Goal: Task Accomplishment & Management: Manage account settings

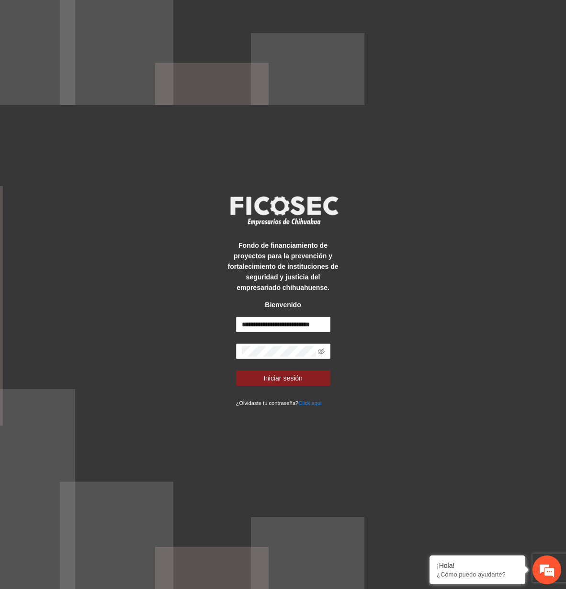
click at [61, 338] on div "**********" at bounding box center [283, 294] width 566 height 589
click at [293, 370] on button "Iniciar sesión" at bounding box center [283, 377] width 94 height 15
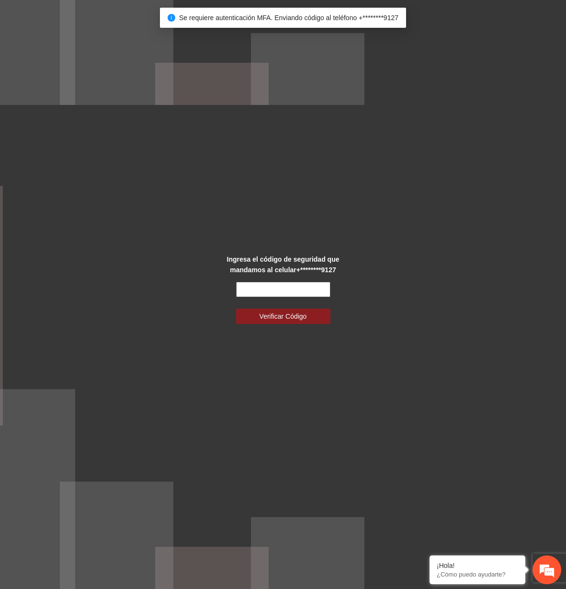
click at [274, 292] on input "text" at bounding box center [283, 289] width 94 height 15
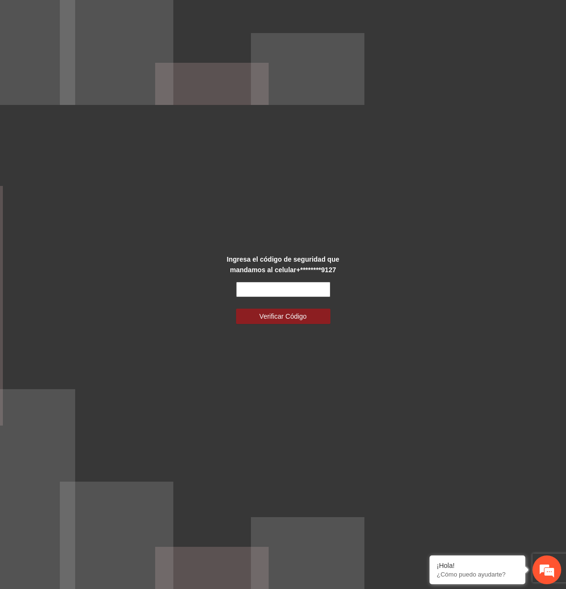
click at [268, 291] on input "text" at bounding box center [283, 289] width 94 height 15
type input "*"
type input "******"
click at [236, 308] on button "Verificar Código" at bounding box center [283, 315] width 94 height 15
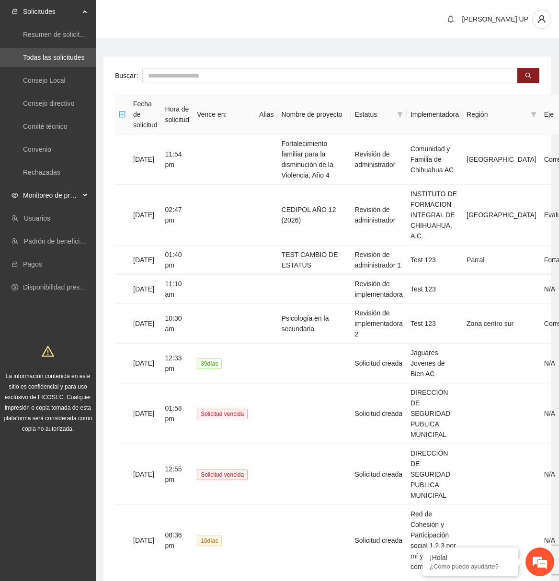
click at [64, 201] on span "Monitoreo de proyectos" at bounding box center [51, 195] width 57 height 19
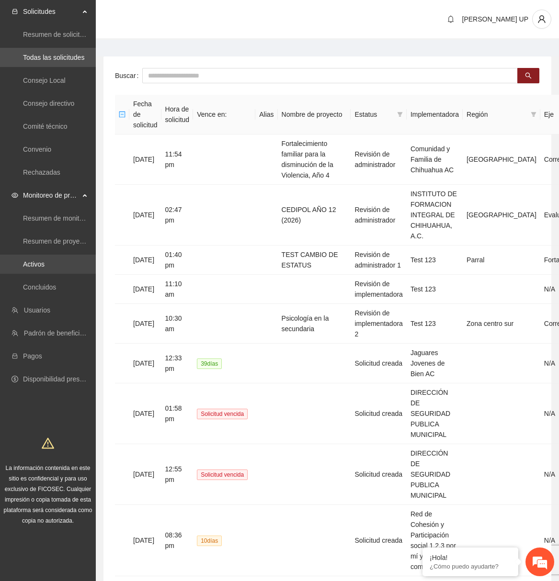
click at [38, 268] on link "Activos" at bounding box center [34, 265] width 22 height 8
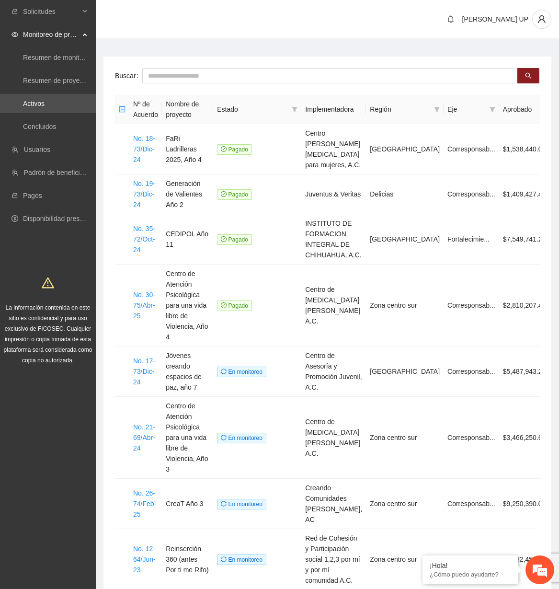
click at [173, 66] on div "Buscar Nº de Acuerdo Nombre de proyecto Estado Implementadora Región Eje Aproba…" at bounding box center [327, 403] width 448 height 693
click at [173, 69] on input "text" at bounding box center [329, 75] width 375 height 15
drag, startPoint x: 173, startPoint y: 70, endPoint x: 172, endPoint y: 83, distance: 12.5
click at [173, 72] on input "text" at bounding box center [329, 75] width 375 height 15
type input "*******"
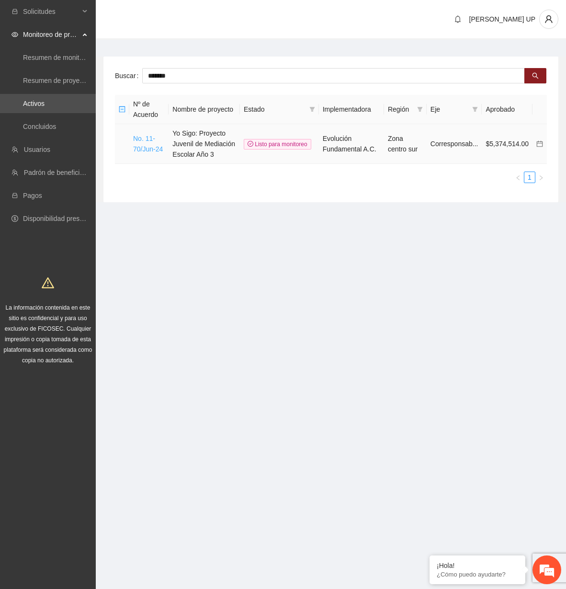
click at [156, 147] on link "No. 11-70/Jun-24" at bounding box center [148, 144] width 30 height 18
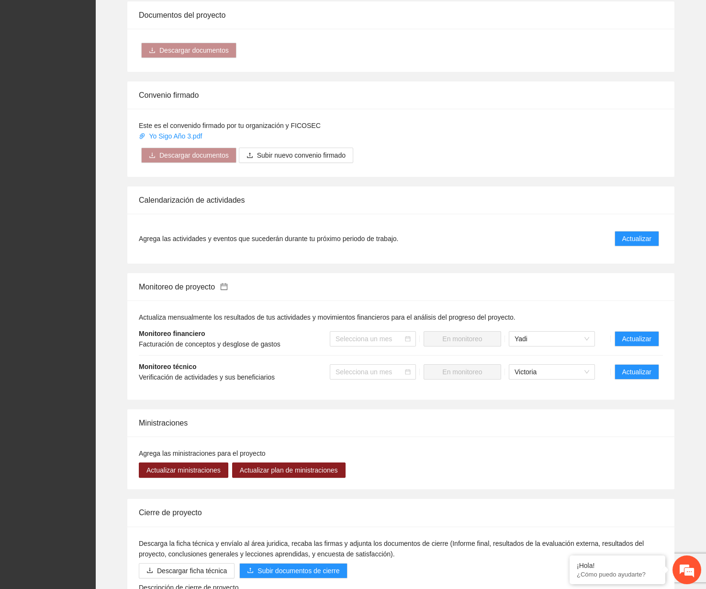
scroll to position [779, 0]
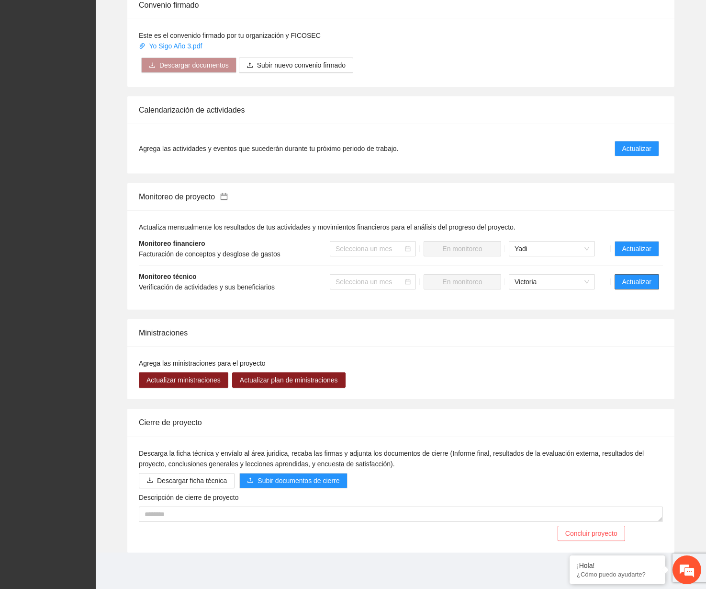
click at [566, 284] on button "Actualizar" at bounding box center [637, 281] width 45 height 15
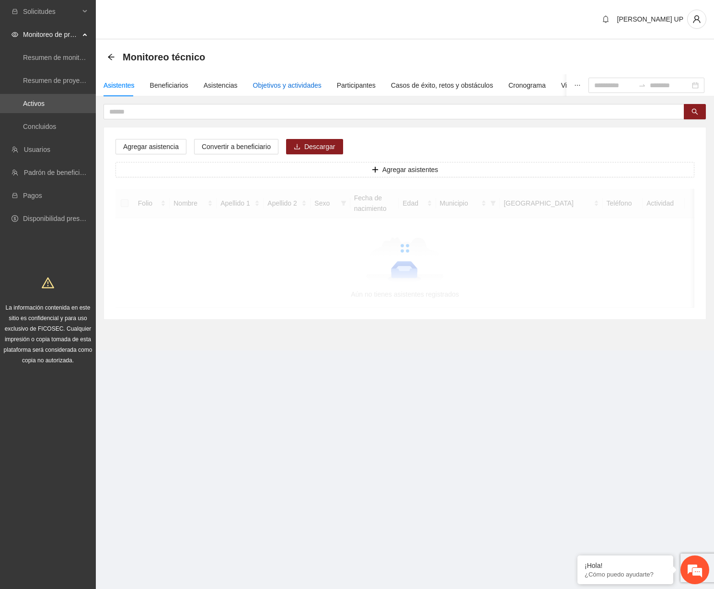
click at [305, 80] on div "Objetivos y actividades" at bounding box center [287, 85] width 68 height 11
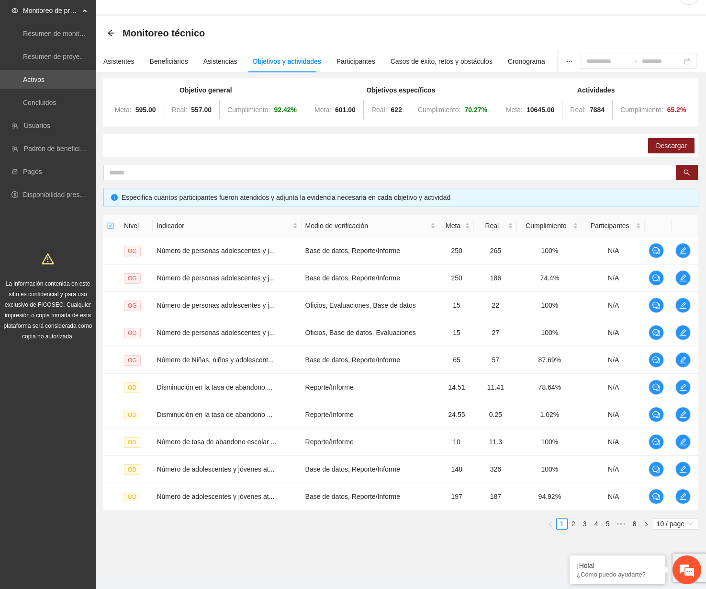
scroll to position [37, 0]
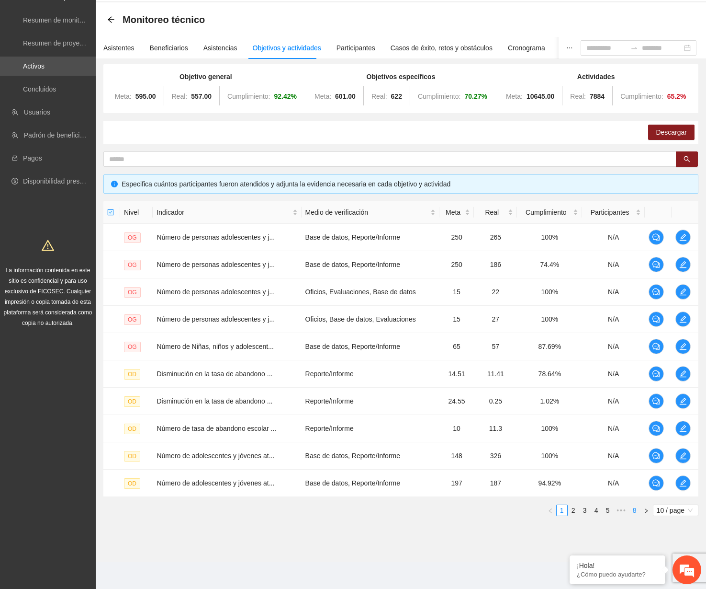
click at [566, 504] on li "8" at bounding box center [634, 509] width 11 height 11
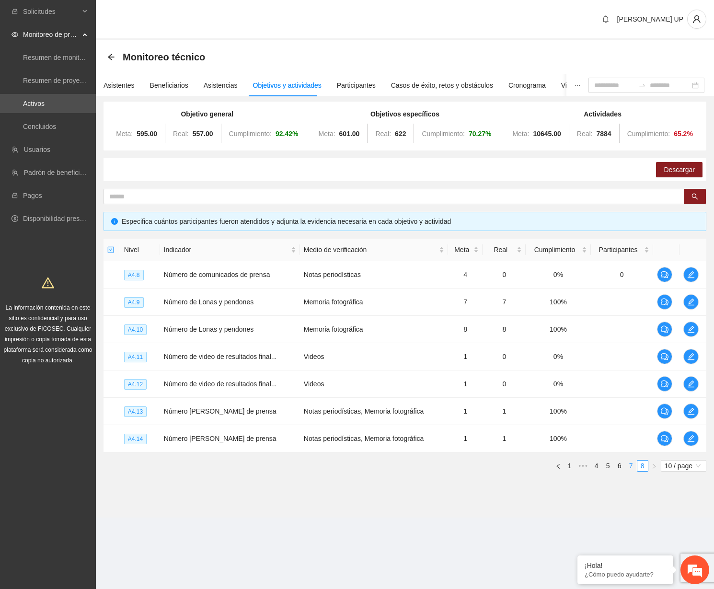
click at [566, 466] on link "7" at bounding box center [630, 465] width 11 height 11
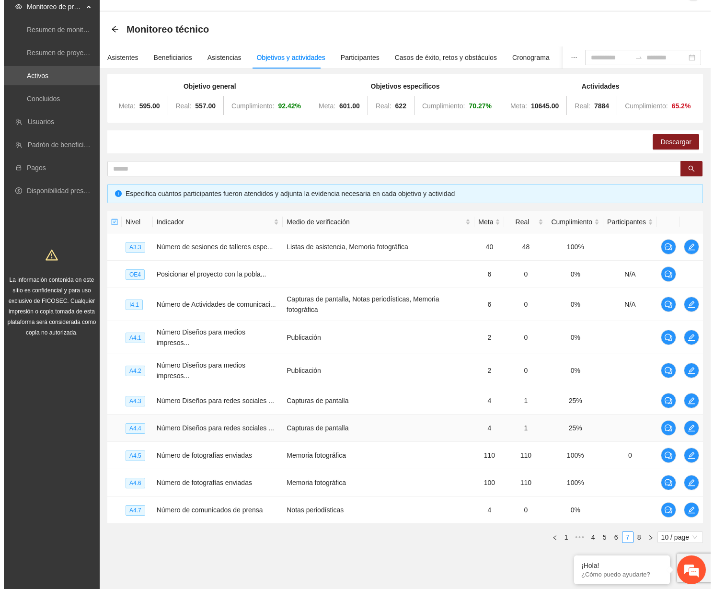
scroll to position [55, 0]
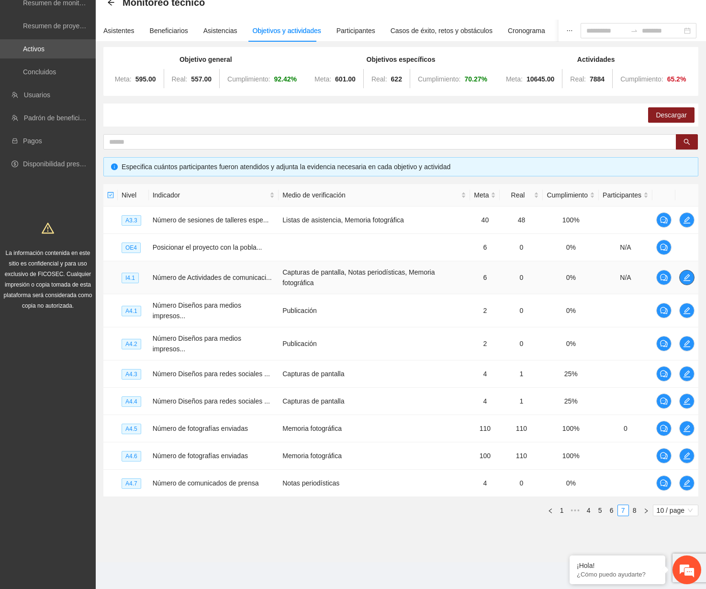
click at [566, 279] on span "edit" at bounding box center [687, 277] width 14 height 8
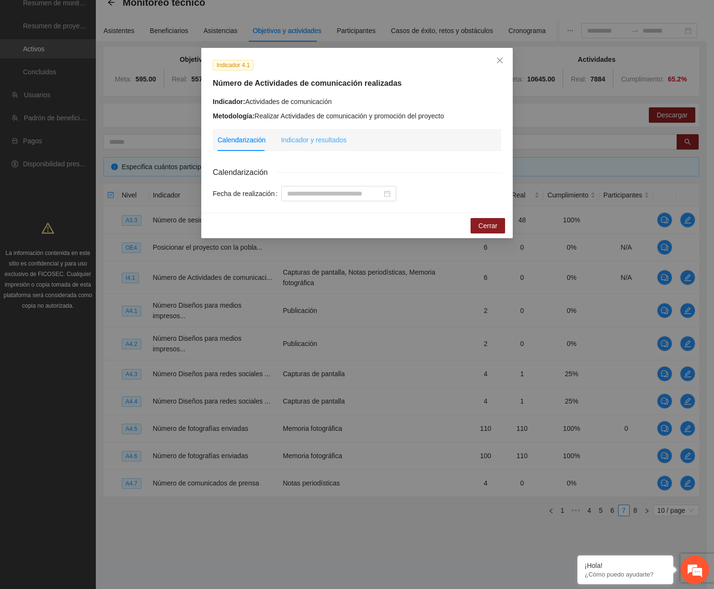
click at [315, 145] on div "Indicador y resultados" at bounding box center [314, 140] width 66 height 22
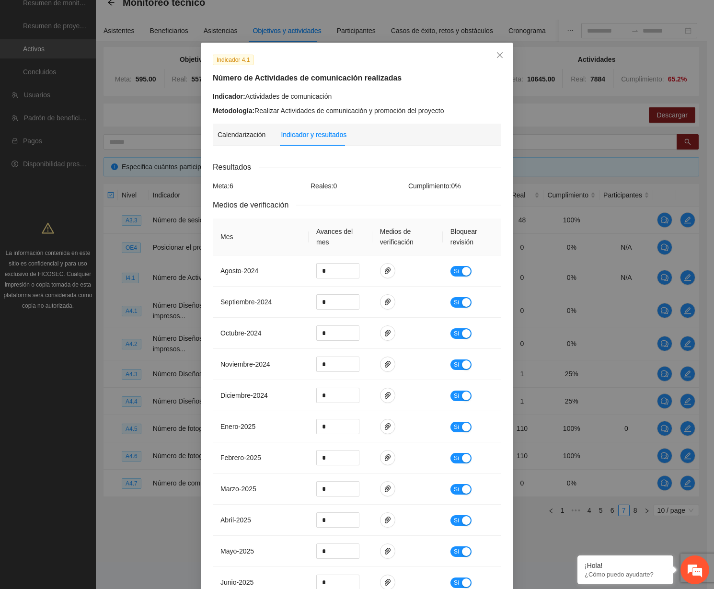
scroll to position [0, 0]
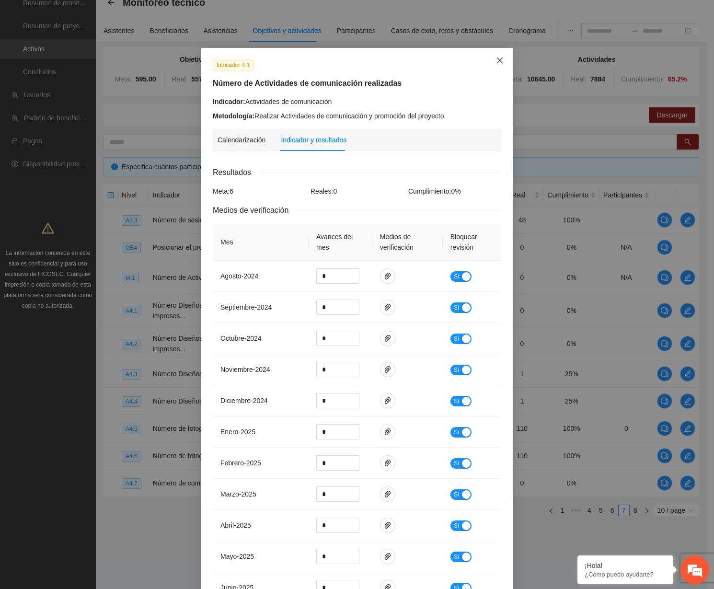
click at [496, 64] on icon "close" at bounding box center [500, 61] width 8 height 8
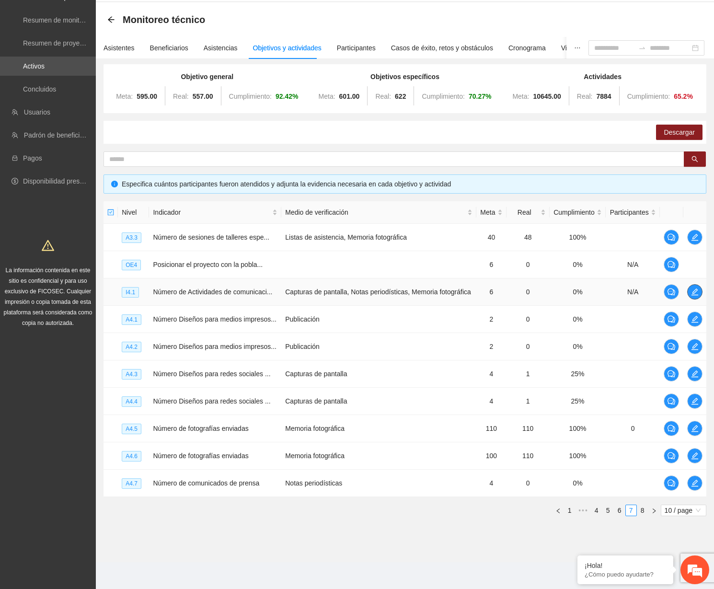
scroll to position [37, 0]
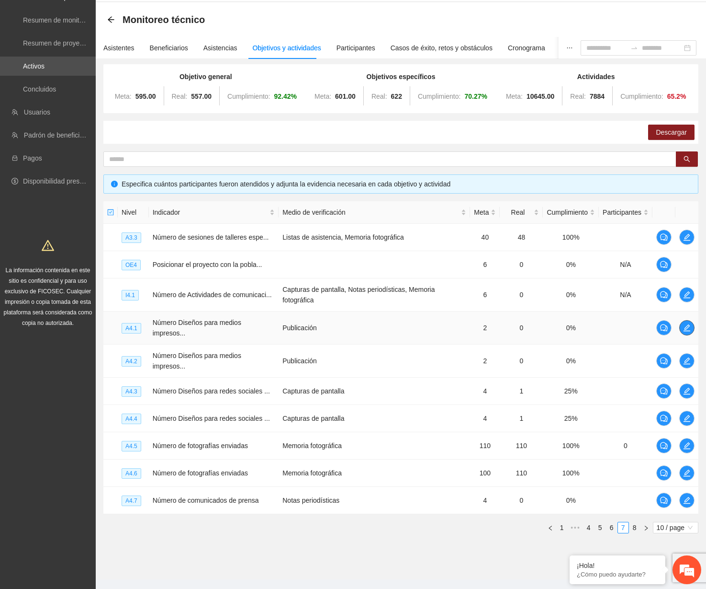
click at [566, 329] on icon "edit" at bounding box center [687, 328] width 8 height 8
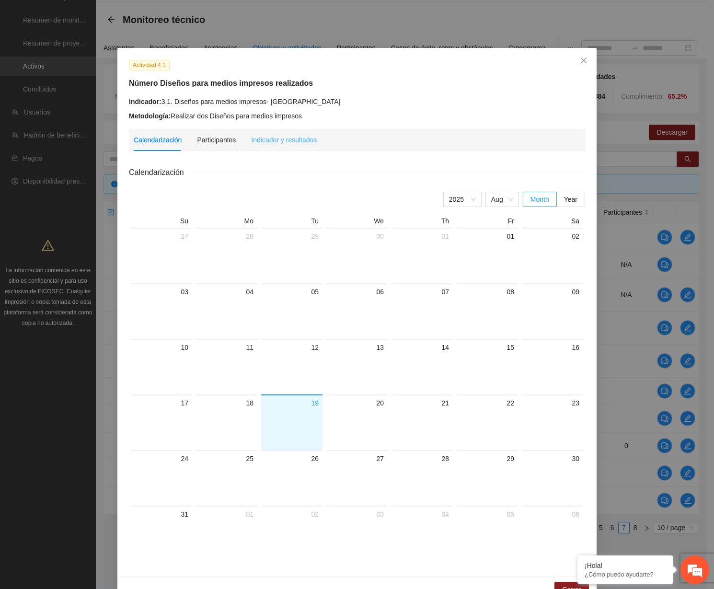
click at [268, 145] on div "Indicador y resultados" at bounding box center [284, 140] width 66 height 22
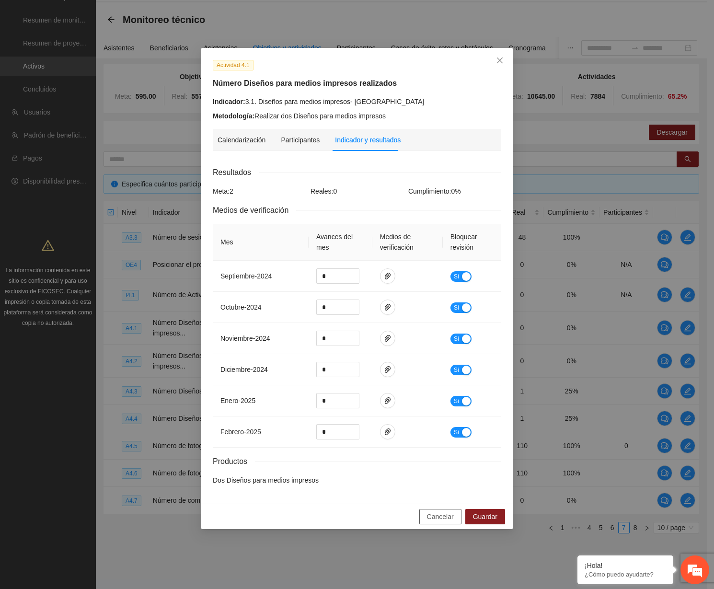
drag, startPoint x: 448, startPoint y: 515, endPoint x: 447, endPoint y: 508, distance: 6.8
click at [448, 514] on span "Cancelar" at bounding box center [440, 516] width 27 height 11
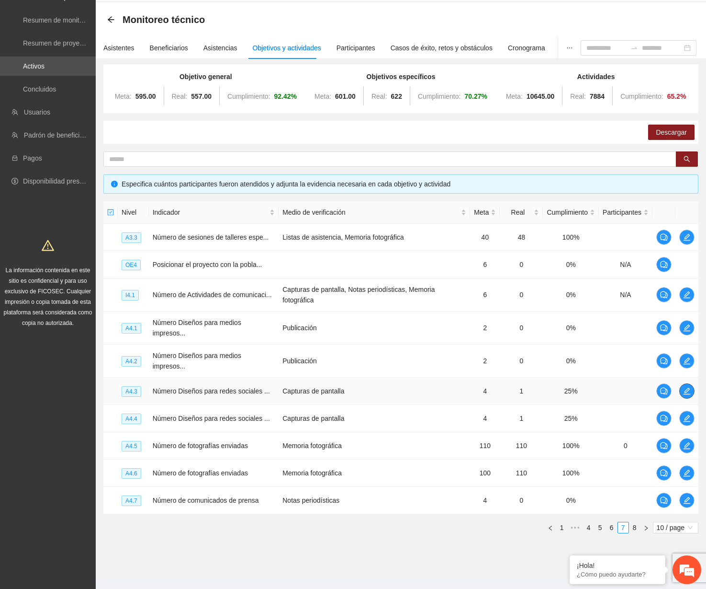
click at [566, 389] on icon "edit" at bounding box center [687, 391] width 8 height 8
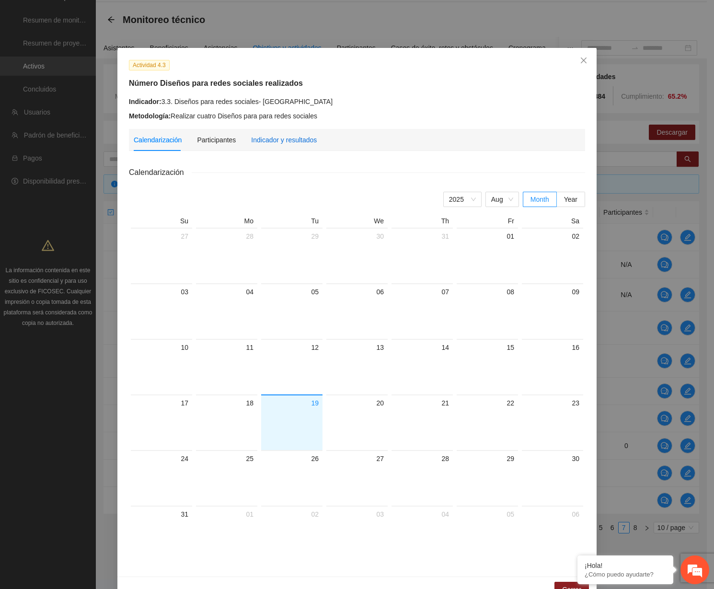
click at [279, 141] on div "Indicador y resultados" at bounding box center [284, 140] width 66 height 11
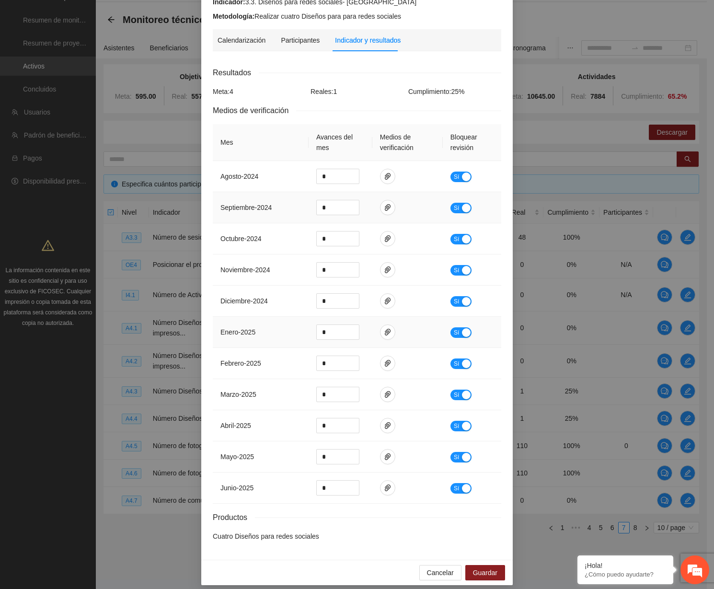
scroll to position [107, 0]
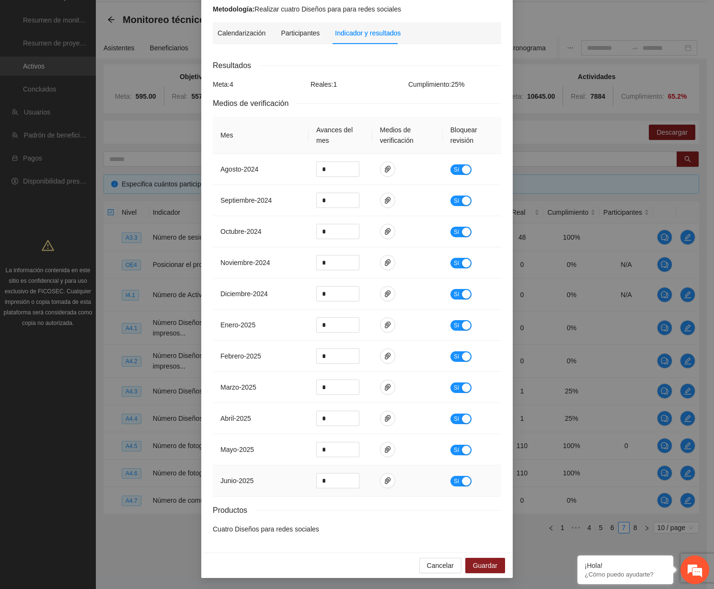
click at [389, 474] on td at bounding box center [407, 480] width 70 height 31
click at [387, 474] on button "button" at bounding box center [387, 480] width 15 height 15
click at [344, 483] on input "*" at bounding box center [338, 480] width 42 height 14
click at [384, 482] on icon "paper-clip" at bounding box center [388, 480] width 8 height 8
drag, startPoint x: 329, startPoint y: 481, endPoint x: 310, endPoint y: 481, distance: 18.2
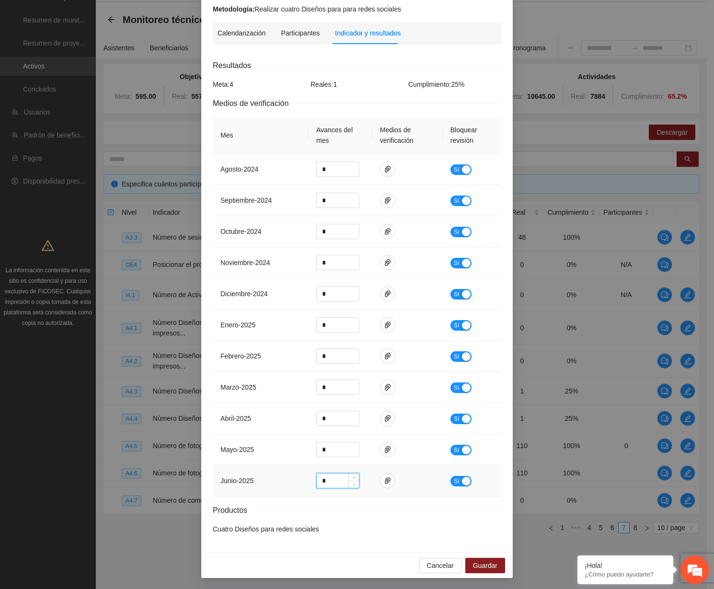
click at [310, 481] on td "*" at bounding box center [340, 480] width 64 height 31
type input "*"
click at [495, 564] on button "Guardar" at bounding box center [485, 564] width 40 height 15
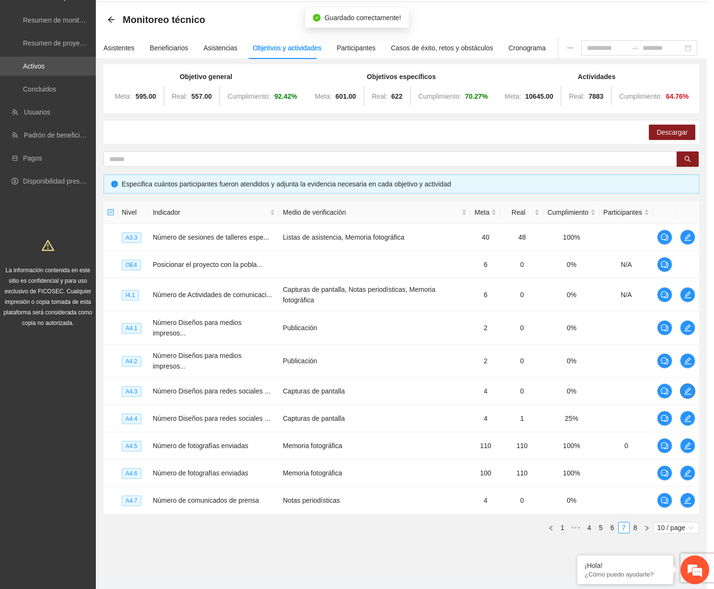
scroll to position [0, 0]
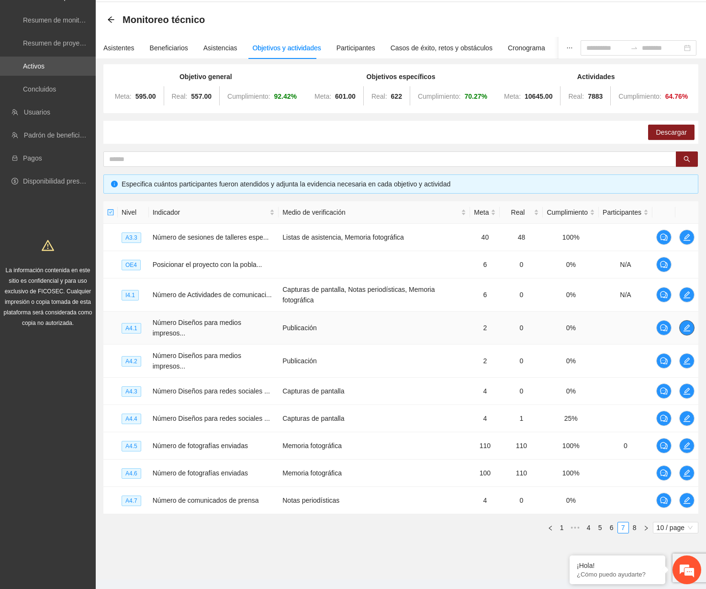
click at [566, 322] on button "button" at bounding box center [687, 327] width 15 height 15
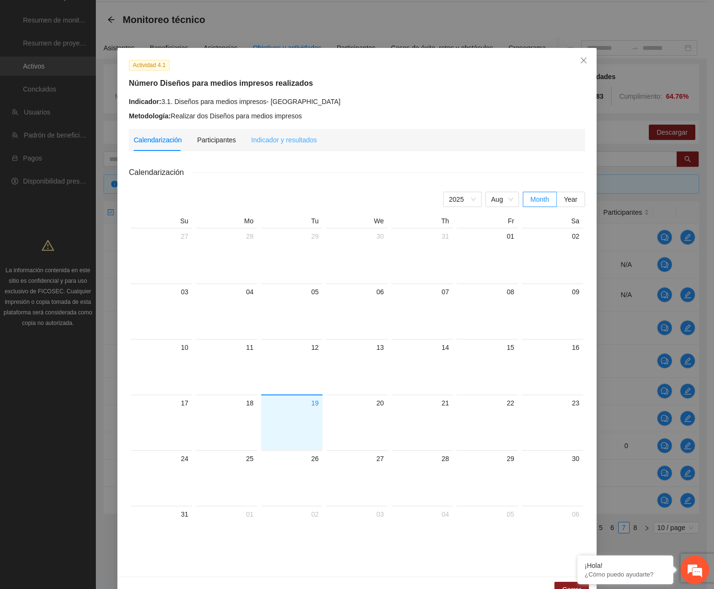
click at [276, 147] on div "Indicador y resultados" at bounding box center [284, 140] width 66 height 22
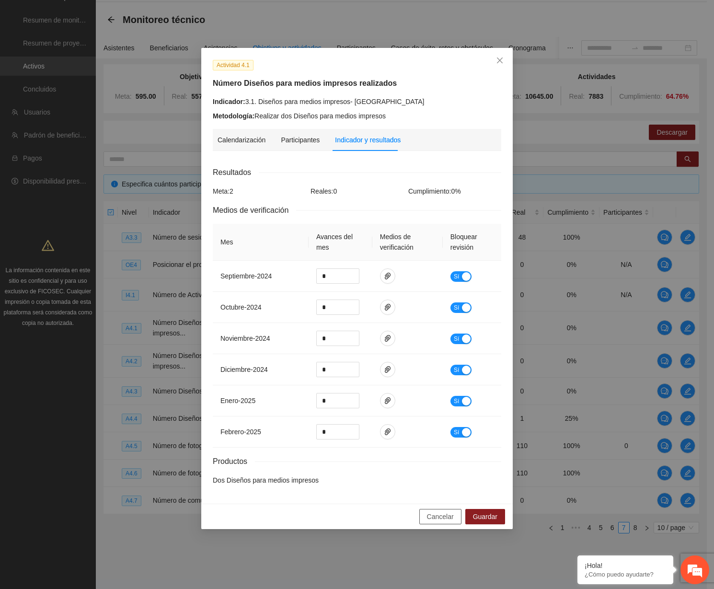
click at [434, 511] on button "Cancelar" at bounding box center [440, 516] width 42 height 15
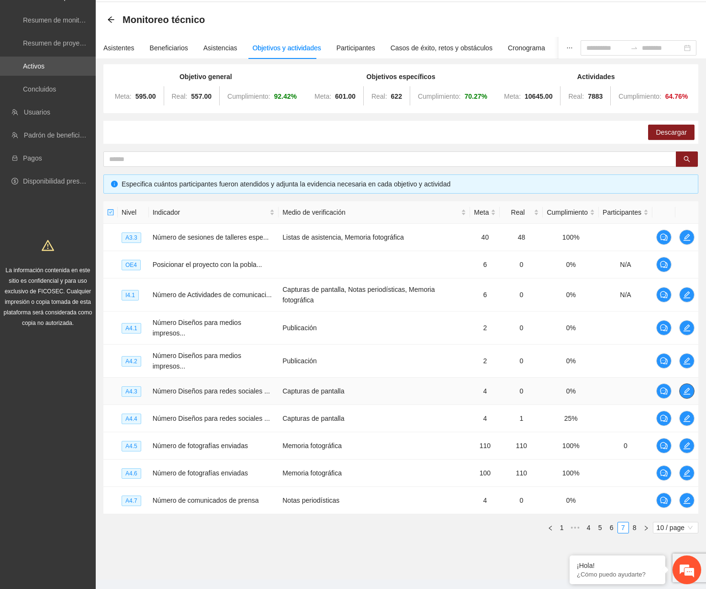
click at [566, 391] on icon "edit" at bounding box center [687, 391] width 8 height 8
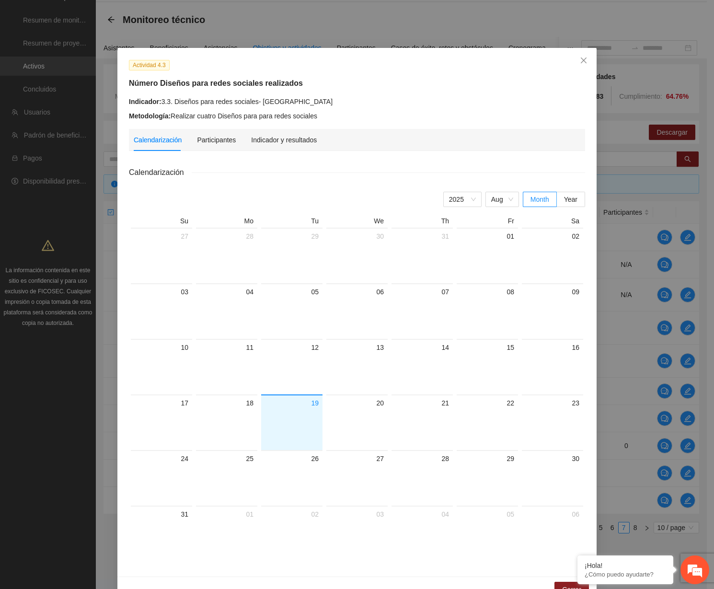
click at [244, 136] on div "Calendarización Participantes Indicador y resultados" at bounding box center [225, 140] width 183 height 22
click at [264, 136] on div "Indicador y resultados" at bounding box center [284, 140] width 66 height 11
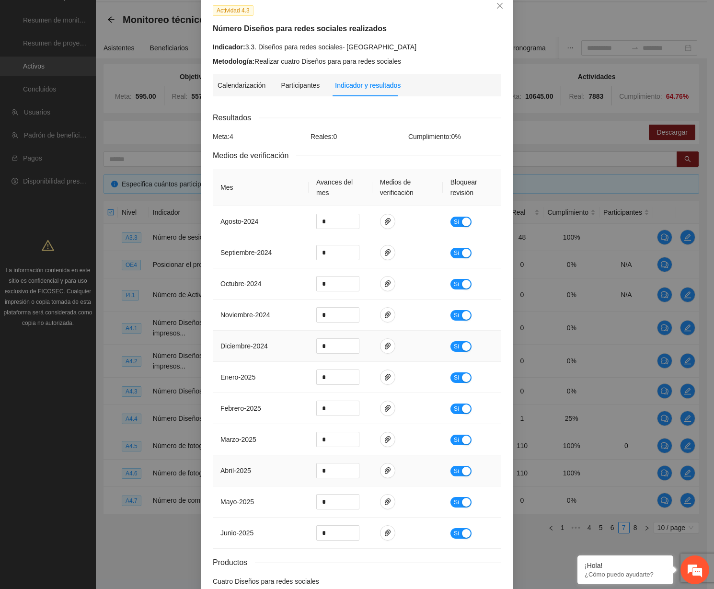
scroll to position [107, 0]
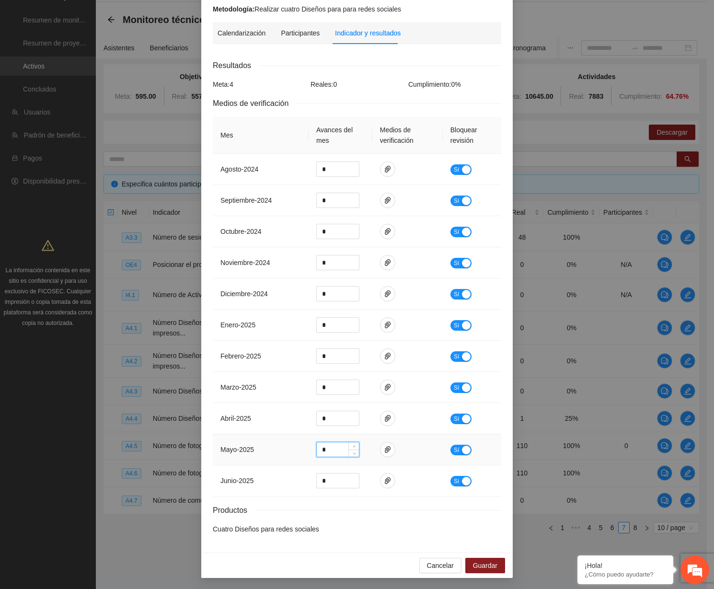
click at [324, 454] on input "*" at bounding box center [338, 449] width 42 height 14
click at [376, 454] on td at bounding box center [407, 449] width 70 height 31
click at [380, 451] on span "paper-clip" at bounding box center [387, 449] width 14 height 8
click at [385, 476] on button "button" at bounding box center [387, 480] width 15 height 15
click at [442, 570] on span "Cancelar" at bounding box center [440, 565] width 27 height 11
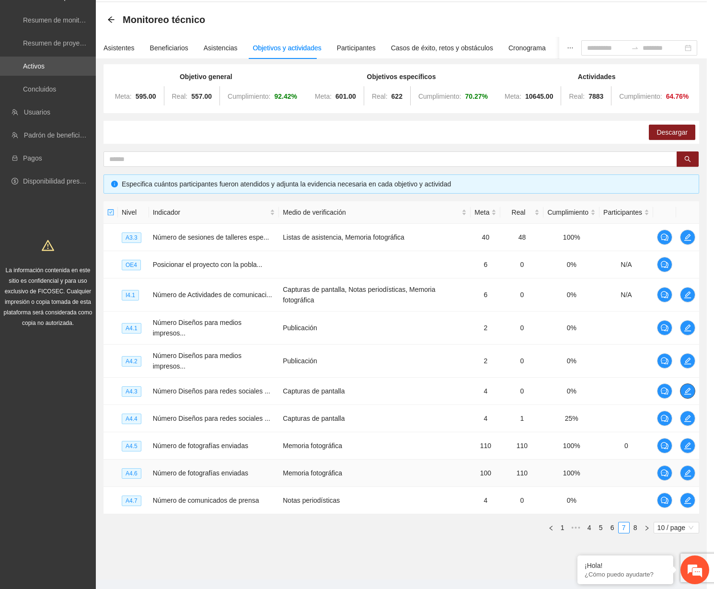
scroll to position [0, 0]
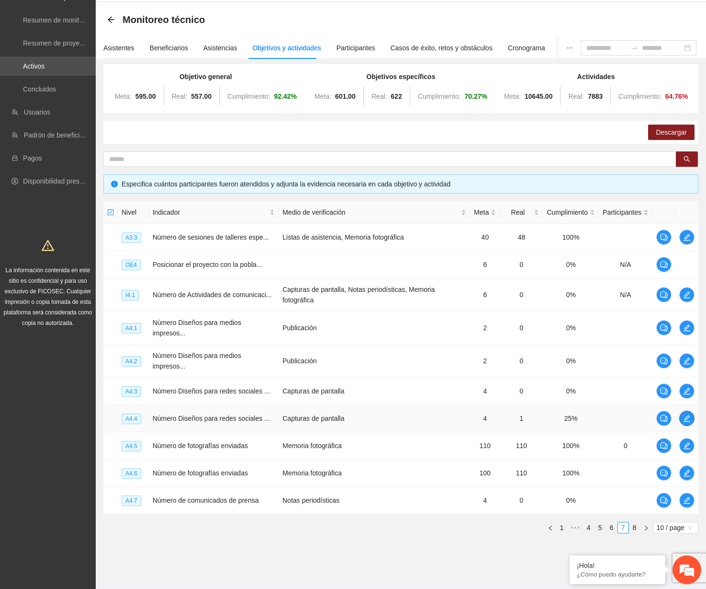
click at [566, 419] on icon "edit" at bounding box center [687, 418] width 7 height 7
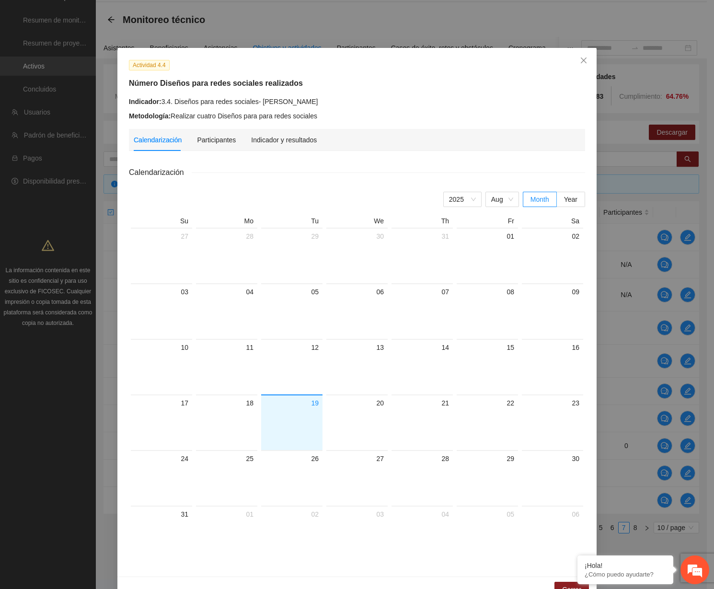
click at [244, 137] on div "Calendarización Participantes Indicador y resultados" at bounding box center [225, 140] width 183 height 22
click at [251, 138] on div "Indicador y resultados" at bounding box center [284, 140] width 66 height 11
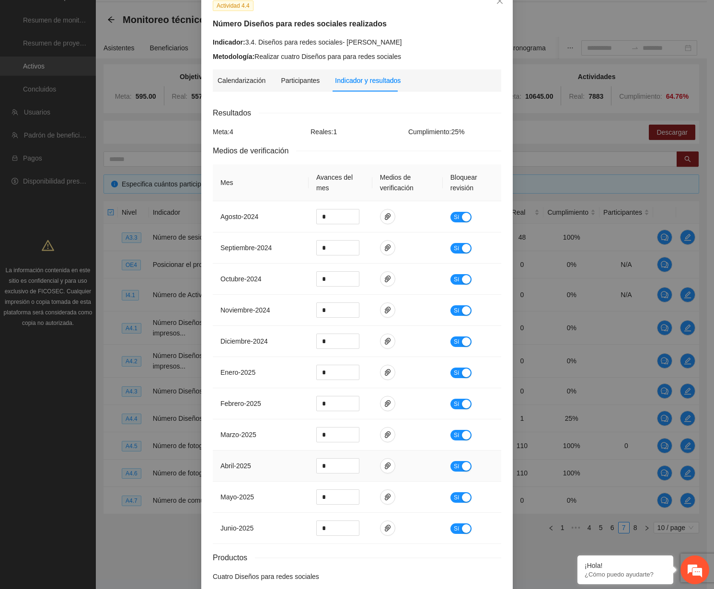
scroll to position [107, 0]
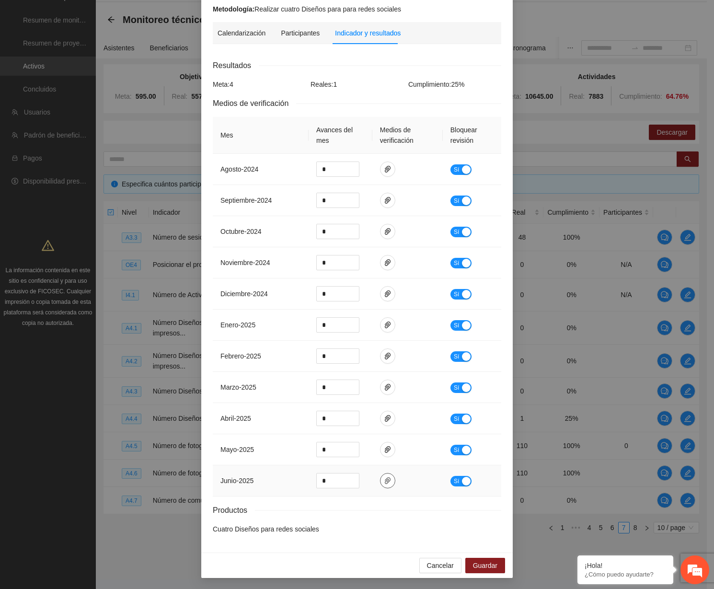
drag, startPoint x: 391, startPoint y: 483, endPoint x: 386, endPoint y: 482, distance: 4.9
click at [390, 483] on td at bounding box center [407, 480] width 70 height 31
click at [386, 480] on icon "paper-clip" at bounding box center [388, 480] width 8 height 8
drag, startPoint x: 322, startPoint y: 481, endPoint x: 311, endPoint y: 481, distance: 11.0
click at [311, 481] on td "*" at bounding box center [340, 480] width 64 height 31
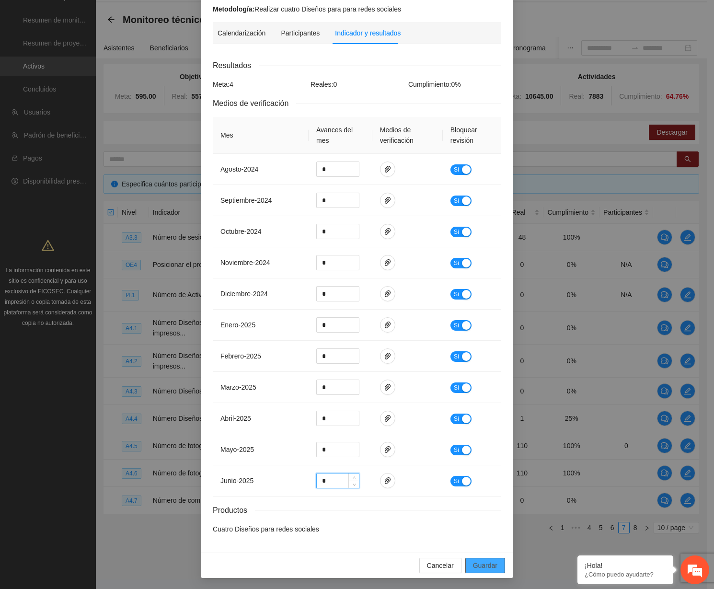
type input "*"
click at [481, 560] on span "Guardar" at bounding box center [485, 565] width 24 height 11
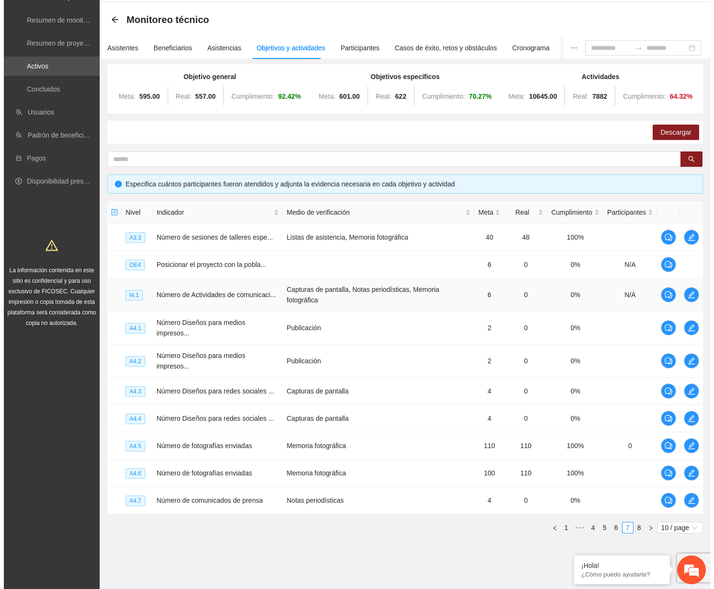
scroll to position [55, 0]
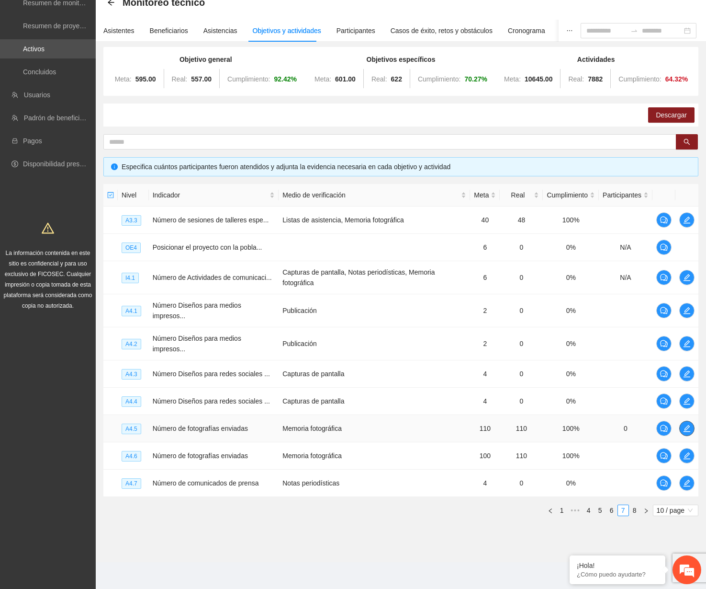
click at [566, 431] on icon "edit" at bounding box center [687, 428] width 8 height 8
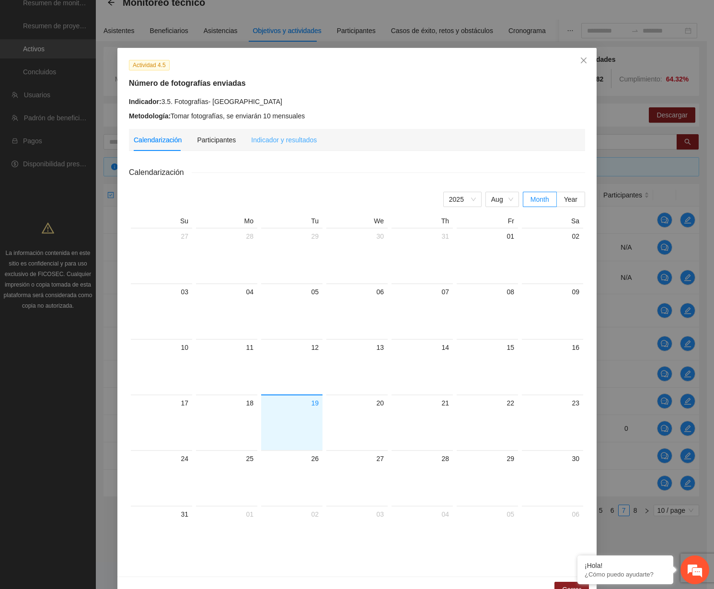
click at [268, 134] on div "Indicador y resultados" at bounding box center [284, 140] width 66 height 22
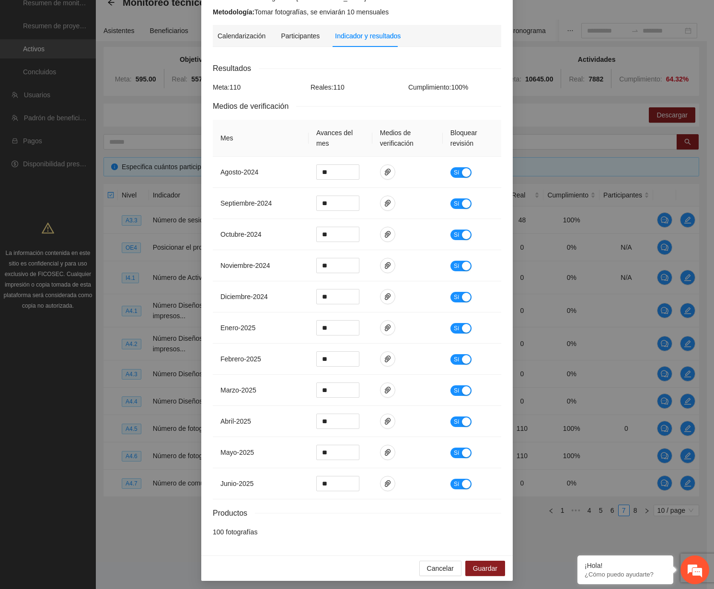
scroll to position [107, 0]
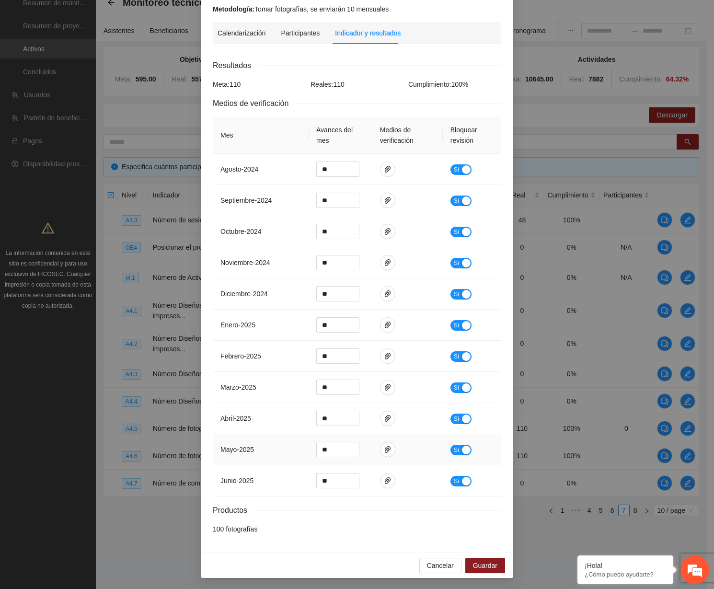
click at [387, 441] on td at bounding box center [407, 449] width 70 height 31
click at [387, 452] on span "paper-clip" at bounding box center [387, 449] width 14 height 8
click at [392, 476] on td at bounding box center [407, 480] width 70 height 31
click at [390, 476] on td at bounding box center [407, 480] width 70 height 31
click at [389, 480] on span "paper-clip" at bounding box center [387, 480] width 14 height 8
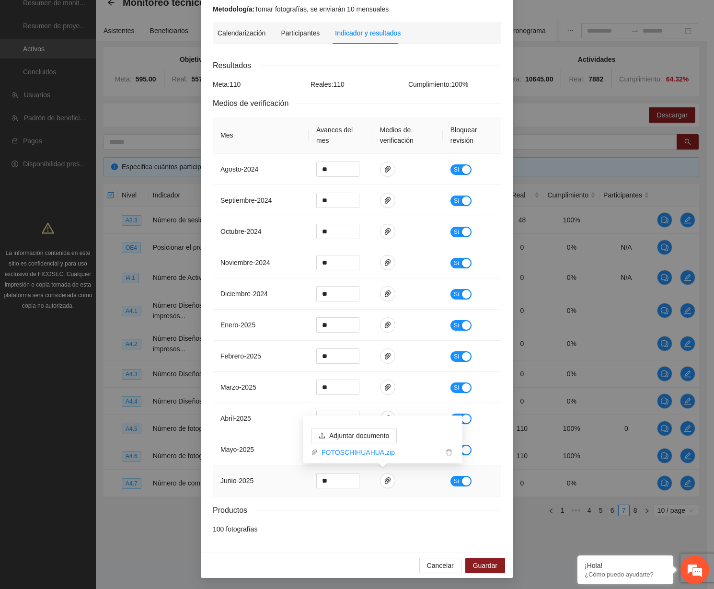
click at [296, 471] on td "junio - 2025" at bounding box center [261, 480] width 96 height 31
click at [387, 480] on span "paper-clip" at bounding box center [387, 480] width 14 height 8
click at [364, 455] on link "FOTOSCHIHUAHUA.zip" at bounding box center [380, 452] width 125 height 11
click at [441, 567] on span "Cancelar" at bounding box center [440, 565] width 27 height 11
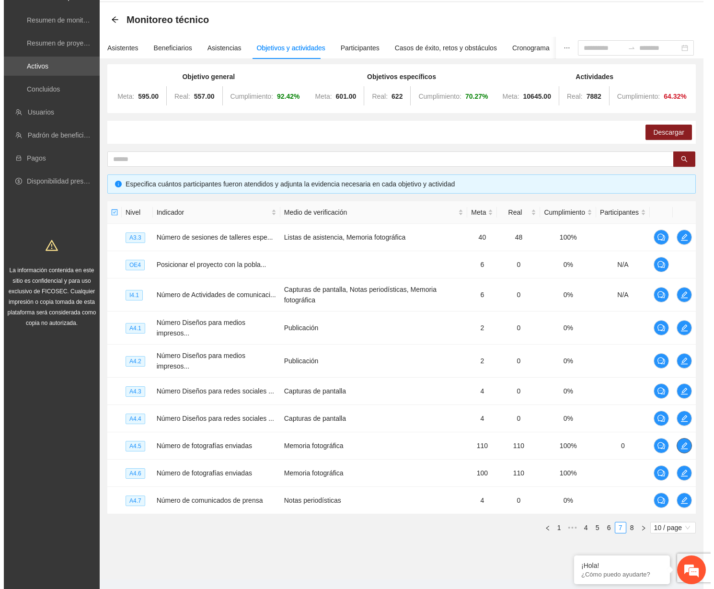
scroll to position [0, 0]
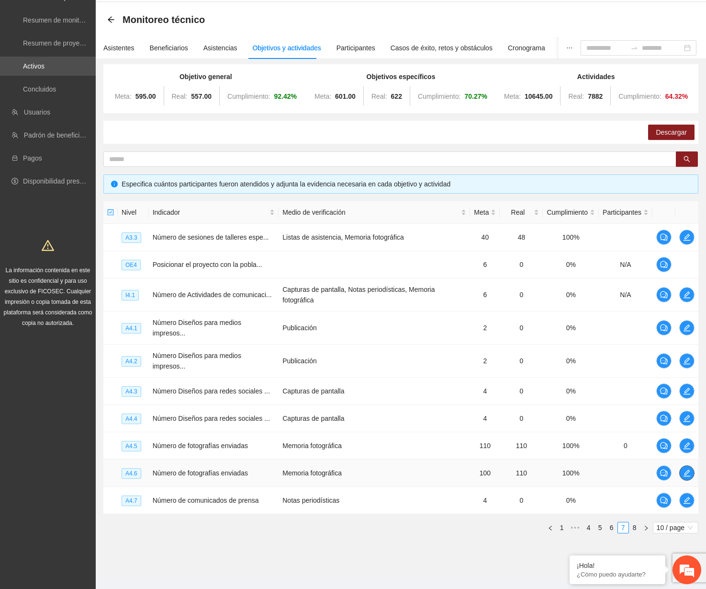
click at [566, 475] on icon "edit" at bounding box center [687, 472] width 7 height 7
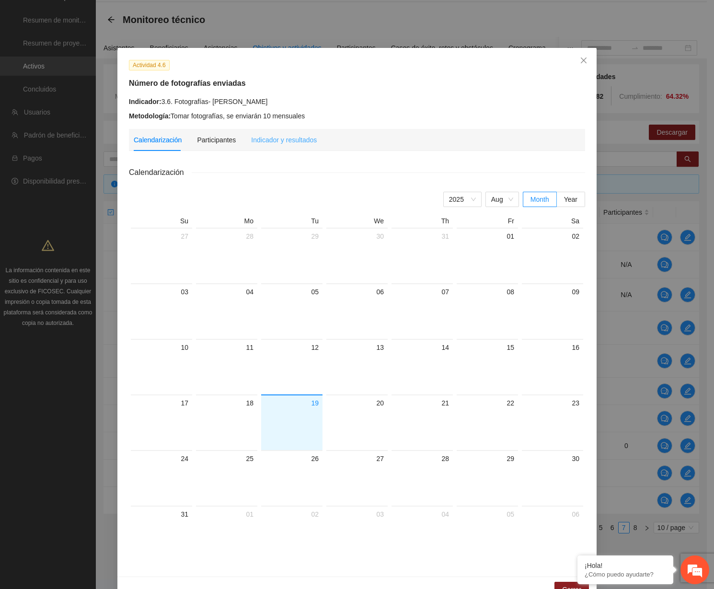
click at [270, 149] on div "Indicador y resultados" at bounding box center [284, 140] width 66 height 22
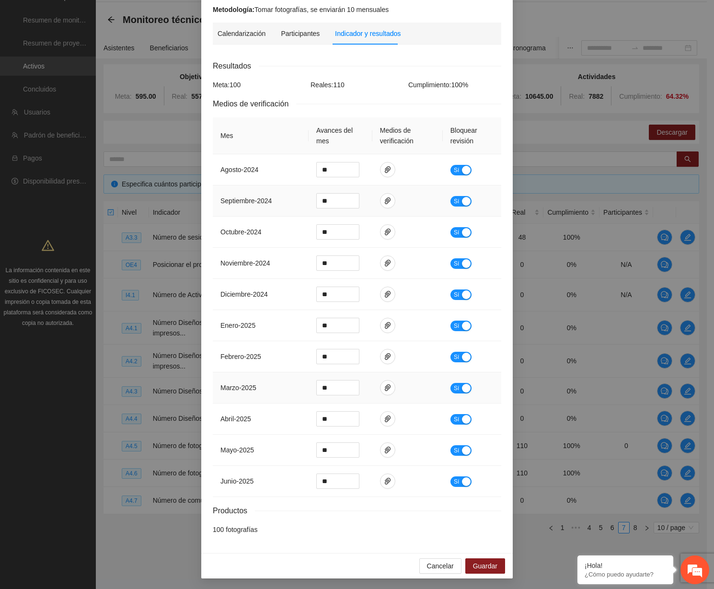
scroll to position [107, 0]
click at [384, 447] on icon "paper-clip" at bounding box center [388, 449] width 8 height 8
click at [385, 480] on icon "paper-clip" at bounding box center [388, 480] width 6 height 7
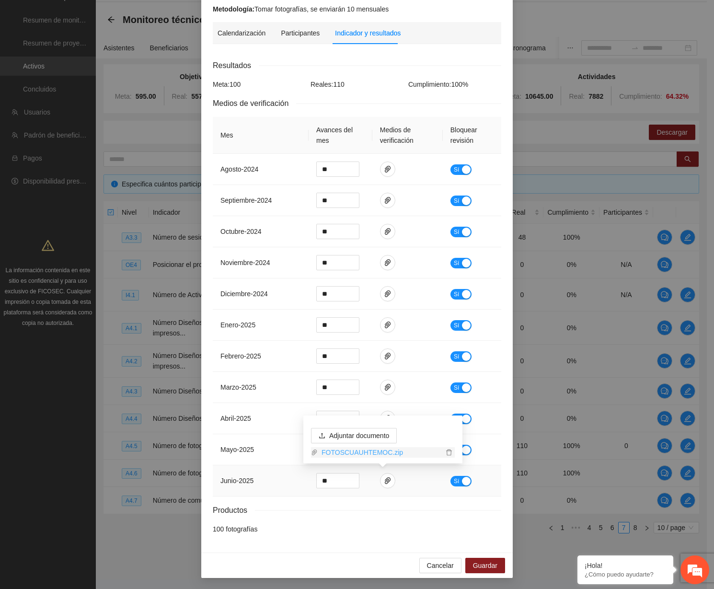
click at [363, 453] on link "FOTOSCUAUHTEMOC.zip" at bounding box center [380, 452] width 125 height 11
click at [436, 567] on span "Cancelar" at bounding box center [440, 565] width 27 height 11
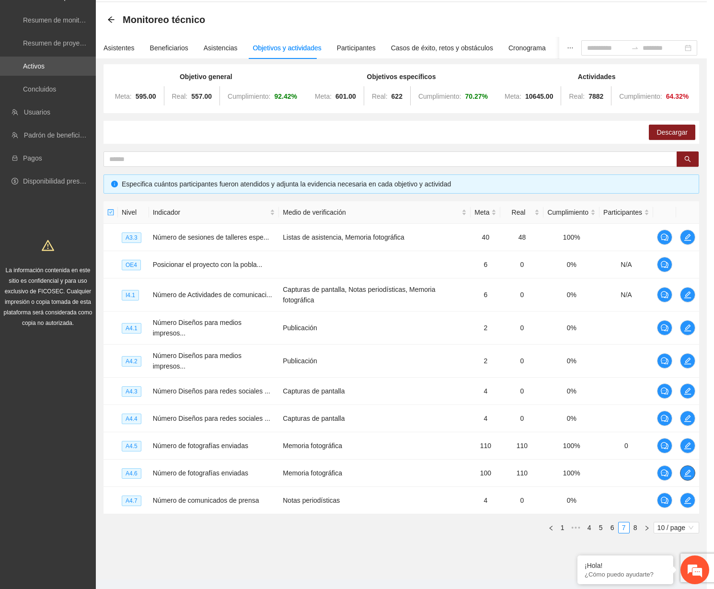
scroll to position [0, 0]
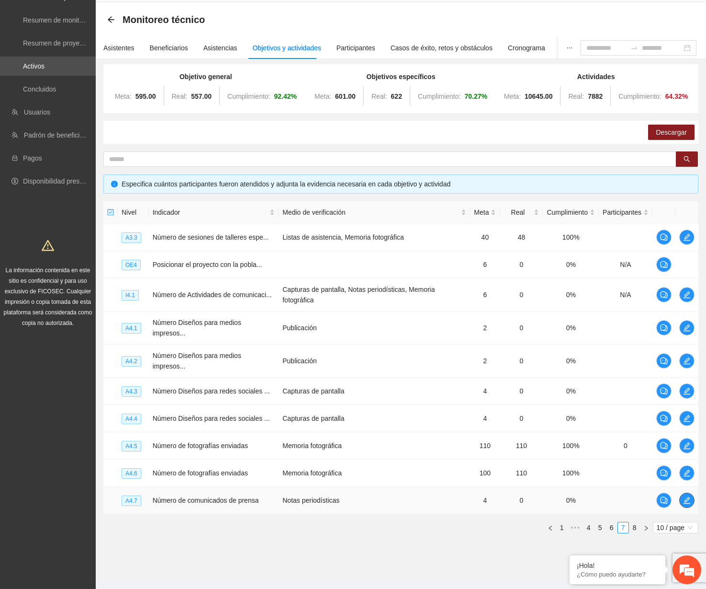
click at [566, 498] on span "edit" at bounding box center [687, 500] width 14 height 8
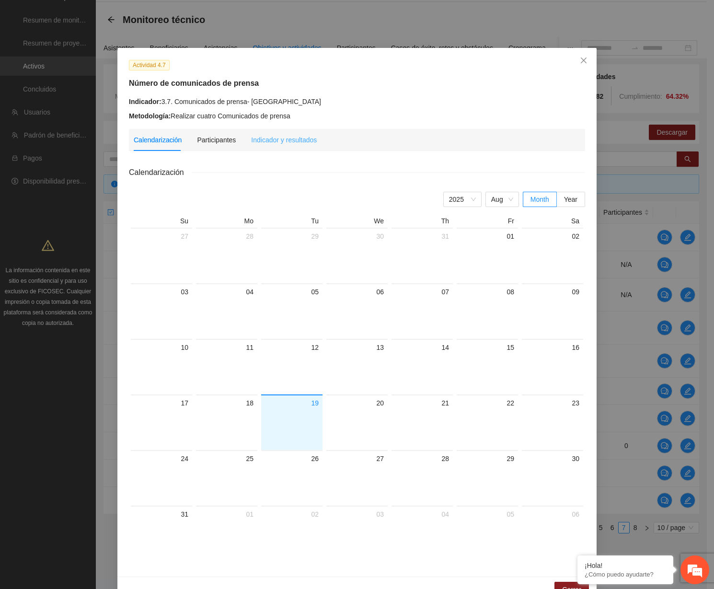
click at [288, 150] on div "Indicador y resultados" at bounding box center [284, 140] width 66 height 22
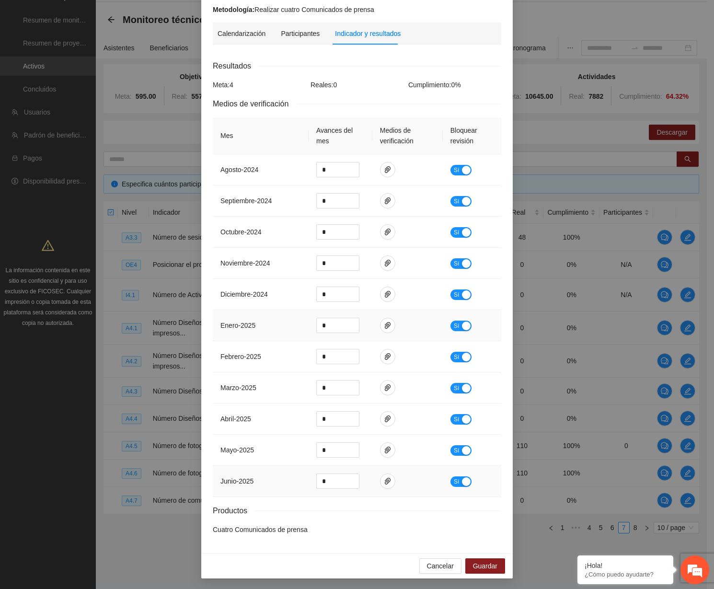
scroll to position [107, 0]
click at [429, 564] on span "Cancelar" at bounding box center [440, 565] width 27 height 11
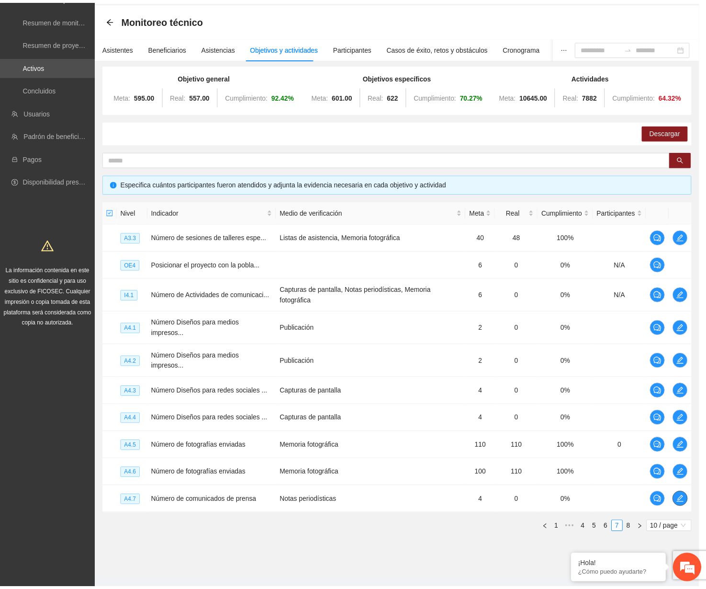
scroll to position [0, 0]
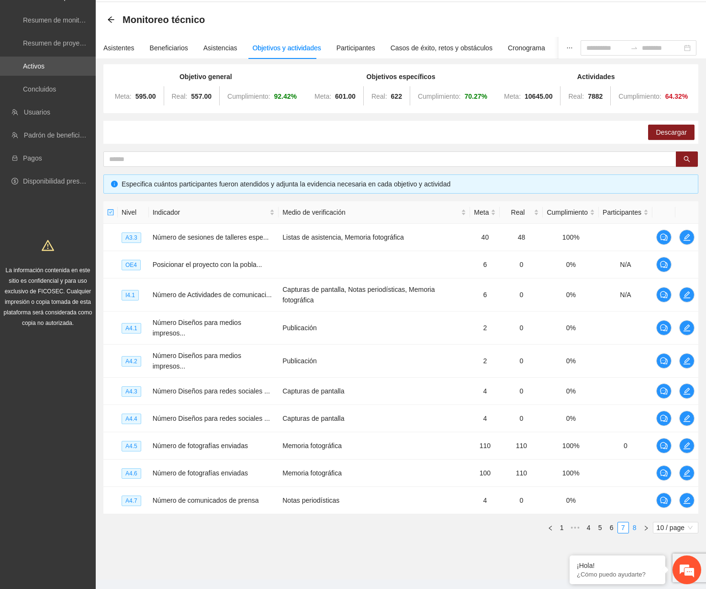
click at [566, 526] on link "8" at bounding box center [635, 527] width 11 height 11
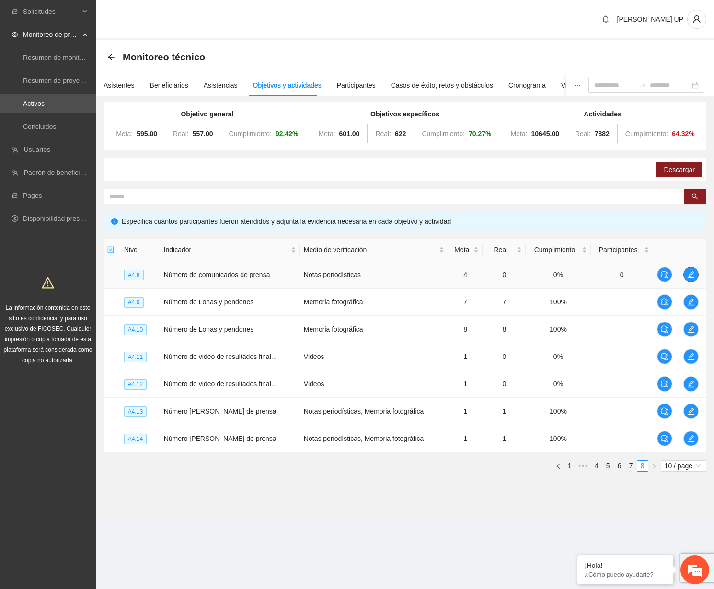
click at [566, 270] on button "button" at bounding box center [690, 274] width 15 height 15
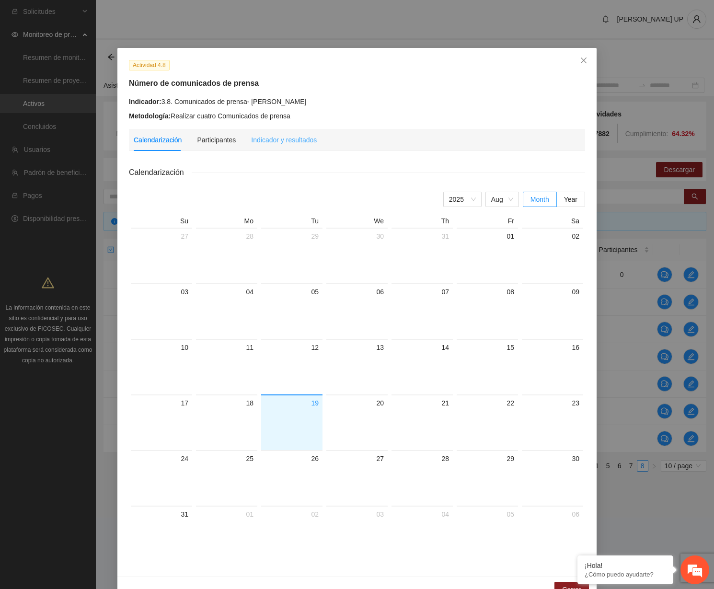
click at [274, 146] on div "Indicador y resultados" at bounding box center [284, 140] width 66 height 22
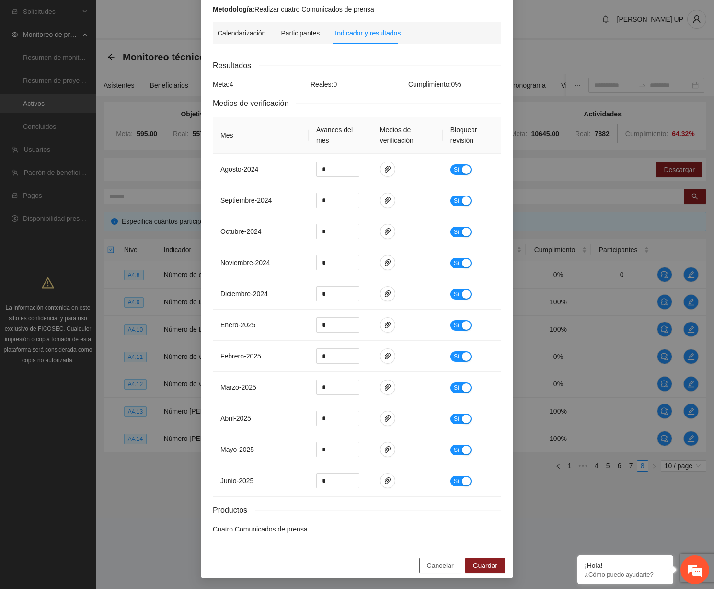
drag, startPoint x: 432, startPoint y: 567, endPoint x: 431, endPoint y: 535, distance: 32.1
click at [432, 567] on span "Cancelar" at bounding box center [440, 565] width 27 height 11
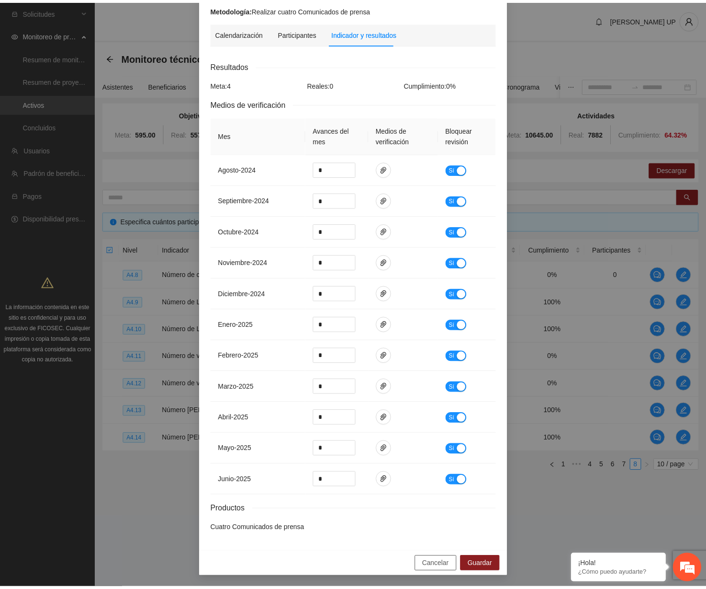
scroll to position [59, 0]
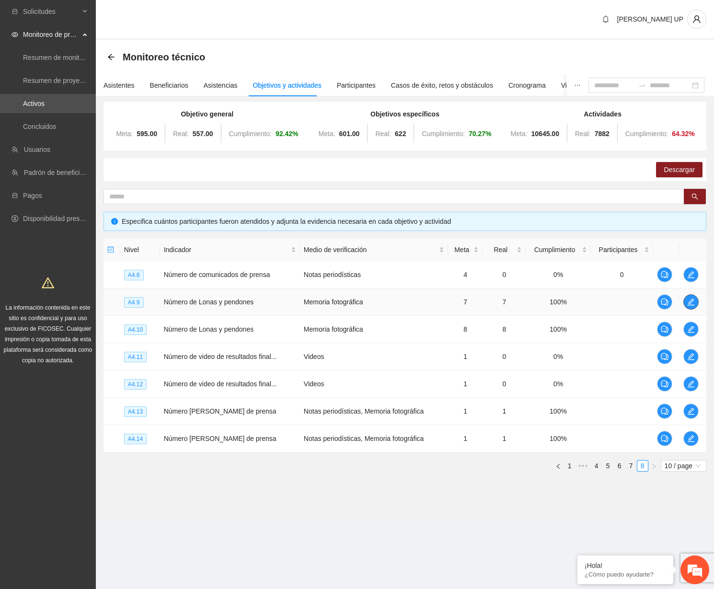
click at [566, 302] on icon "edit" at bounding box center [691, 302] width 8 height 8
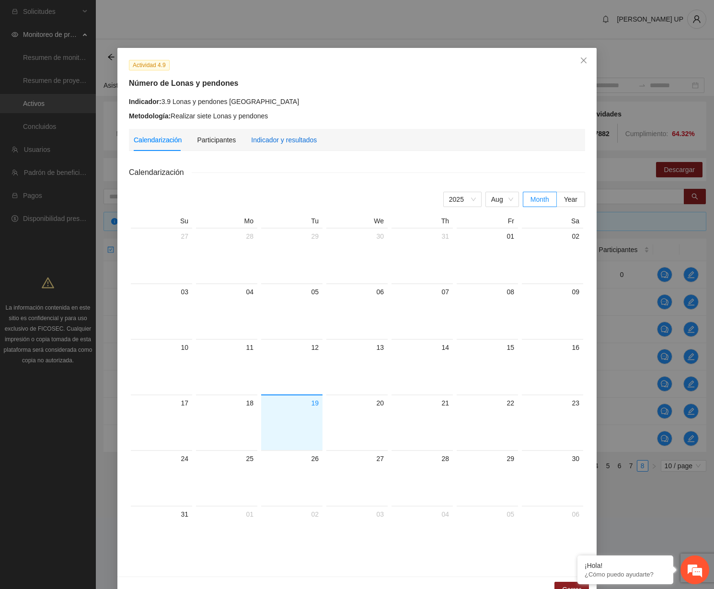
click at [292, 142] on div "Indicador y resultados" at bounding box center [284, 140] width 66 height 11
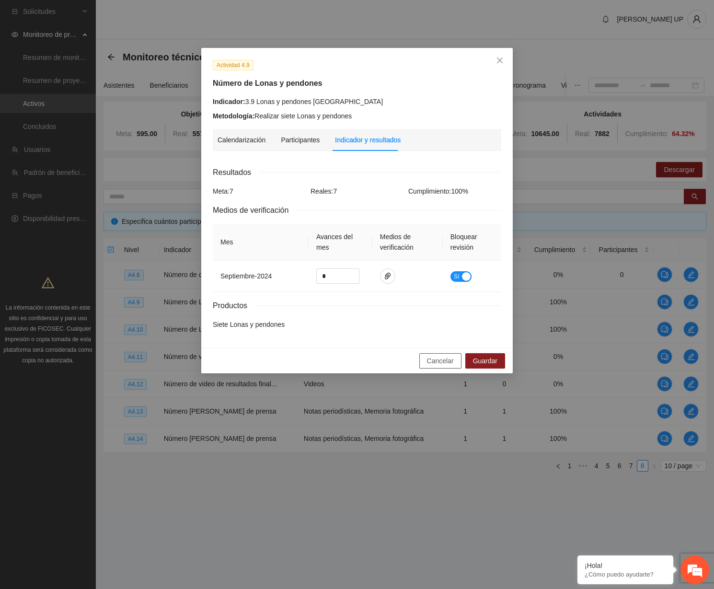
click at [434, 362] on span "Cancelar" at bounding box center [440, 360] width 27 height 11
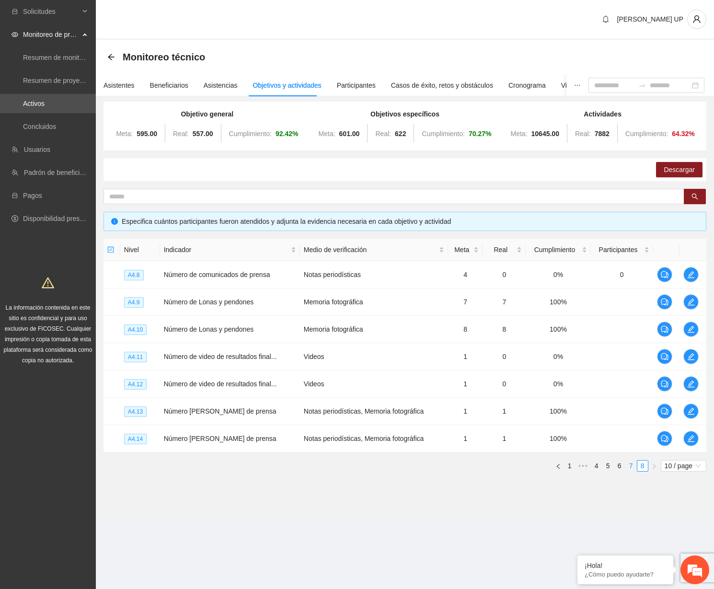
click at [566, 464] on link "7" at bounding box center [630, 465] width 11 height 11
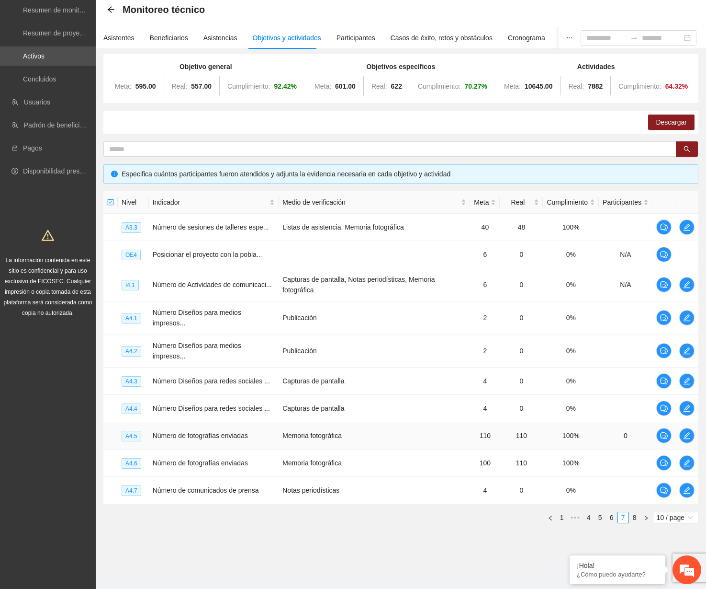
scroll to position [55, 0]
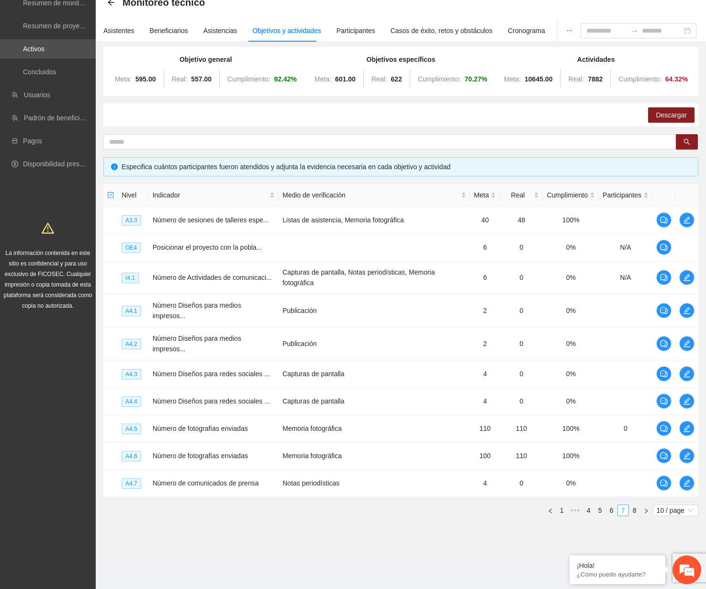
click at [566, 508] on link "7" at bounding box center [623, 510] width 11 height 11
click at [566, 508] on link "8" at bounding box center [635, 510] width 11 height 11
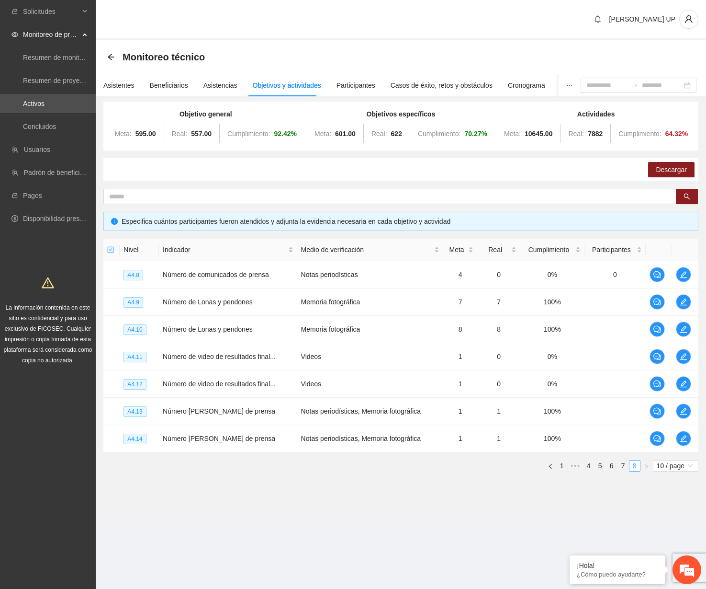
scroll to position [0, 0]
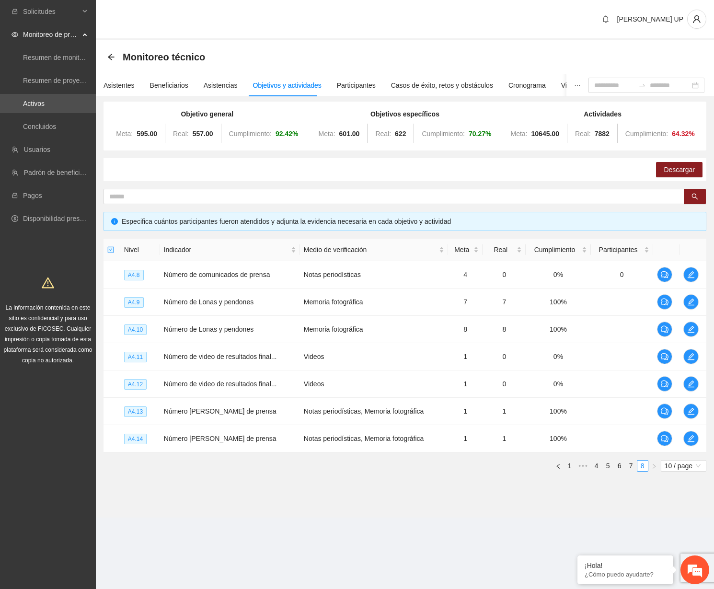
click at [248, 53] on div "Monitoreo técnico" at bounding box center [404, 56] width 595 height 19
click at [36, 107] on link "Activos" at bounding box center [34, 104] width 22 height 8
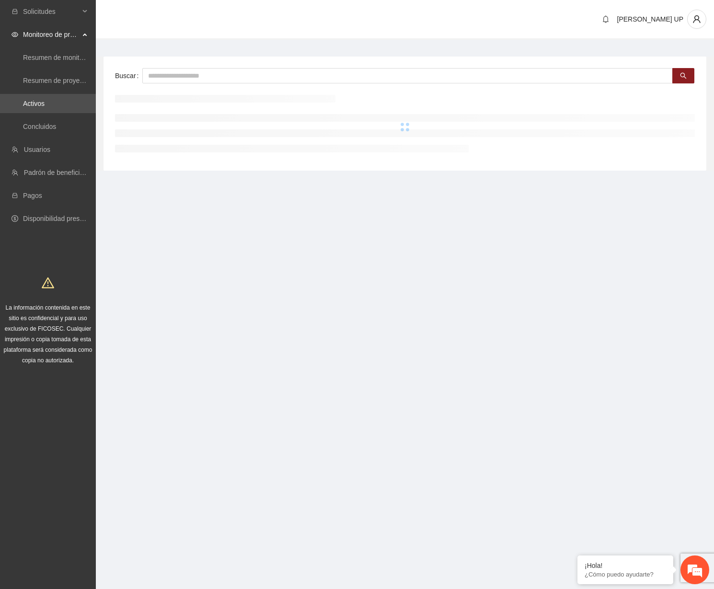
click at [37, 107] on link "Activos" at bounding box center [34, 104] width 22 height 8
click at [184, 64] on div "Buscar" at bounding box center [404, 114] width 602 height 114
click at [184, 70] on input "text" at bounding box center [407, 75] width 530 height 15
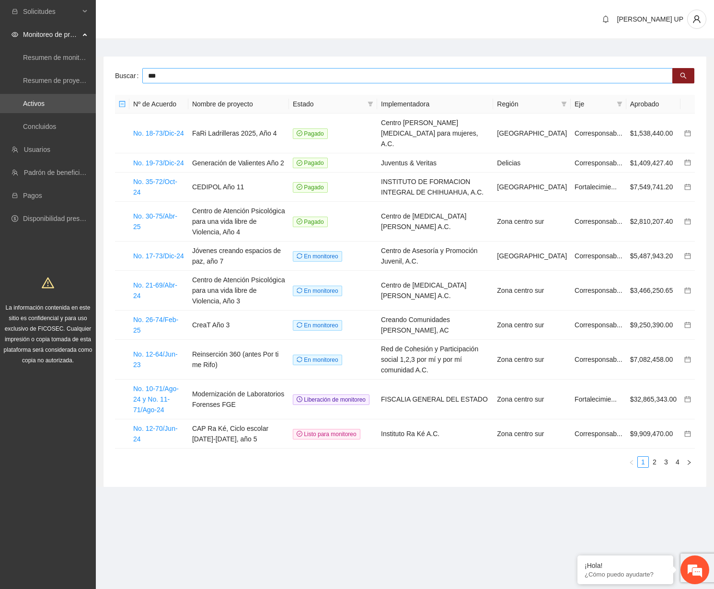
type input "***"
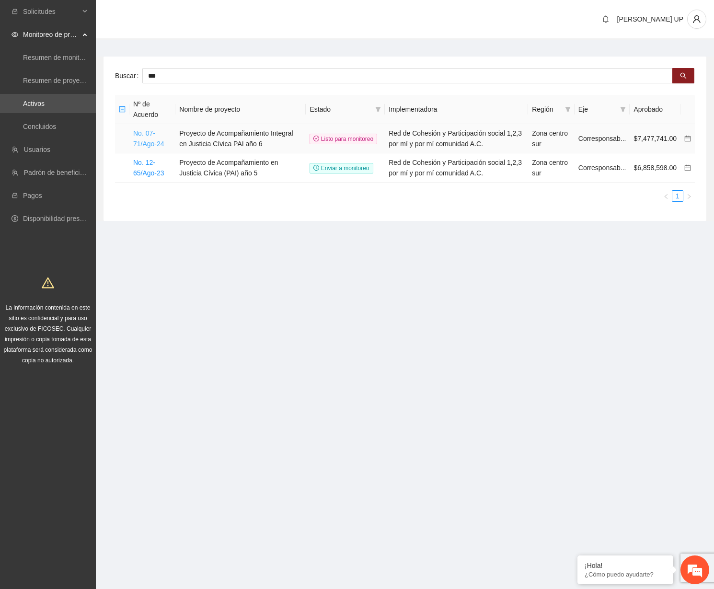
click at [159, 144] on link "No. 07-71/Ago-24" at bounding box center [148, 138] width 31 height 18
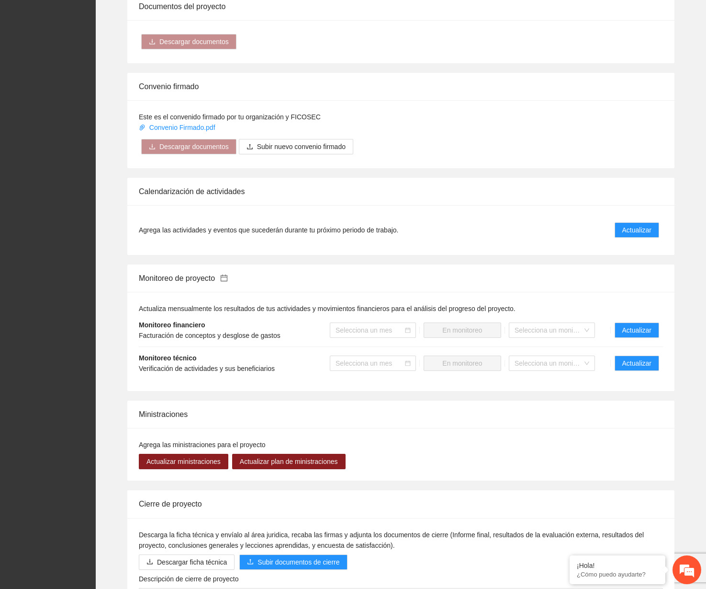
scroll to position [930, 0]
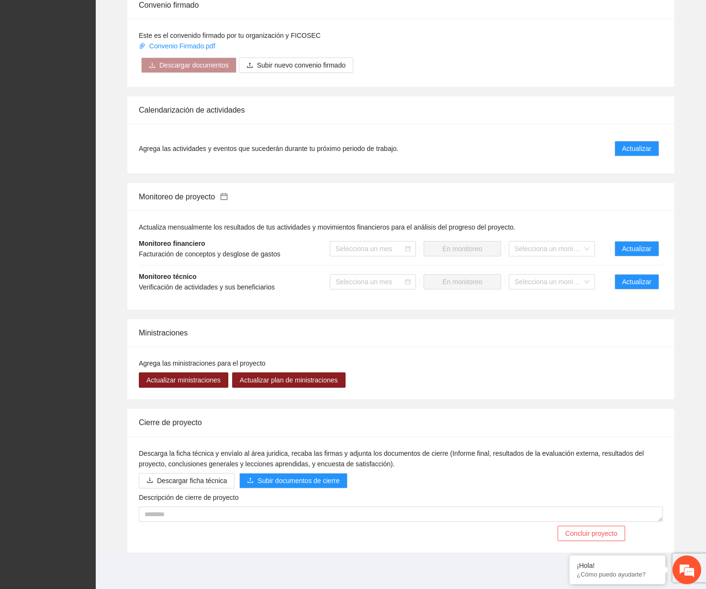
click at [566, 268] on li "Monitoreo técnico Verificación de actividades y sus beneficiarios Selecciona un…" at bounding box center [401, 281] width 524 height 33
click at [566, 278] on span "Actualizar" at bounding box center [637, 281] width 29 height 11
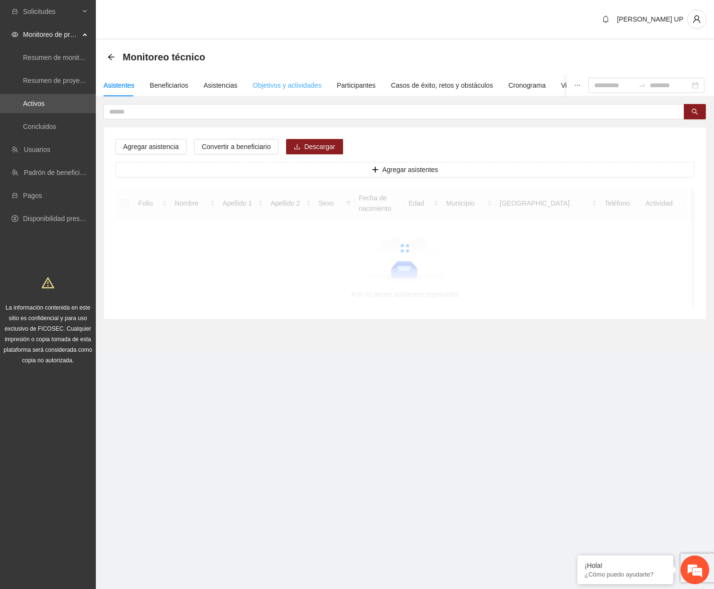
click at [305, 91] on div "Objetivos y actividades" at bounding box center [287, 85] width 68 height 22
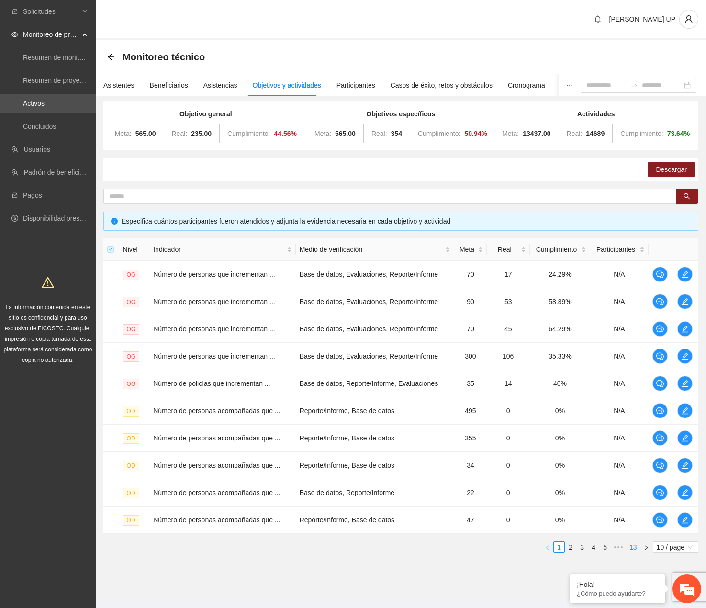
click at [566, 549] on link "13" at bounding box center [633, 547] width 13 height 11
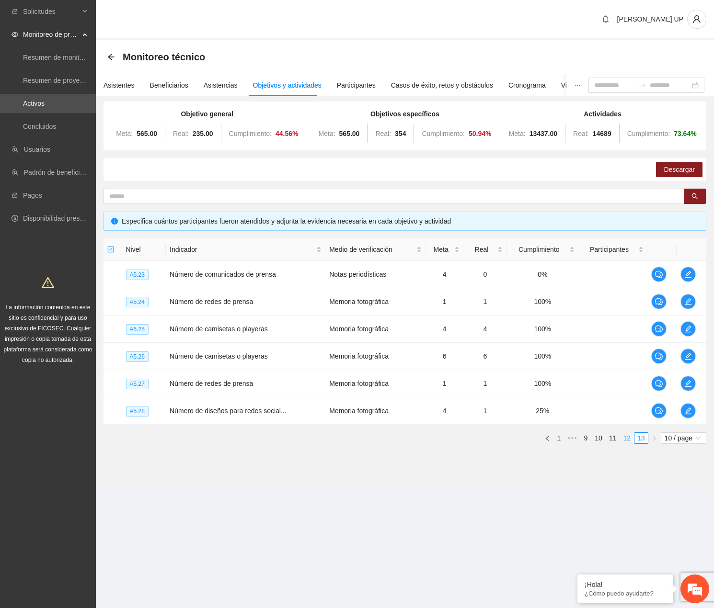
click at [566, 441] on link "12" at bounding box center [626, 438] width 13 height 11
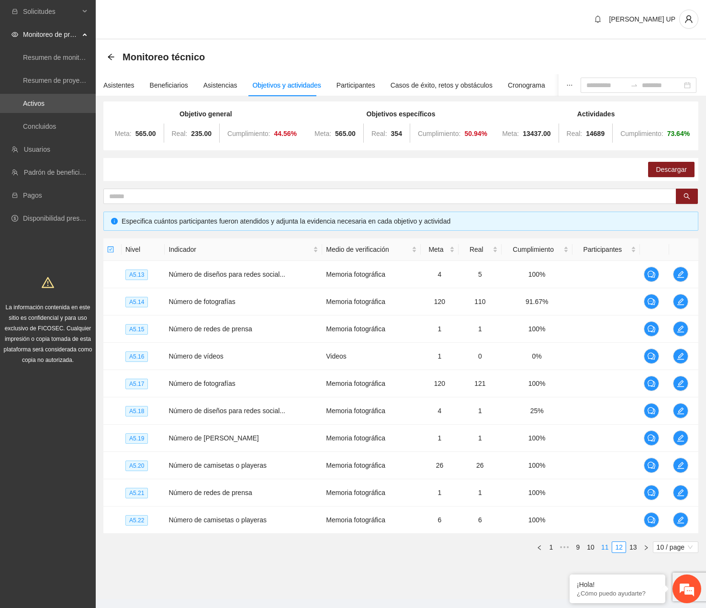
click at [566, 546] on link "11" at bounding box center [605, 547] width 13 height 11
click at [566, 550] on link "9" at bounding box center [578, 547] width 11 height 11
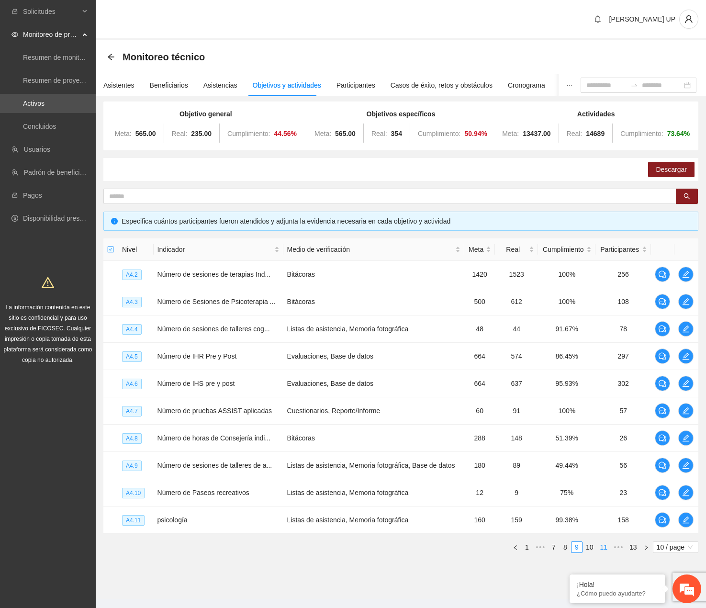
click at [566, 549] on link "11" at bounding box center [603, 547] width 13 height 11
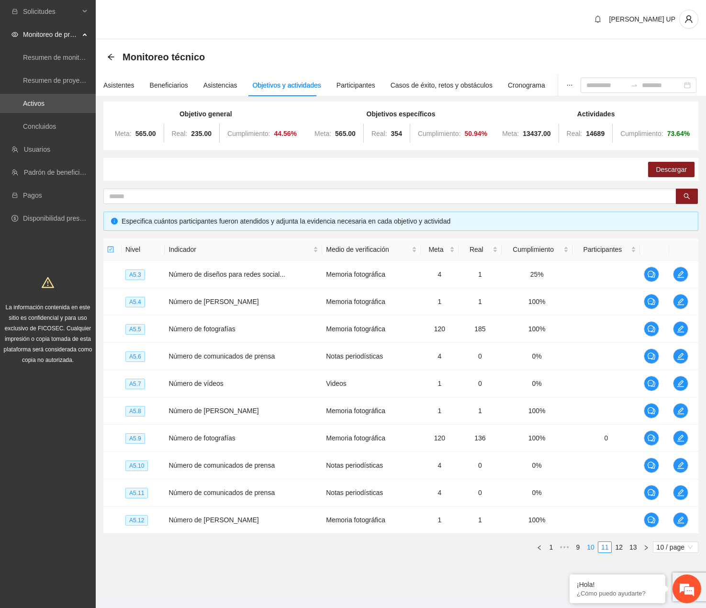
click at [566, 547] on link "10" at bounding box center [590, 547] width 13 height 11
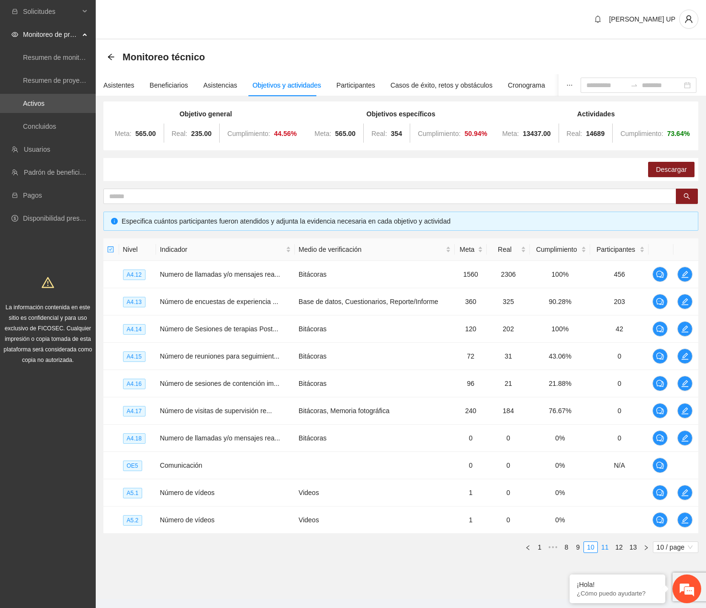
click at [566, 547] on link "11" at bounding box center [605, 547] width 13 height 11
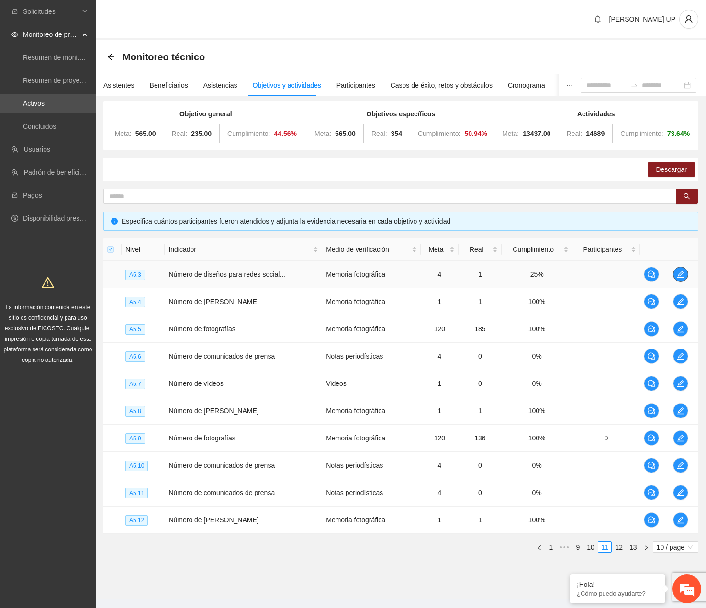
click at [566, 273] on icon "edit" at bounding box center [681, 274] width 7 height 7
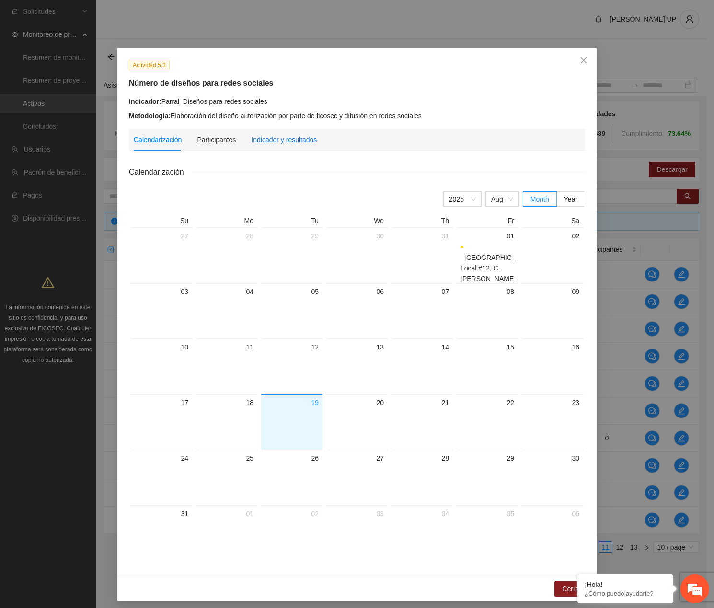
click at [277, 135] on div "Indicador y resultados" at bounding box center [284, 140] width 66 height 11
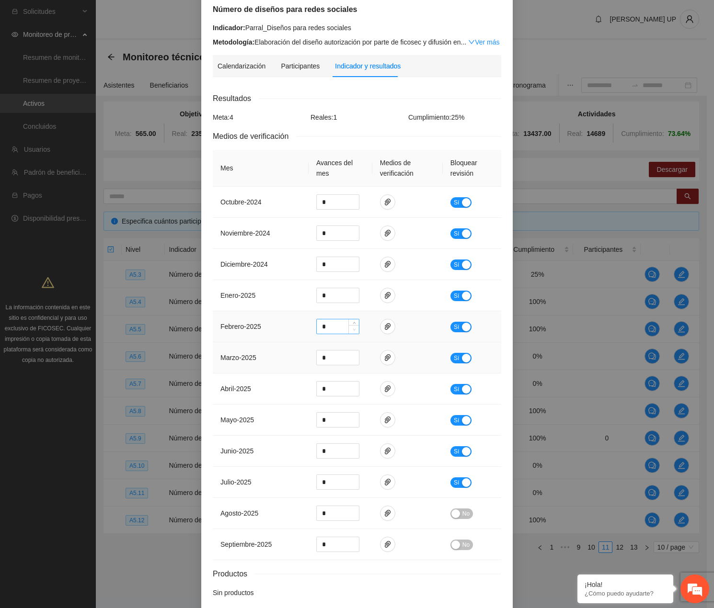
scroll to position [96, 0]
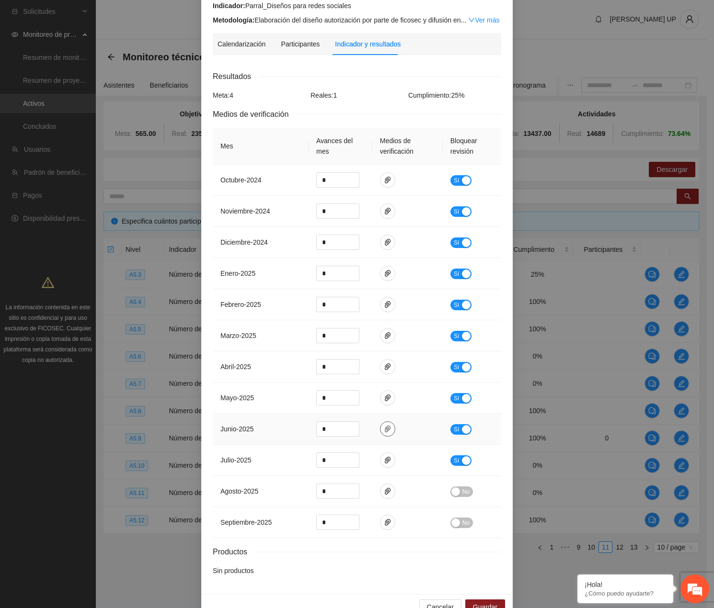
click at [385, 431] on icon "paper-clip" at bounding box center [388, 429] width 6 height 7
click at [384, 458] on icon "paper-clip" at bounding box center [388, 460] width 8 height 8
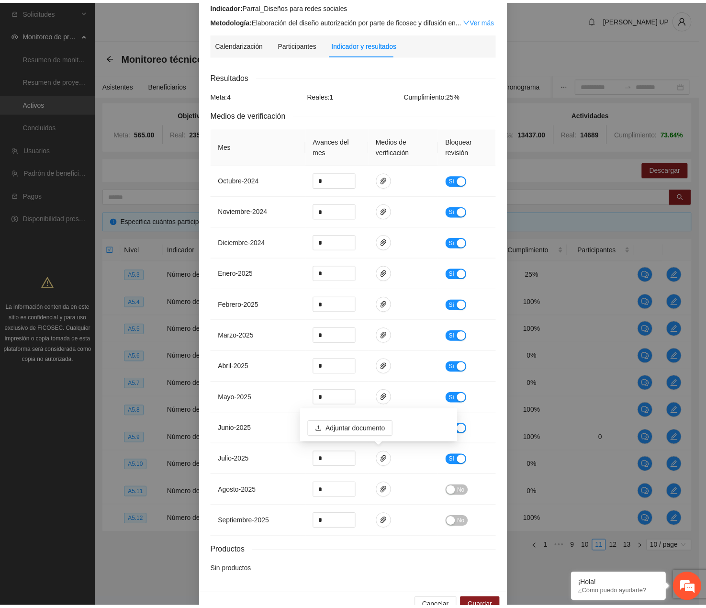
scroll to position [0, 0]
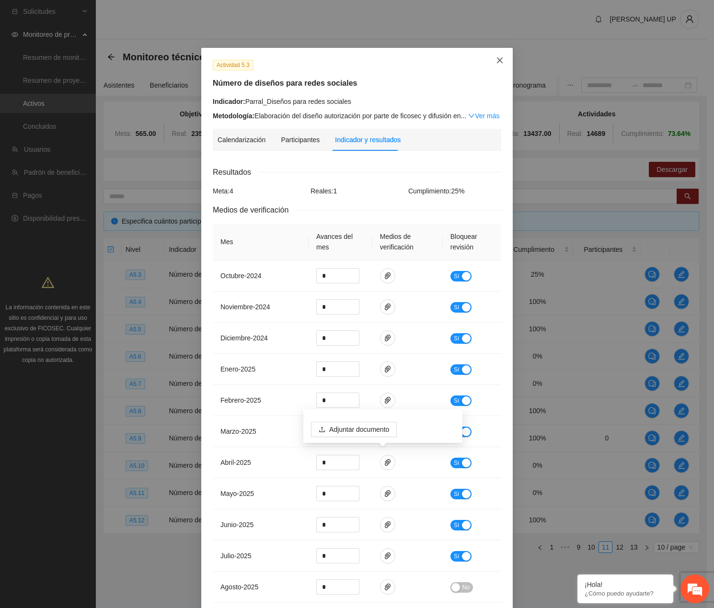
click at [495, 53] on span "Close" at bounding box center [500, 61] width 26 height 26
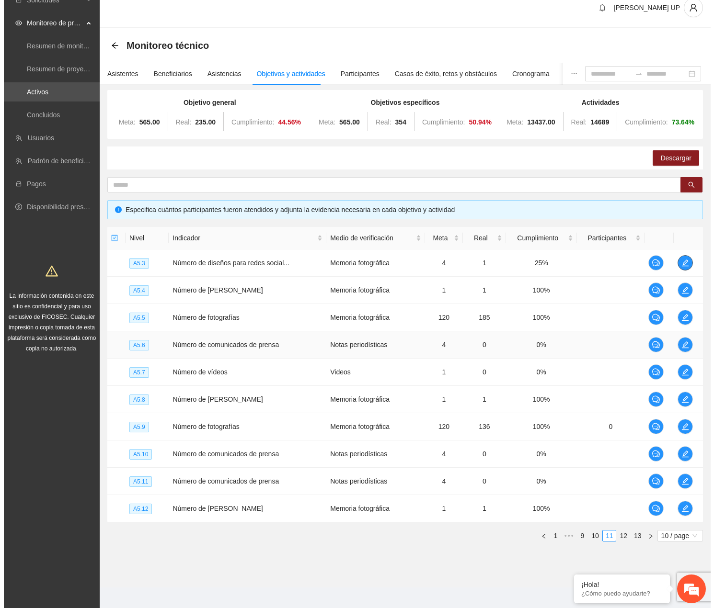
scroll to position [18, 0]
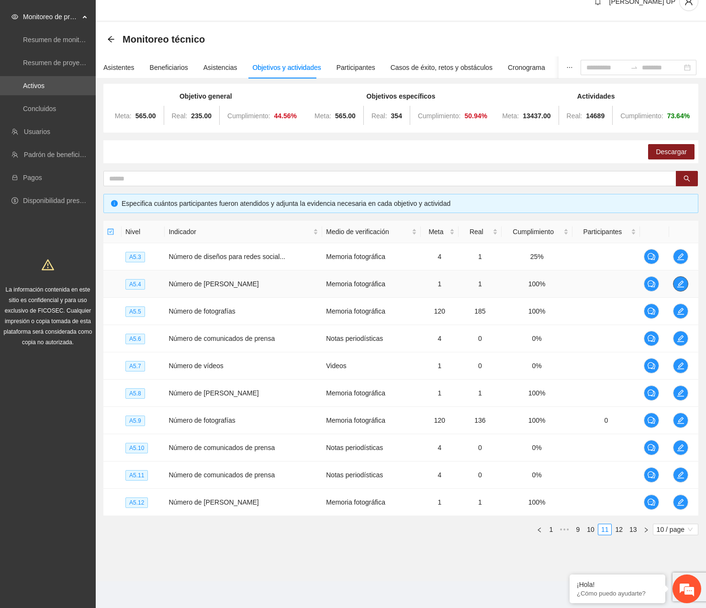
click at [566, 284] on icon "edit" at bounding box center [681, 284] width 8 height 8
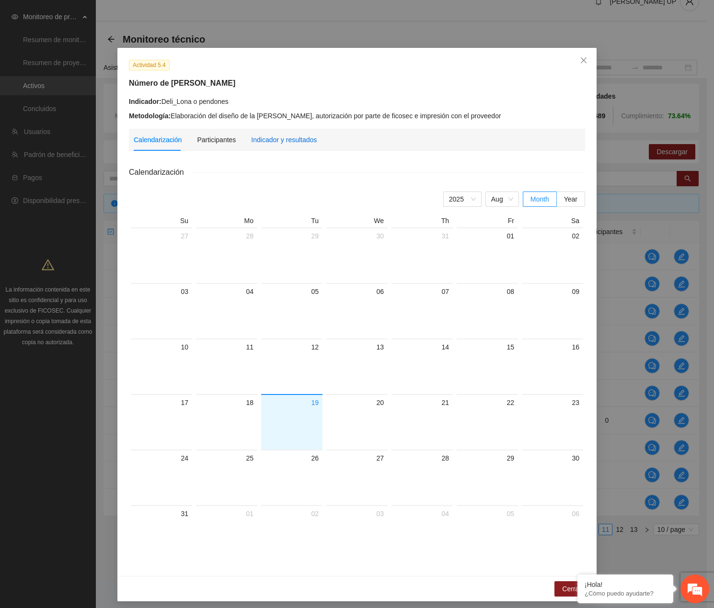
click at [256, 136] on div "Indicador y resultados" at bounding box center [284, 140] width 66 height 11
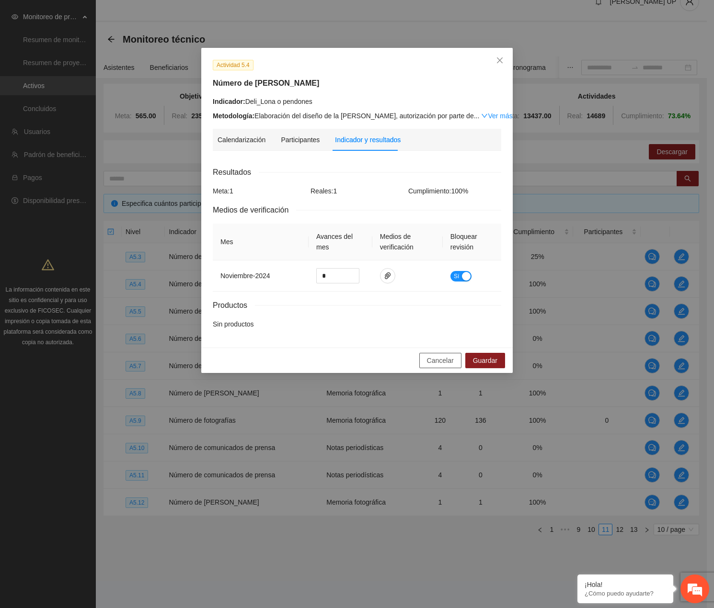
click at [453, 365] on span "Cancelar" at bounding box center [440, 360] width 27 height 11
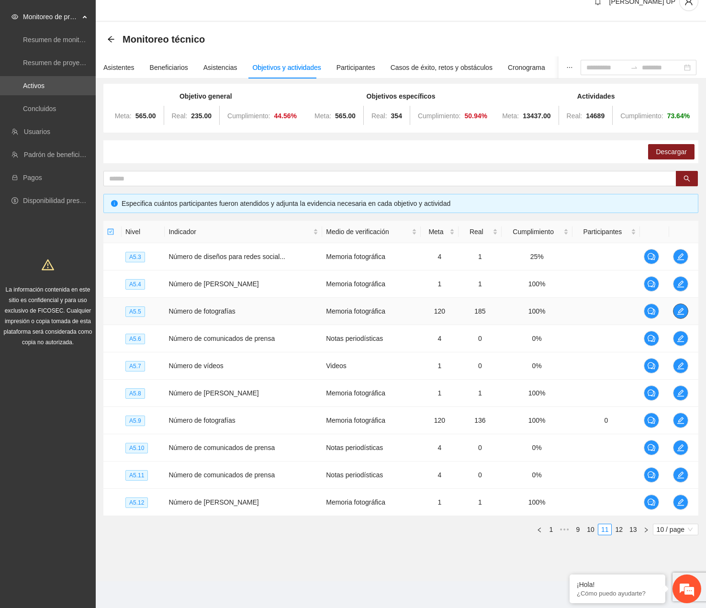
click at [566, 307] on icon "edit" at bounding box center [681, 311] width 8 height 8
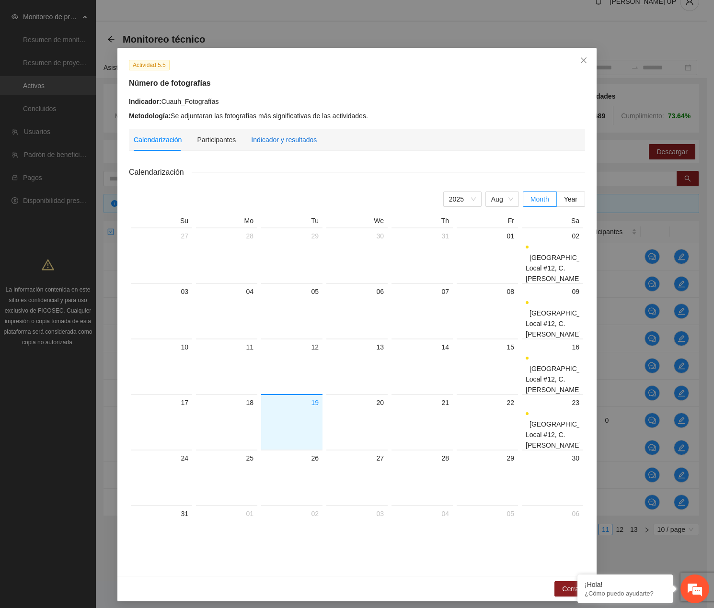
click at [284, 136] on div "Indicador y resultados" at bounding box center [284, 140] width 66 height 11
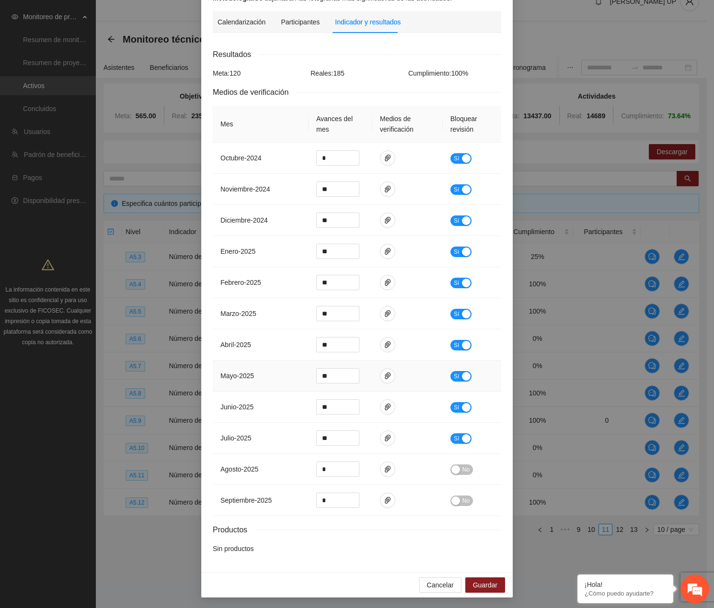
scroll to position [118, 0]
click at [380, 406] on span "paper-clip" at bounding box center [387, 407] width 14 height 8
click at [362, 380] on link "Fotografias_Cuau_Junio.zip" at bounding box center [380, 378] width 125 height 11
click at [385, 437] on icon "paper-clip" at bounding box center [388, 437] width 6 height 7
click at [361, 408] on link "Foto_Cuauh.zip" at bounding box center [380, 409] width 125 height 11
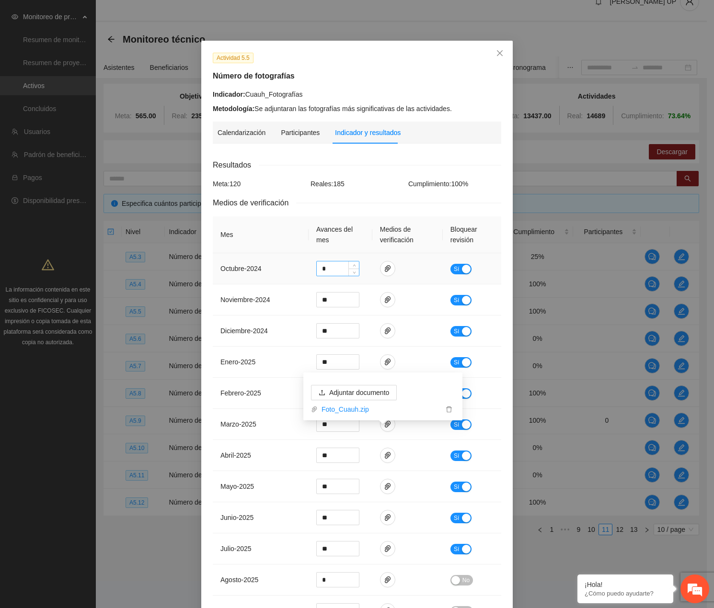
scroll to position [0, 0]
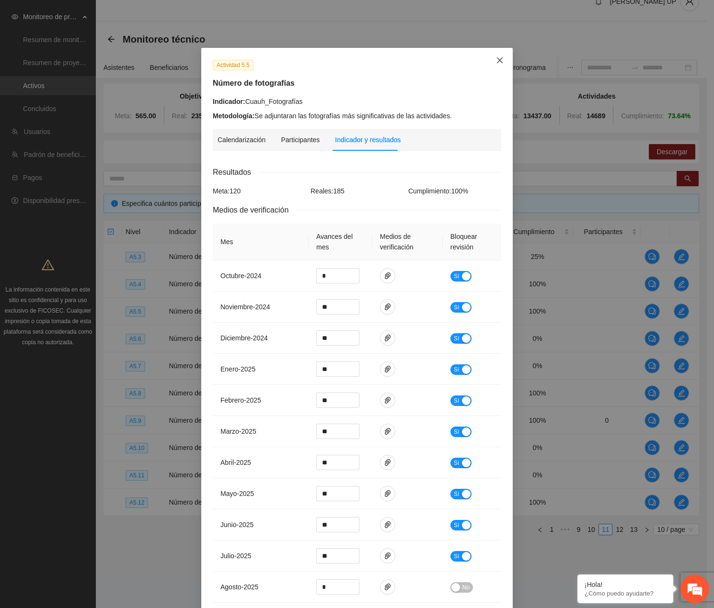
click at [501, 55] on span "Close" at bounding box center [500, 61] width 26 height 26
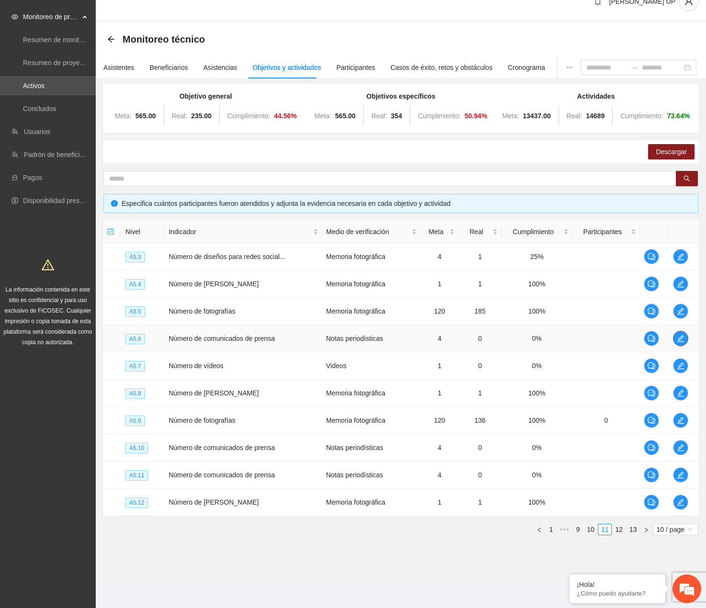
click at [566, 344] on button "button" at bounding box center [680, 338] width 15 height 15
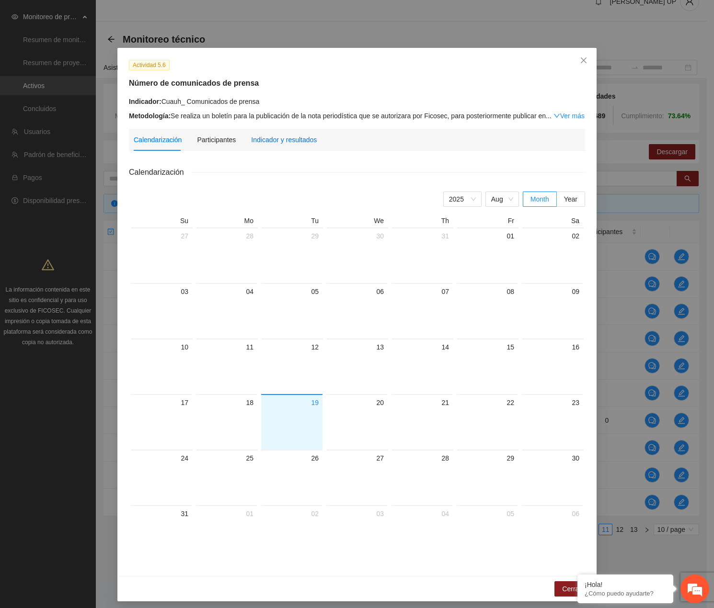
click at [286, 144] on div "Indicador y resultados" at bounding box center [284, 140] width 66 height 11
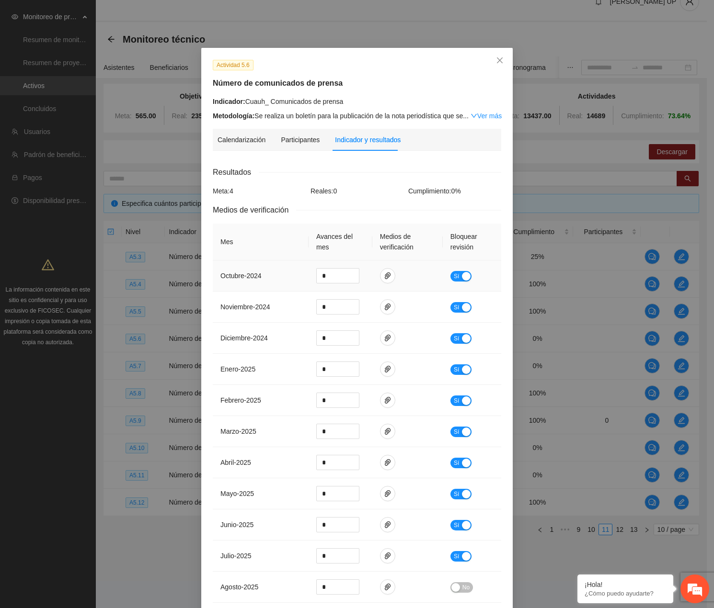
scroll to position [87, 0]
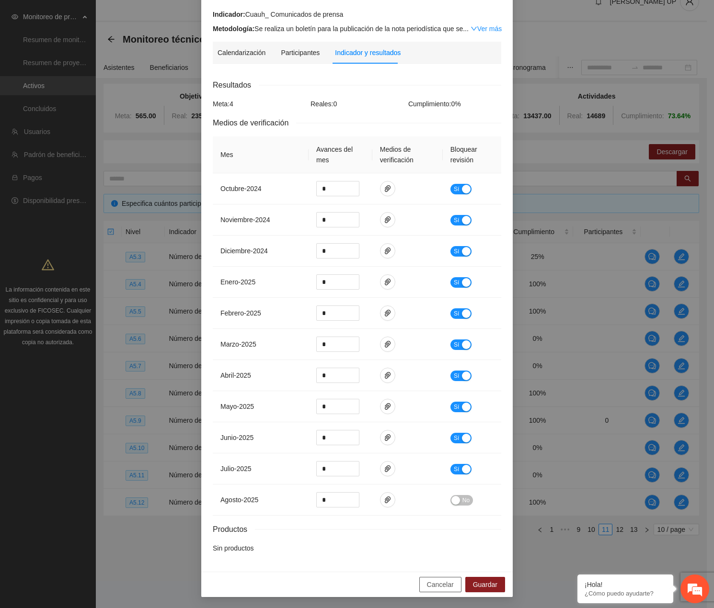
click at [429, 588] on span "Cancelar" at bounding box center [440, 584] width 27 height 11
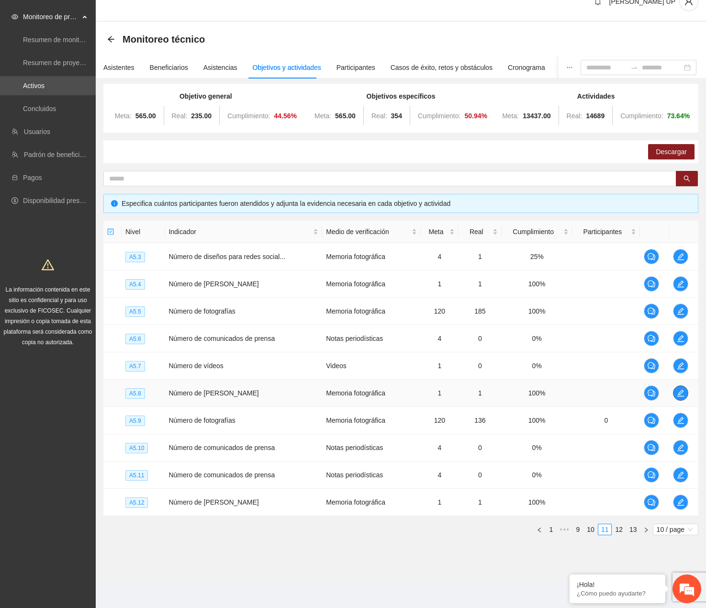
click at [566, 387] on button "button" at bounding box center [680, 393] width 15 height 15
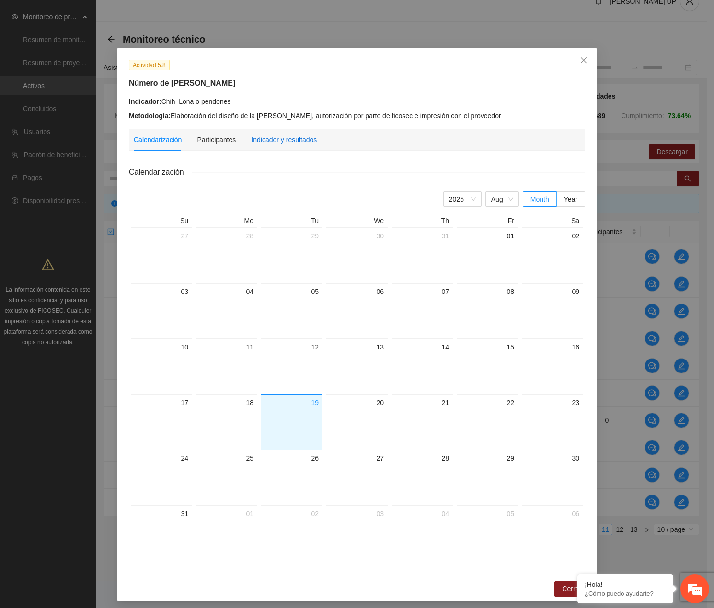
click at [293, 143] on div "Indicador y resultados" at bounding box center [284, 140] width 66 height 11
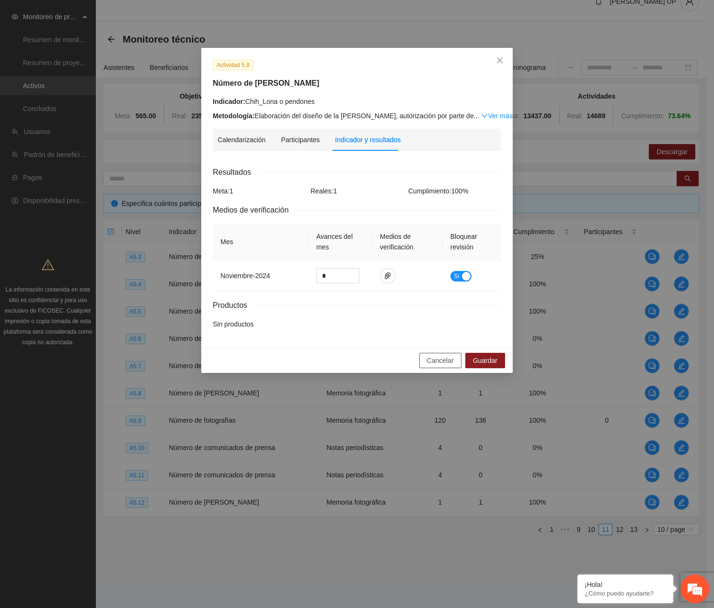
click at [444, 361] on span "Cancelar" at bounding box center [440, 360] width 27 height 11
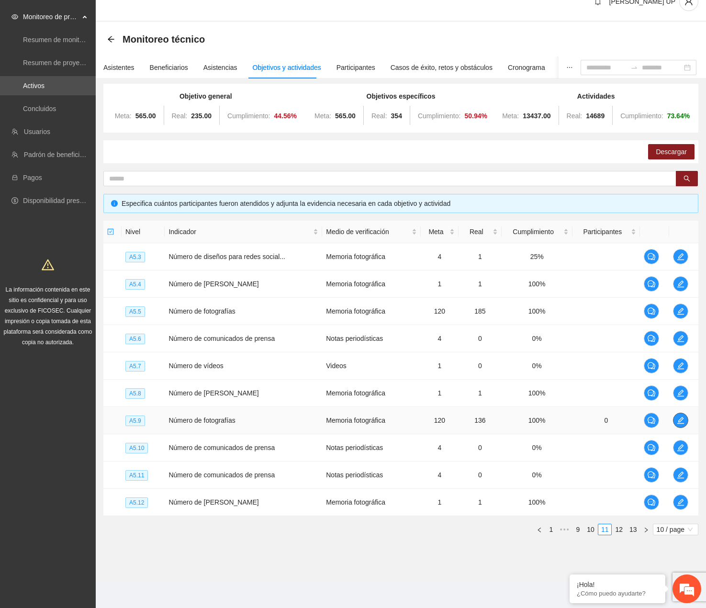
click at [566, 422] on span "edit" at bounding box center [681, 421] width 14 height 8
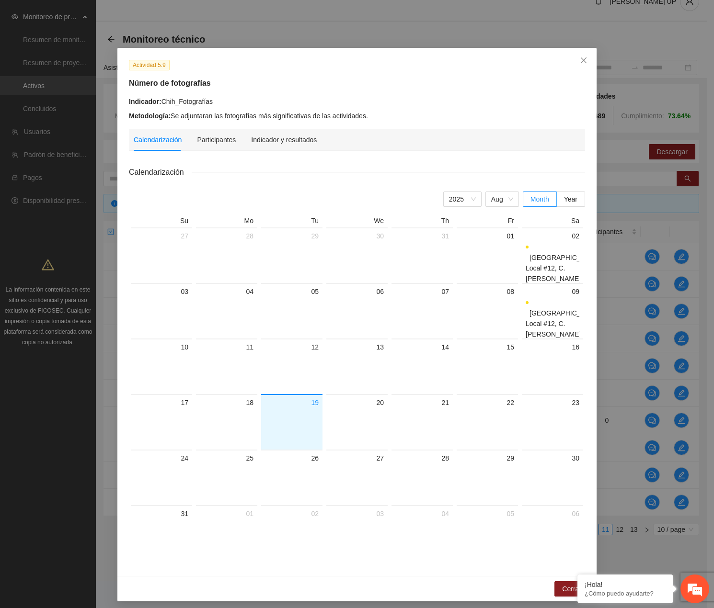
click at [261, 144] on div "Indicador y resultados" at bounding box center [284, 140] width 66 height 22
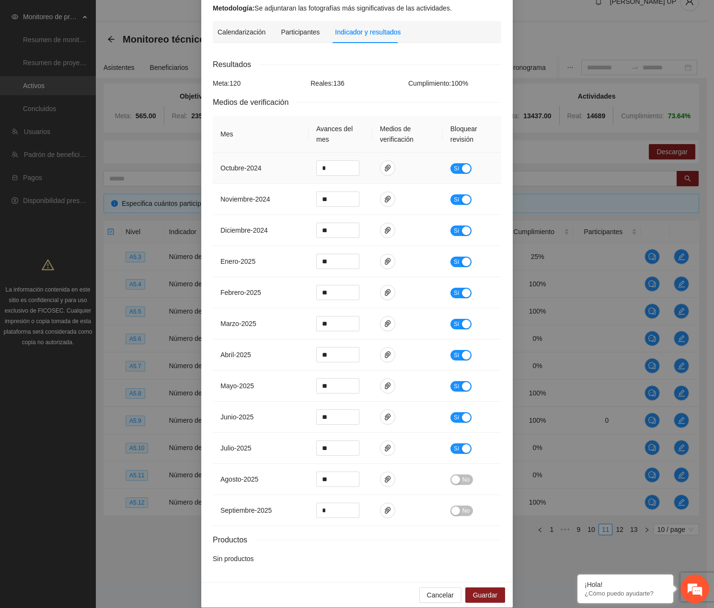
scroll to position [118, 0]
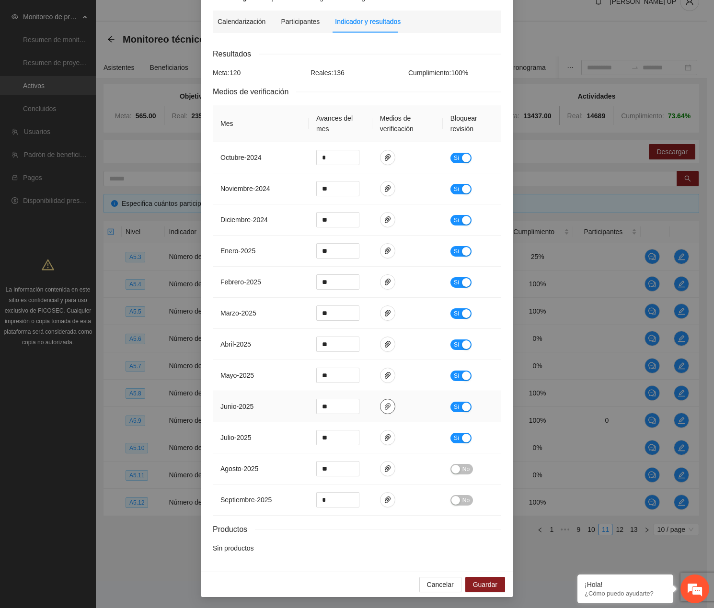
click at [384, 409] on icon "paper-clip" at bounding box center [388, 407] width 8 height 8
click at [360, 381] on link "fotografias_junio_chihuahua.zip" at bounding box center [380, 378] width 125 height 11
click at [385, 438] on icon "paper-clip" at bounding box center [388, 438] width 8 height 8
click at [350, 409] on link "Julio_Chih.zip" at bounding box center [380, 409] width 125 height 11
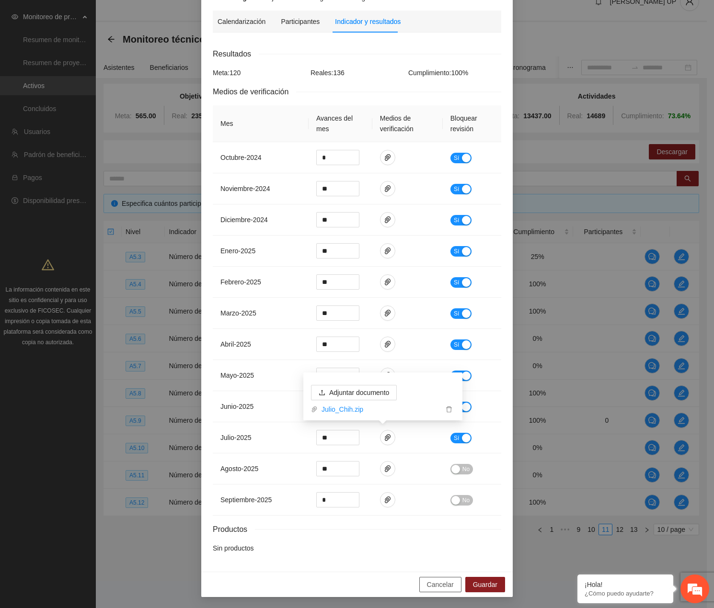
click at [438, 586] on span "Cancelar" at bounding box center [440, 584] width 27 height 11
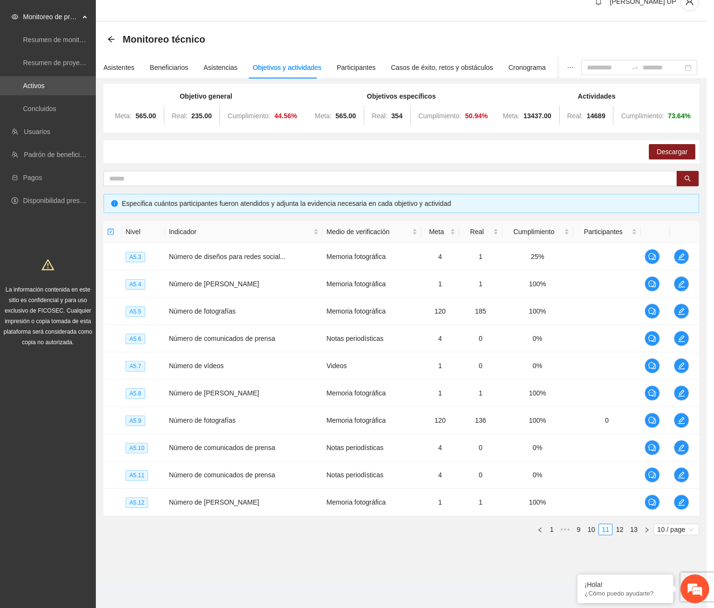
scroll to position [70, 0]
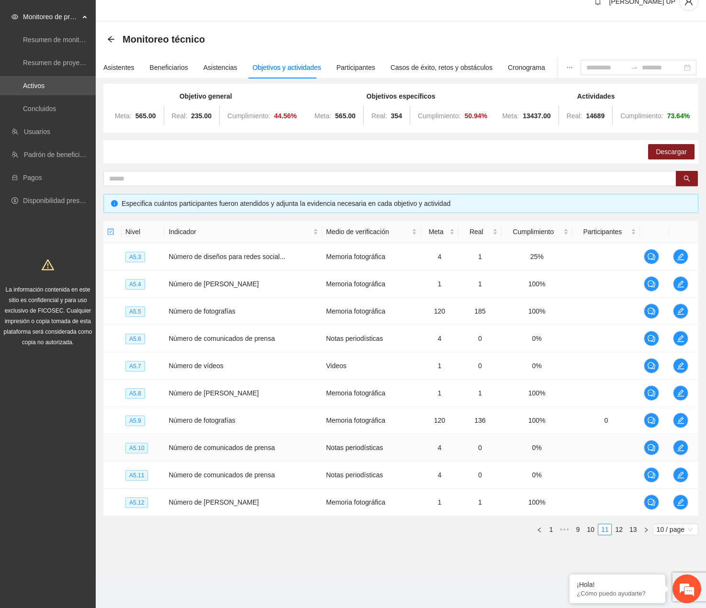
click at [566, 440] on td at bounding box center [683, 447] width 29 height 27
click at [566, 446] on span "edit" at bounding box center [681, 448] width 14 height 8
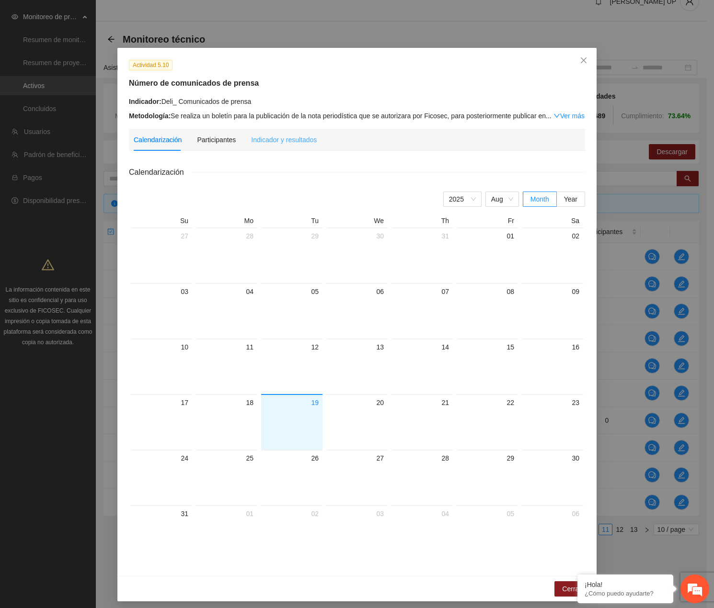
click at [278, 133] on div "Indicador y resultados" at bounding box center [284, 140] width 66 height 22
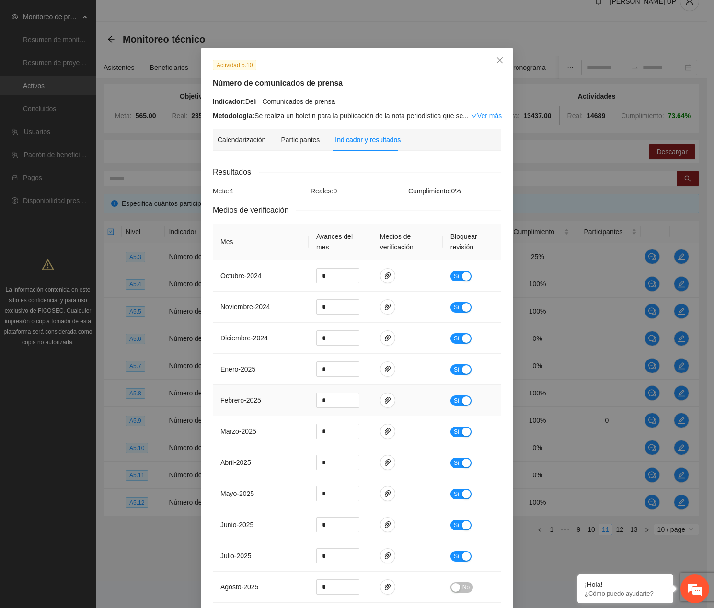
scroll to position [87, 0]
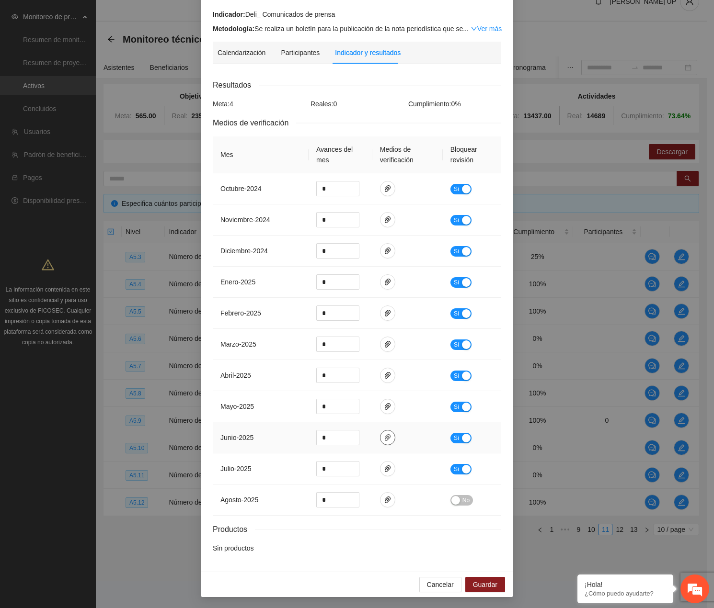
click at [385, 437] on icon "paper-clip" at bounding box center [388, 437] width 6 height 7
click at [383, 462] on button "button" at bounding box center [387, 468] width 15 height 15
click at [437, 581] on span "Cancelar" at bounding box center [440, 584] width 27 height 11
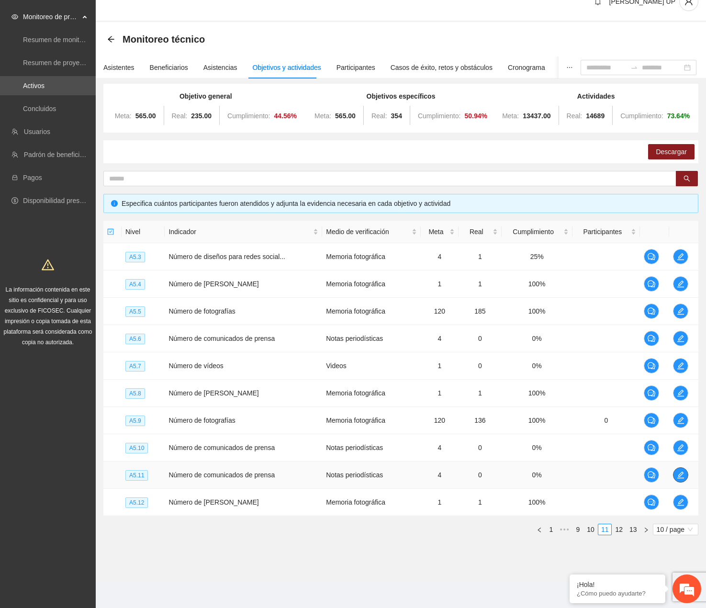
click at [566, 475] on icon "edit" at bounding box center [681, 475] width 8 height 8
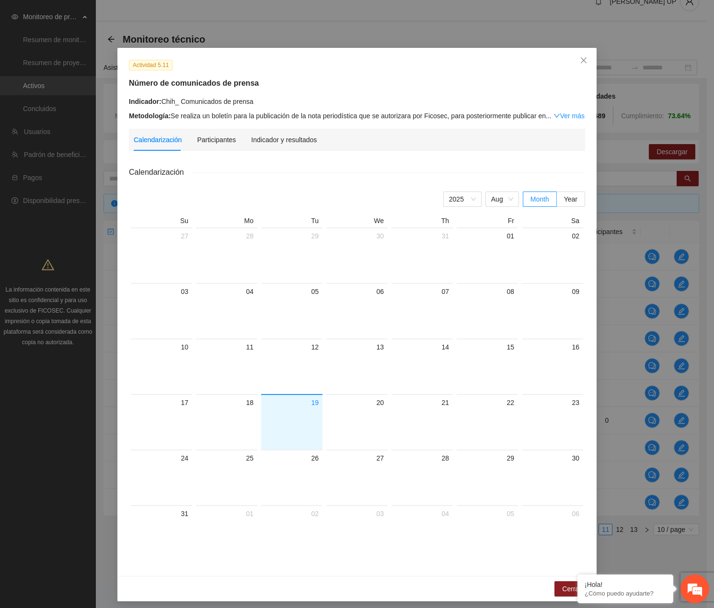
click at [270, 131] on div "Indicador y resultados" at bounding box center [284, 140] width 66 height 22
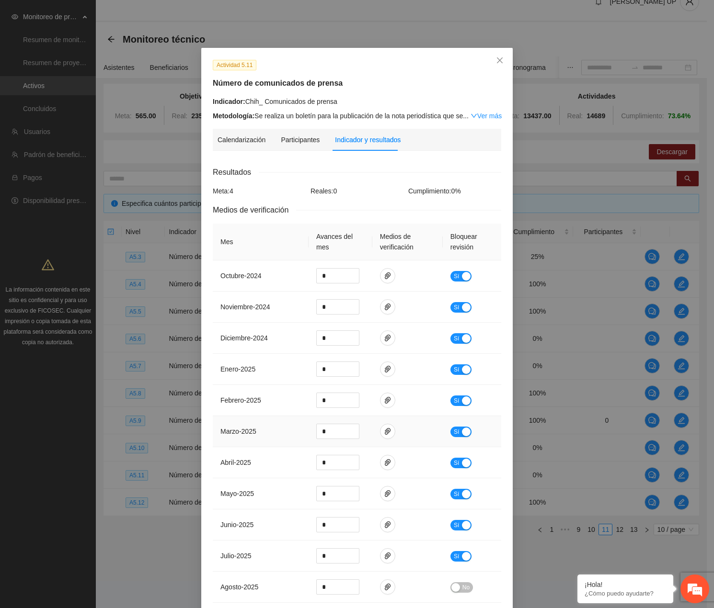
scroll to position [87, 0]
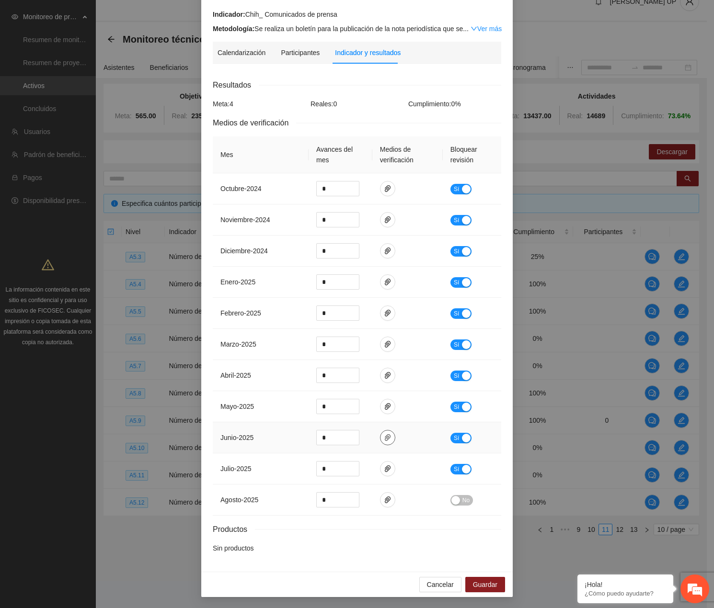
click at [383, 433] on button "button" at bounding box center [387, 437] width 15 height 15
click at [384, 472] on icon "paper-clip" at bounding box center [388, 469] width 8 height 8
click at [441, 588] on span "Cancelar" at bounding box center [440, 584] width 27 height 11
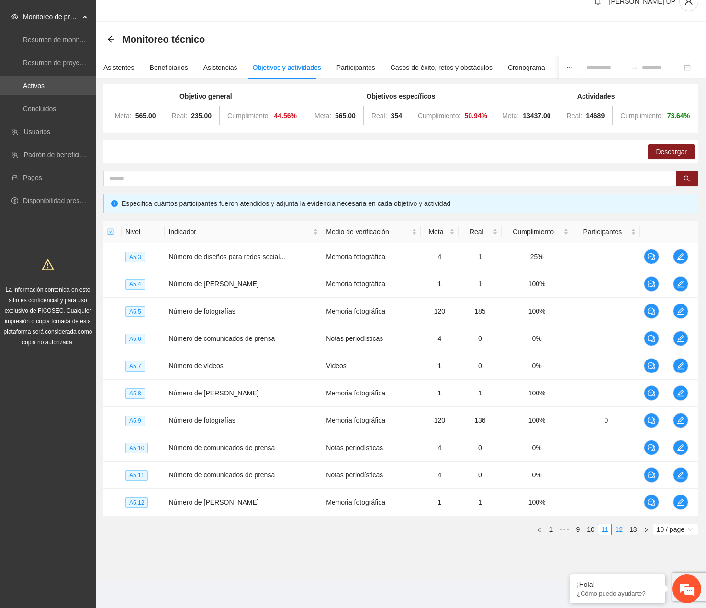
click at [566, 531] on link "12" at bounding box center [619, 529] width 13 height 11
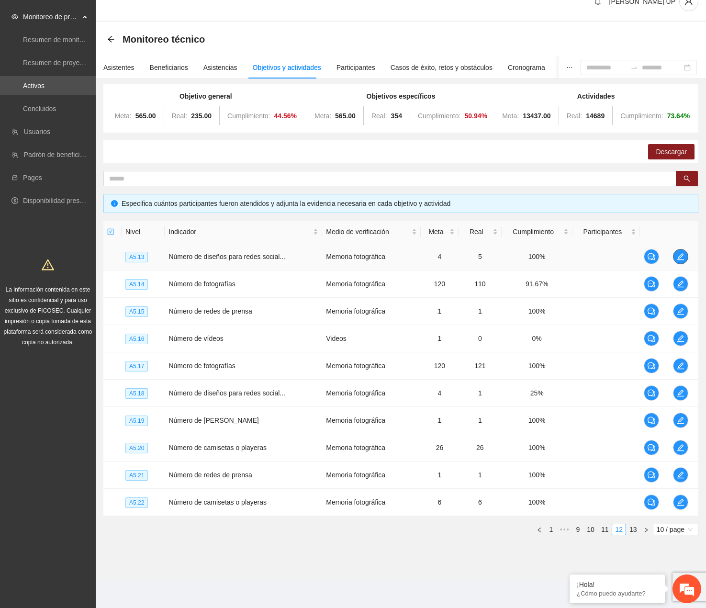
click at [566, 254] on span "edit" at bounding box center [681, 257] width 14 height 8
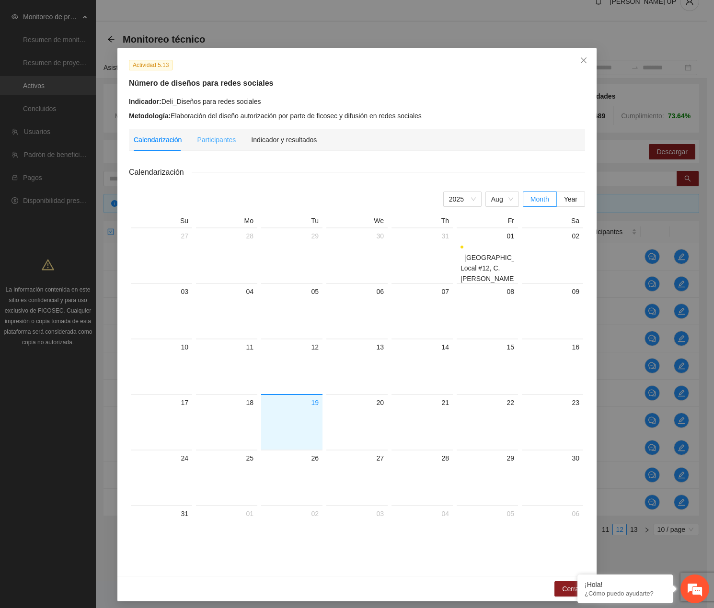
click at [292, 146] on div "Indicador y resultados" at bounding box center [284, 140] width 66 height 22
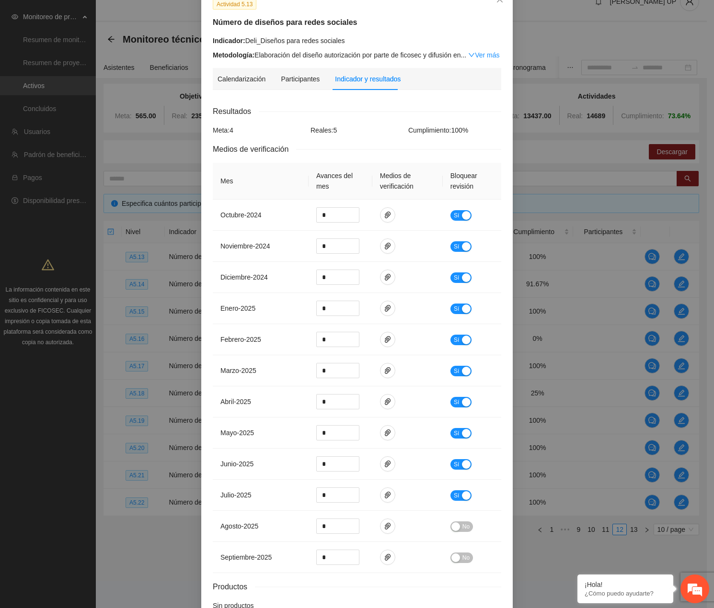
scroll to position [118, 0]
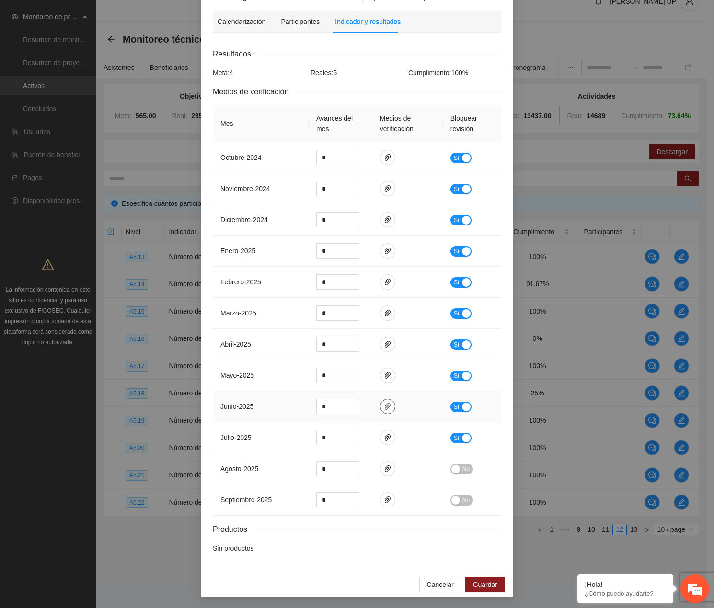
click at [384, 406] on icon "paper-clip" at bounding box center [388, 407] width 8 height 8
click at [386, 438] on icon "paper-clip" at bounding box center [388, 438] width 8 height 8
click at [373, 408] on link "Memoria_fotografica_diesno_Delicias.pdf" at bounding box center [380, 409] width 125 height 11
click at [436, 586] on span "Cancelar" at bounding box center [440, 584] width 27 height 11
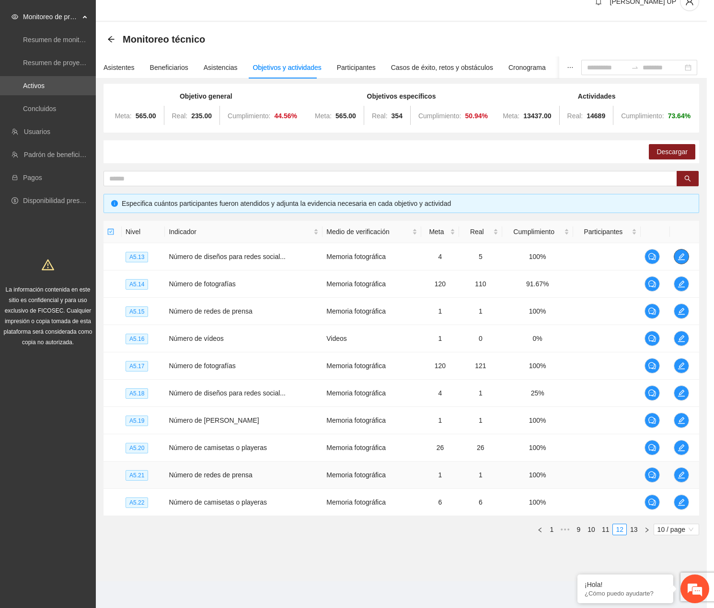
scroll to position [0, 0]
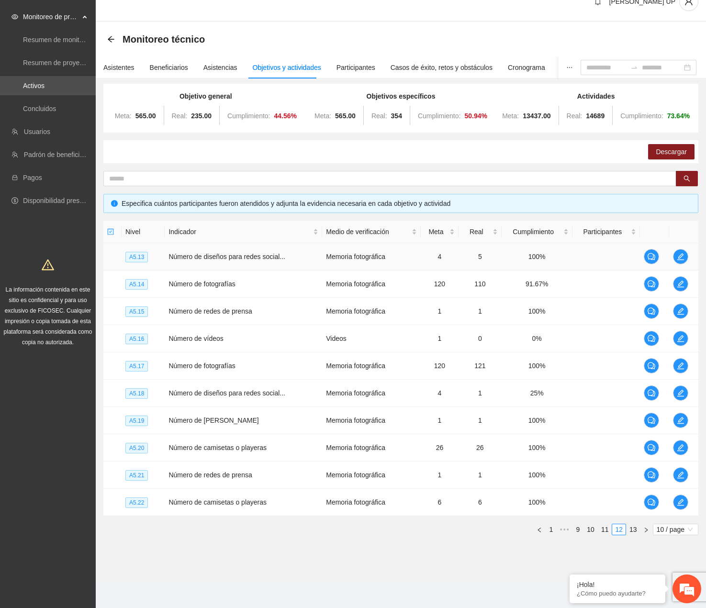
click at [566, 256] on td at bounding box center [683, 256] width 29 height 27
click at [566, 255] on span "edit" at bounding box center [681, 257] width 14 height 8
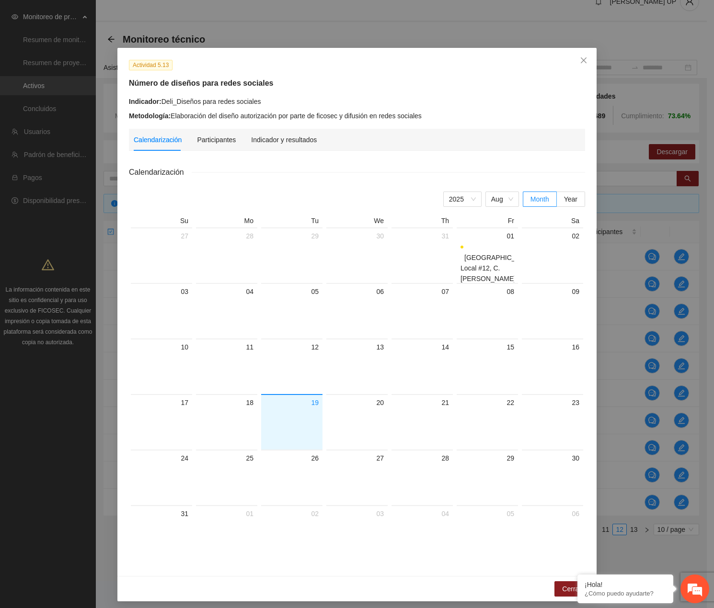
click at [276, 146] on div "Indicador y resultados" at bounding box center [284, 140] width 66 height 22
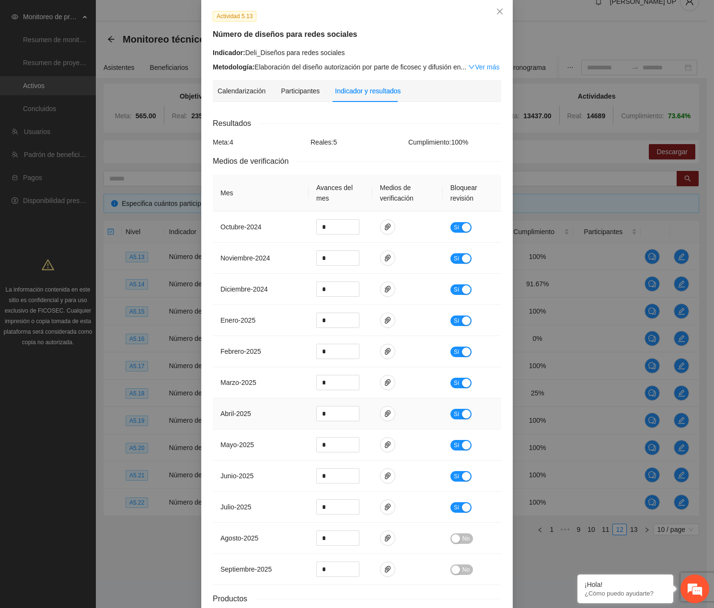
scroll to position [118, 0]
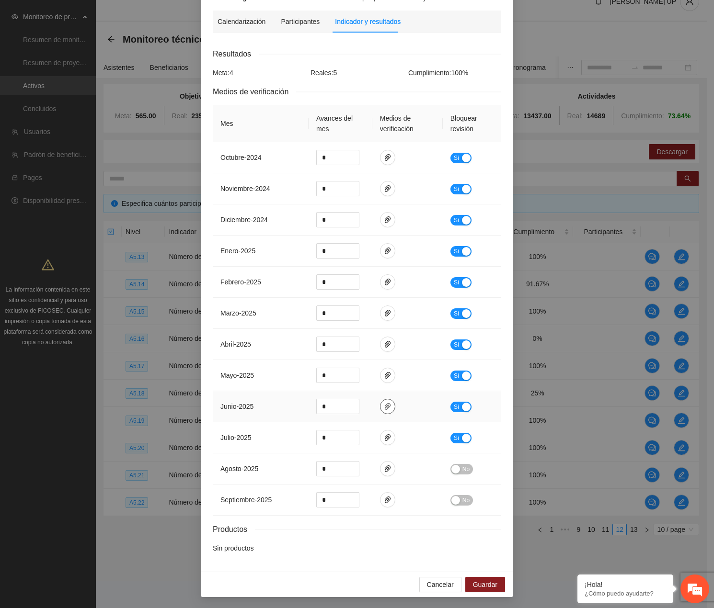
click at [383, 401] on button "button" at bounding box center [387, 406] width 15 height 15
click at [428, 582] on span "Cancelar" at bounding box center [440, 584] width 27 height 11
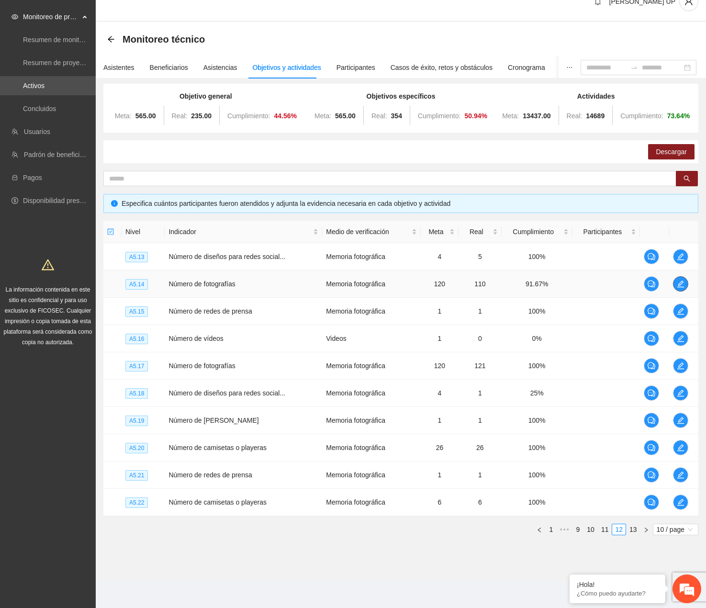
click at [566, 282] on span "edit" at bounding box center [681, 284] width 14 height 8
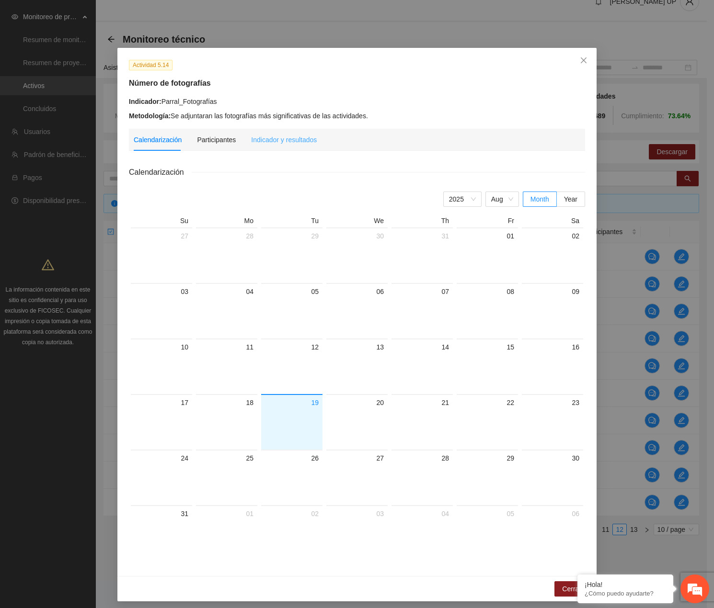
click at [287, 145] on div "Indicador y resultados" at bounding box center [284, 140] width 66 height 22
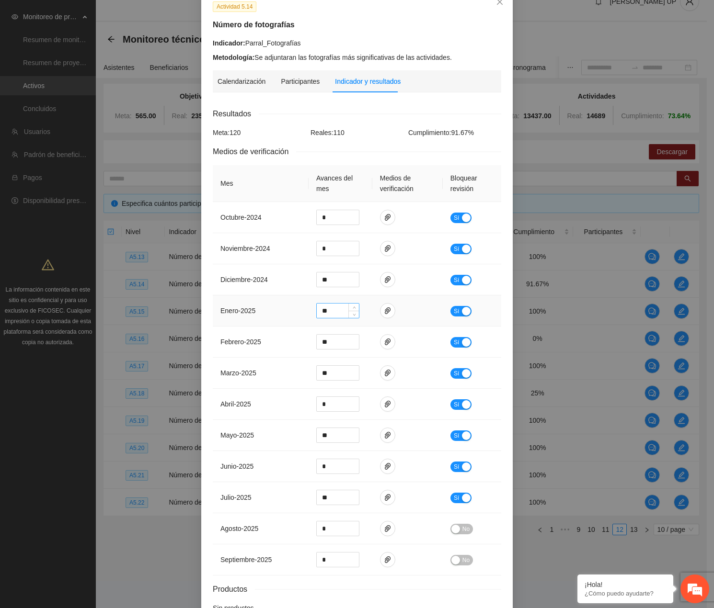
scroll to position [118, 0]
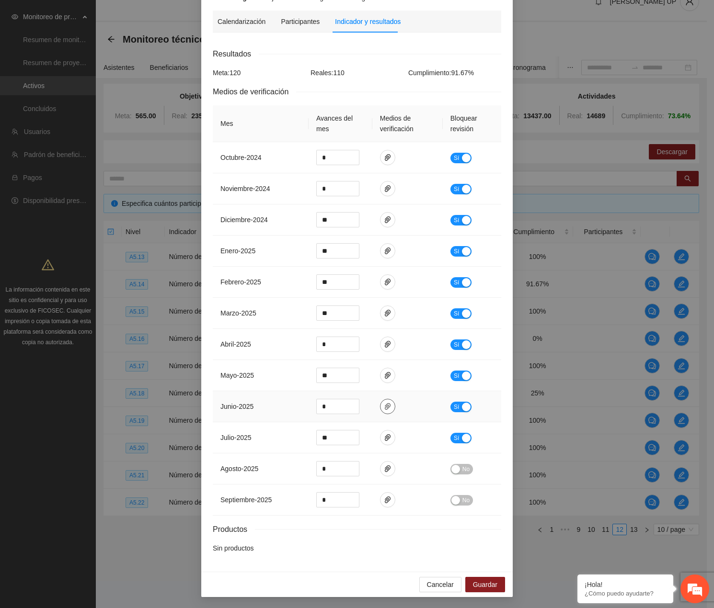
click at [380, 406] on span "paper-clip" at bounding box center [387, 407] width 14 height 8
click at [352, 374] on link "Fotografias_junio_Parral.zip" at bounding box center [380, 378] width 125 height 11
click at [384, 437] on icon "paper-clip" at bounding box center [388, 438] width 8 height 8
click at [354, 415] on div "Adjuntar documento Fotos_Parral_Julio.zip" at bounding box center [382, 397] width 159 height 48
click at [353, 411] on link "Fotos_Parral_Julio.zip" at bounding box center [380, 409] width 125 height 11
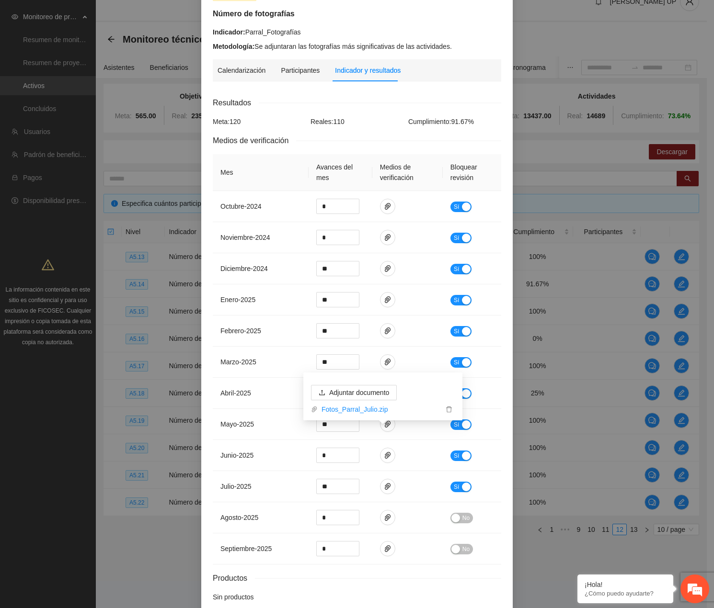
scroll to position [23, 0]
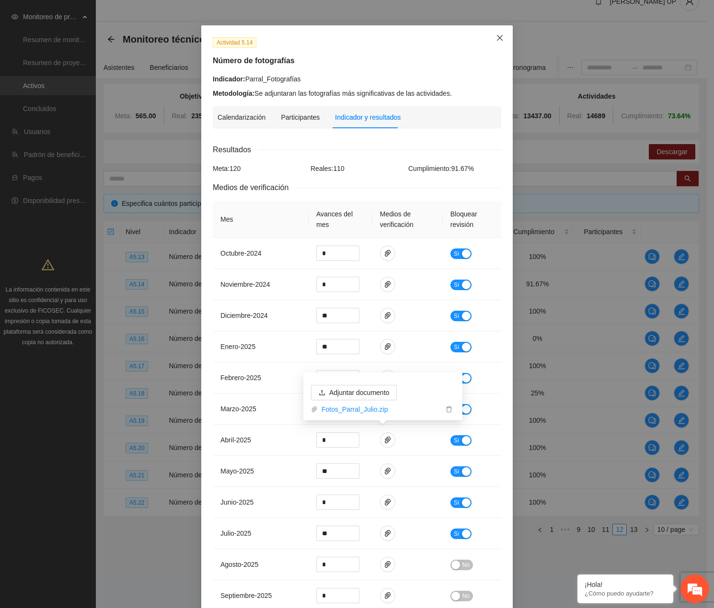
drag, startPoint x: 499, startPoint y: 38, endPoint x: 493, endPoint y: 66, distance: 28.4
click at [499, 38] on icon "close" at bounding box center [500, 38] width 8 height 8
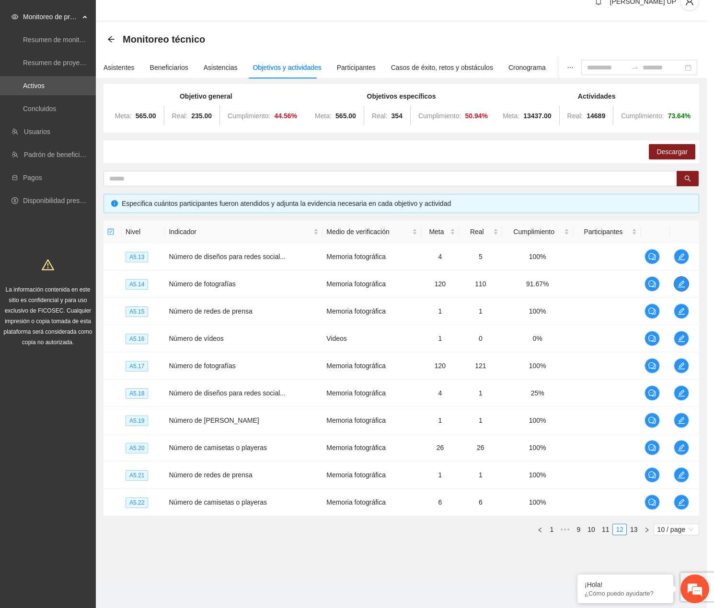
scroll to position [0, 0]
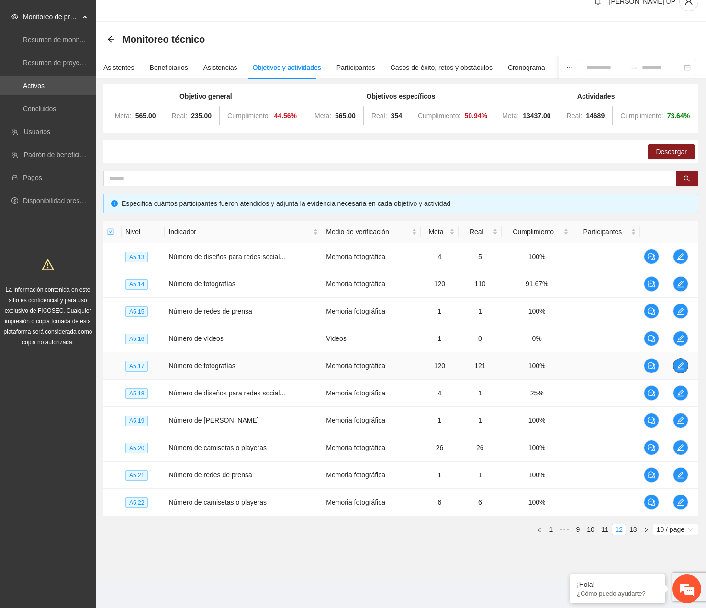
click at [566, 365] on icon "edit" at bounding box center [681, 366] width 8 height 8
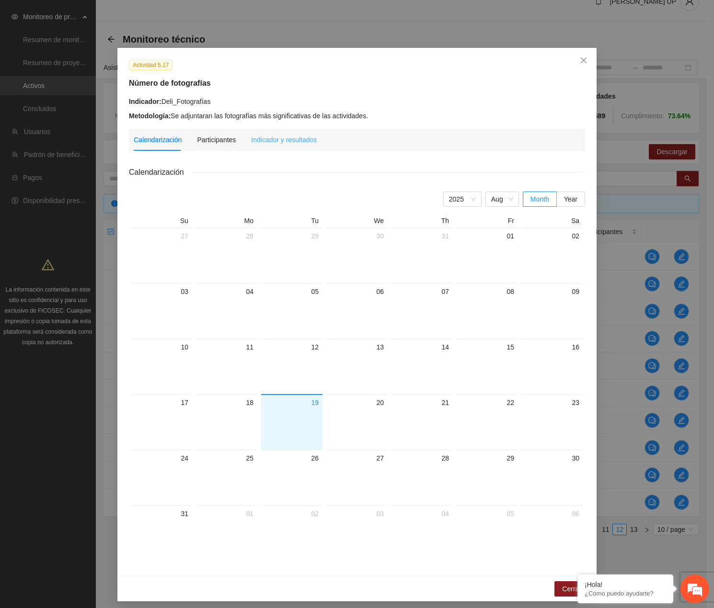
click at [285, 146] on div "Indicador y resultados" at bounding box center [284, 140] width 66 height 22
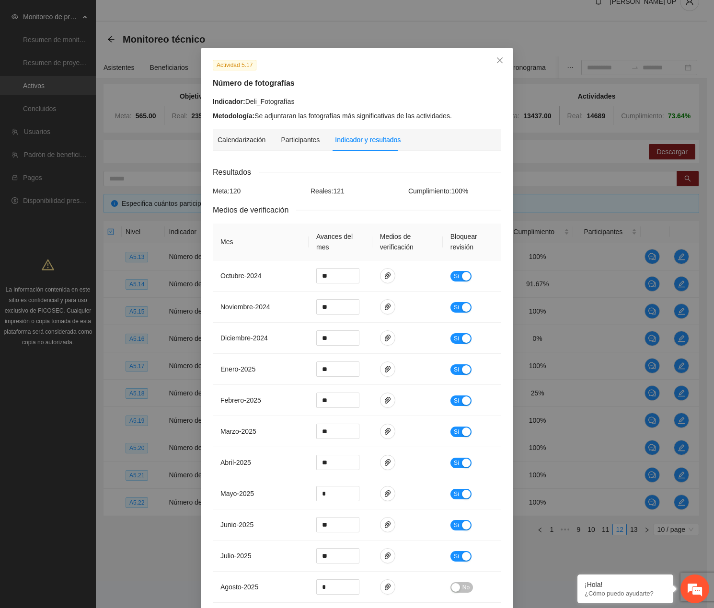
scroll to position [118, 0]
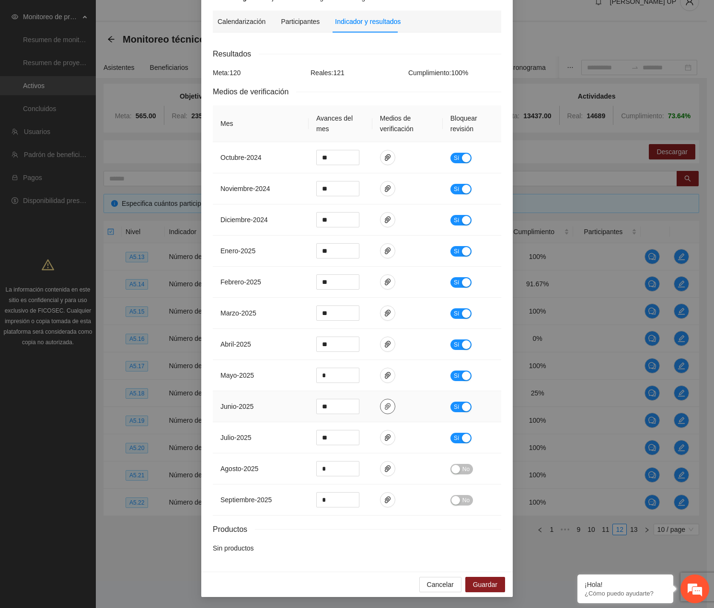
click at [387, 409] on span "paper-clip" at bounding box center [387, 407] width 14 height 8
click at [359, 381] on link "Fotografias_junio_Delicias.zip" at bounding box center [380, 378] width 125 height 11
click at [386, 436] on icon "paper-clip" at bounding box center [388, 438] width 8 height 8
drag, startPoint x: 371, startPoint y: 409, endPoint x: 363, endPoint y: 406, distance: 7.7
click at [371, 409] on link "Fotos_Delicias_Julio.zip" at bounding box center [380, 409] width 125 height 11
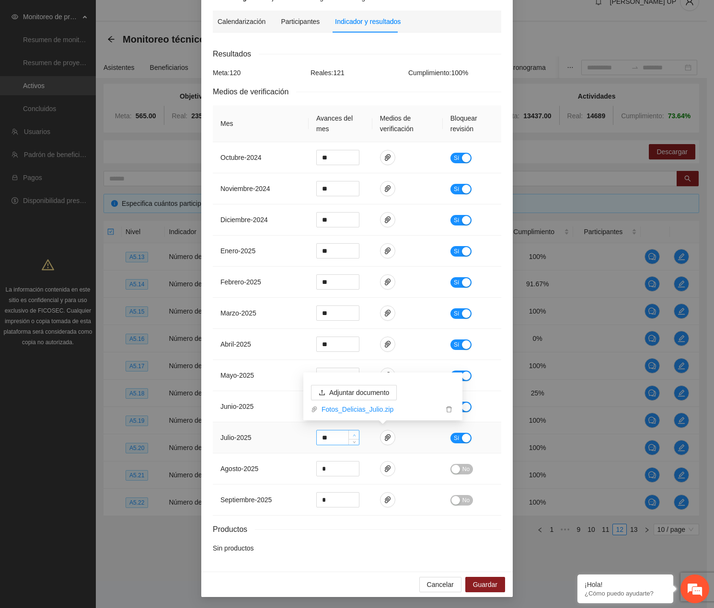
type input "**"
click at [352, 436] on icon "up" at bounding box center [353, 435] width 3 height 3
click at [353, 411] on span "down" at bounding box center [354, 410] width 6 height 6
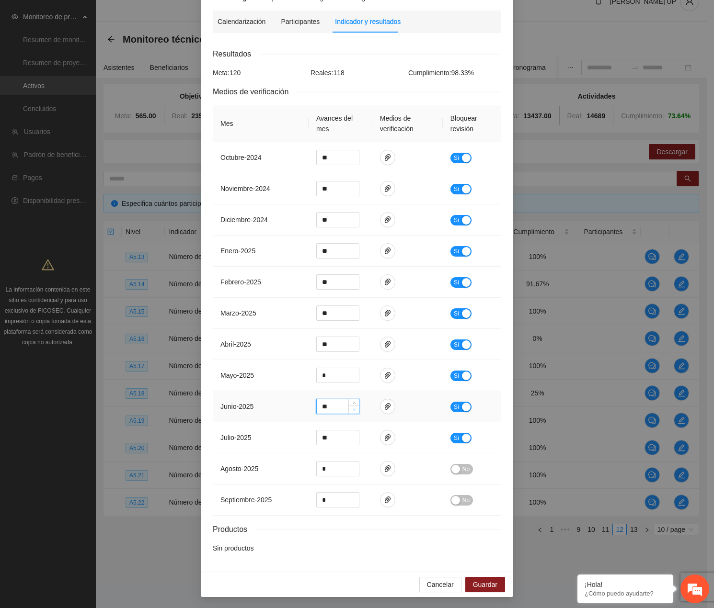
click at [353, 411] on span "down" at bounding box center [354, 410] width 6 height 6
type input "**"
click at [353, 411] on span "down" at bounding box center [354, 410] width 6 height 6
click at [492, 584] on button "Guardar" at bounding box center [485, 584] width 40 height 15
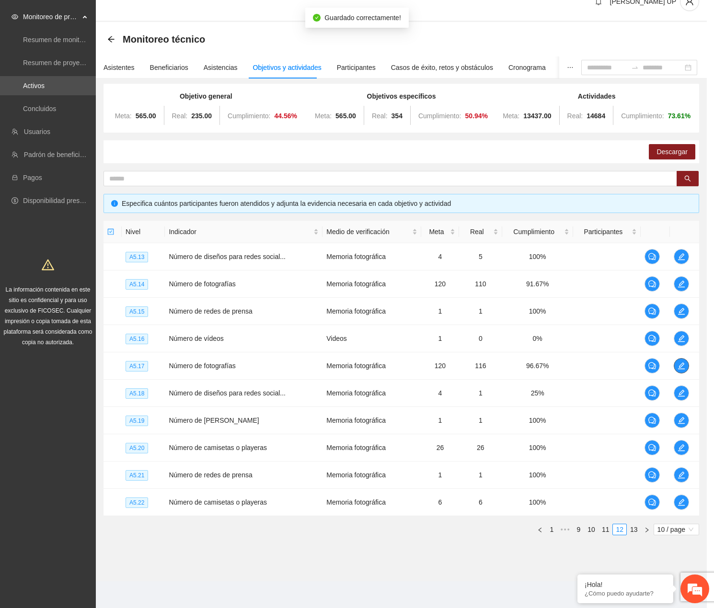
scroll to position [0, 0]
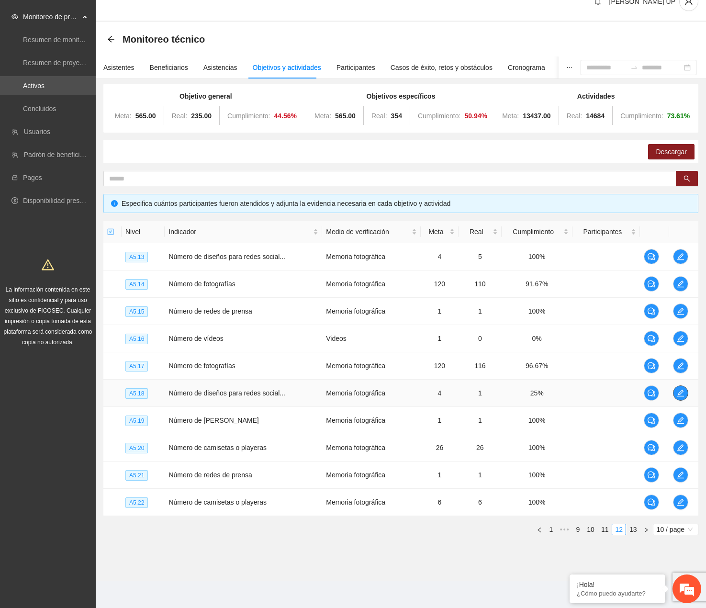
click at [566, 393] on icon "edit" at bounding box center [681, 393] width 8 height 8
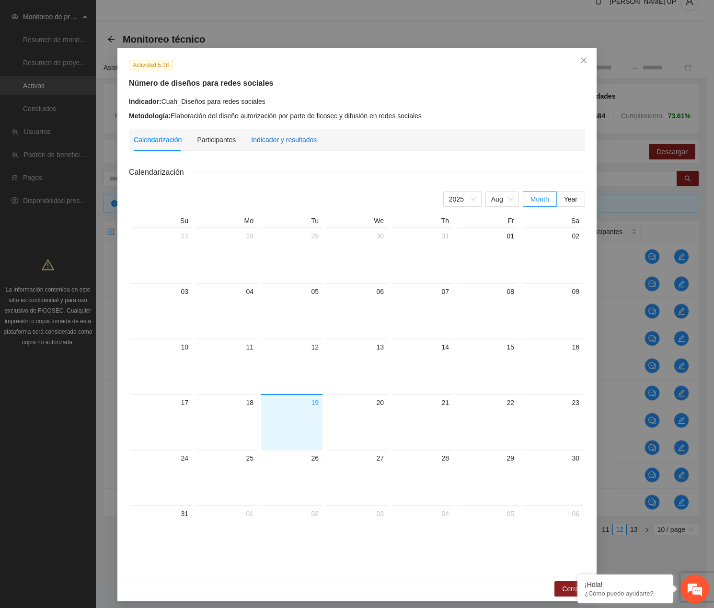
click at [264, 135] on div "Indicador y resultados" at bounding box center [284, 140] width 66 height 11
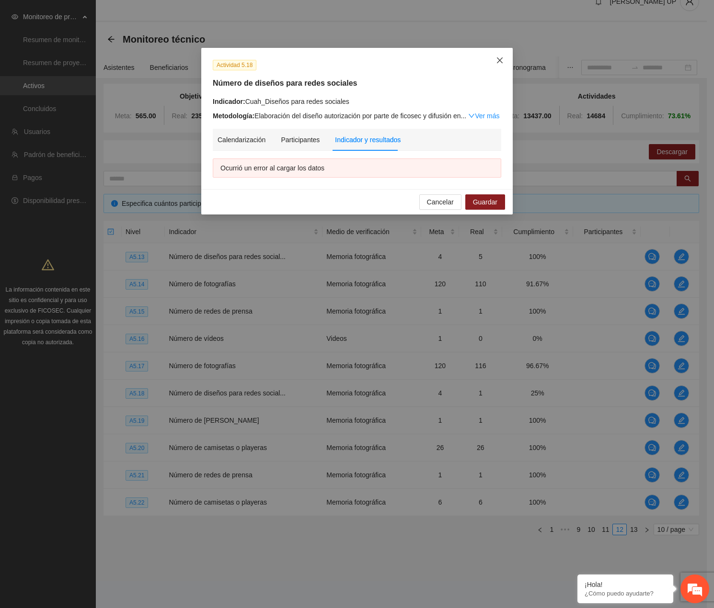
click at [497, 59] on icon "close" at bounding box center [500, 61] width 8 height 8
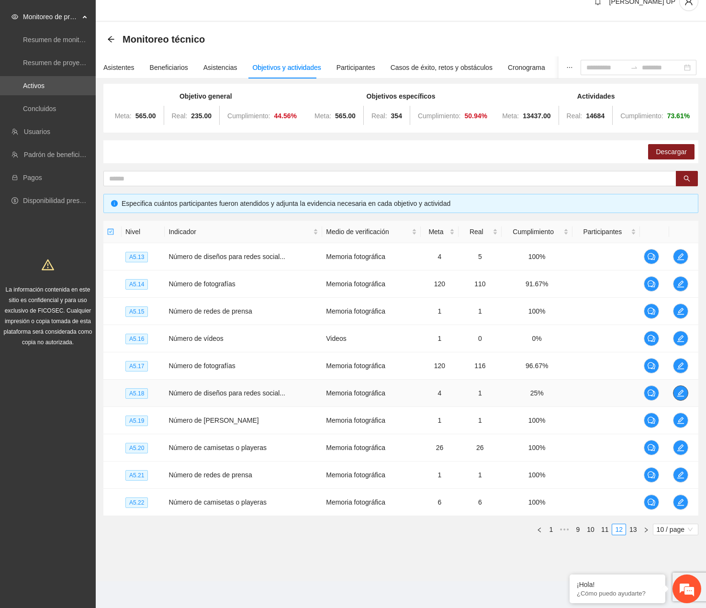
click at [566, 396] on span "edit" at bounding box center [681, 393] width 14 height 8
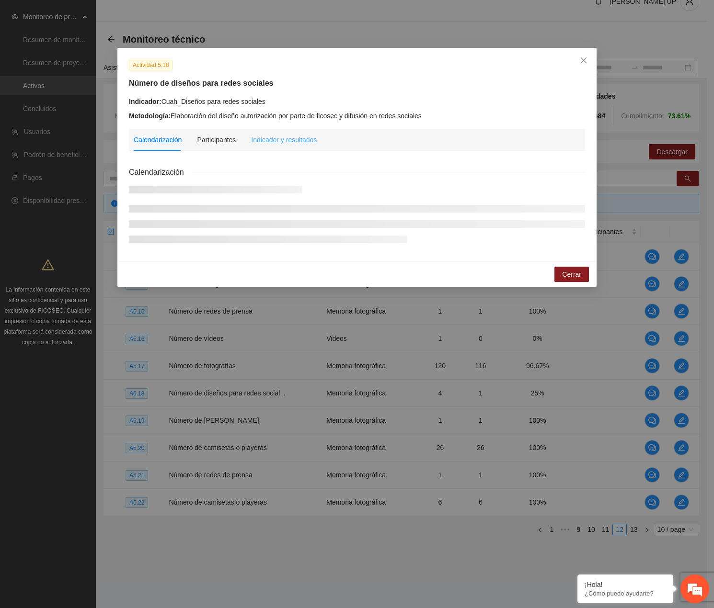
click at [290, 147] on div "Indicador y resultados" at bounding box center [284, 140] width 66 height 22
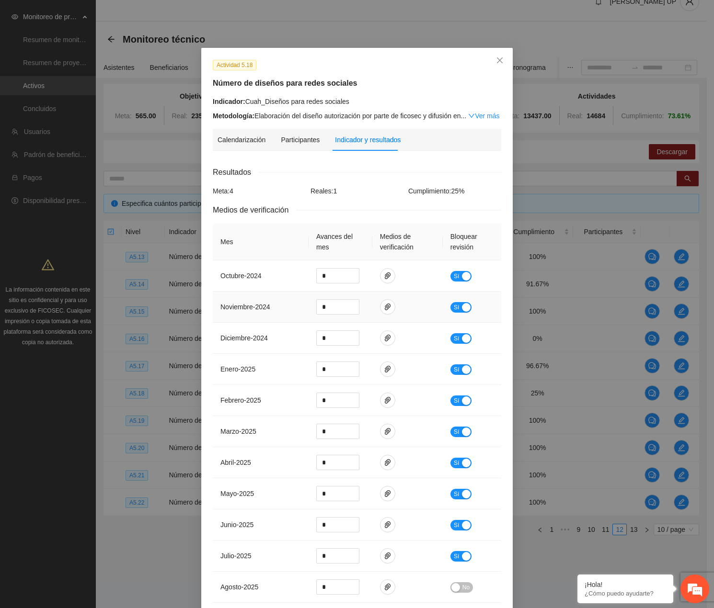
scroll to position [118, 0]
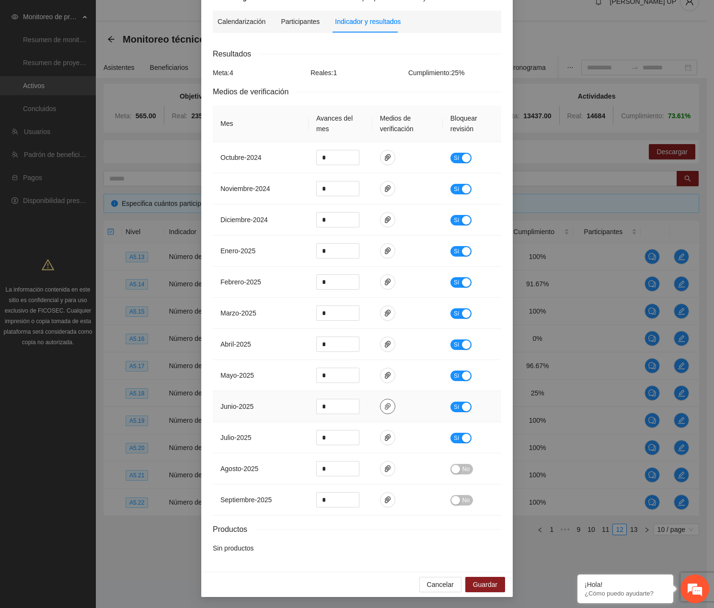
click at [384, 406] on icon "paper-clip" at bounding box center [388, 407] width 8 height 8
click at [387, 434] on span "paper-clip" at bounding box center [387, 438] width 14 height 8
click at [434, 586] on span "Cancelar" at bounding box center [440, 584] width 27 height 11
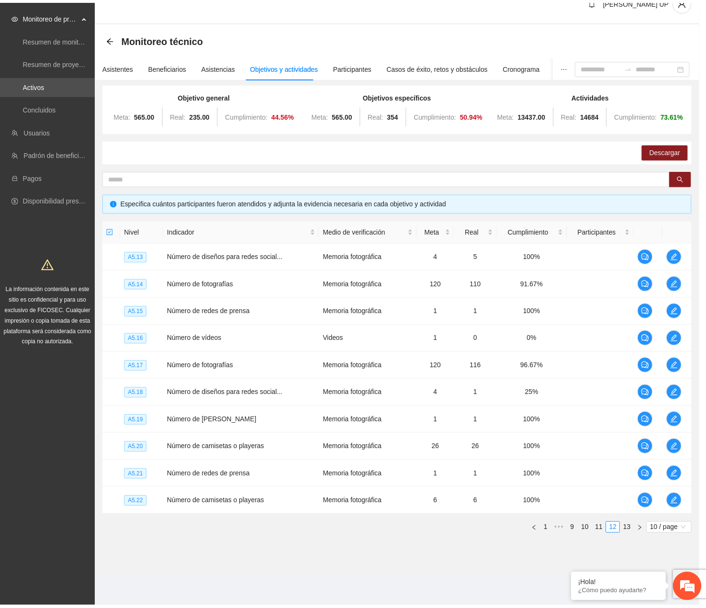
scroll to position [70, 0]
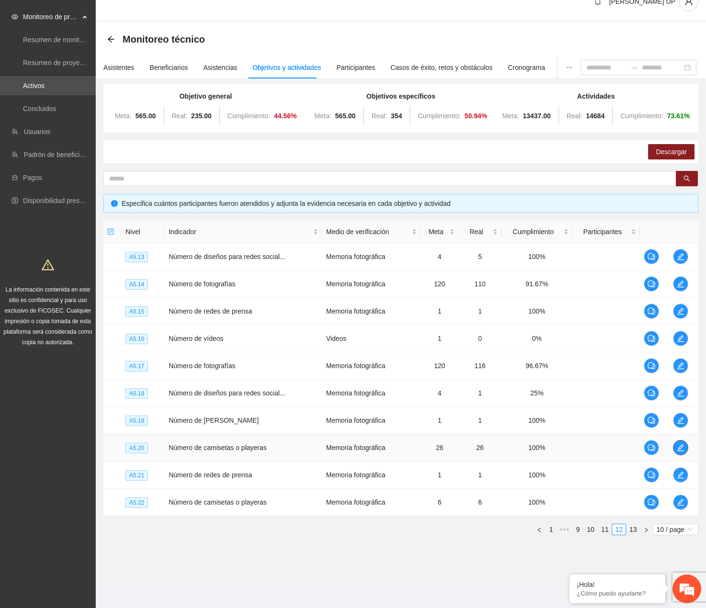
click at [566, 448] on icon "edit" at bounding box center [681, 448] width 8 height 8
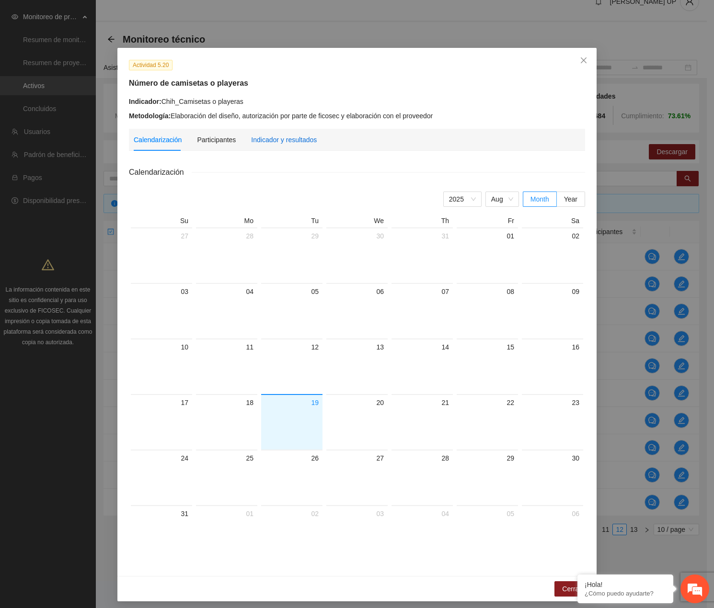
click at [251, 143] on div "Indicador y resultados" at bounding box center [284, 140] width 66 height 11
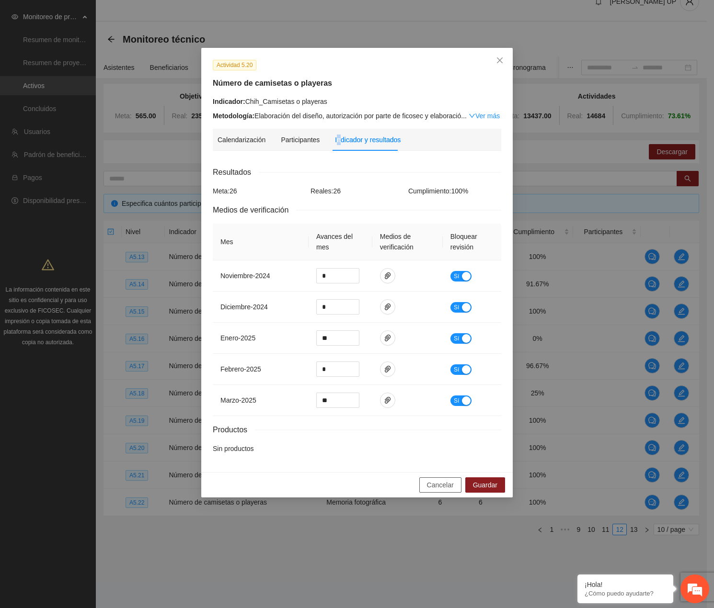
click at [440, 485] on span "Cancelar" at bounding box center [440, 485] width 27 height 11
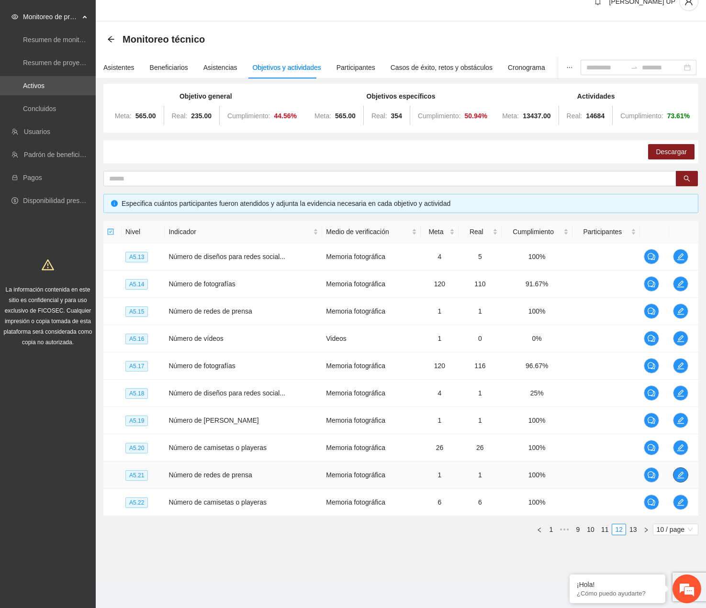
click at [566, 474] on span "edit" at bounding box center [681, 475] width 14 height 8
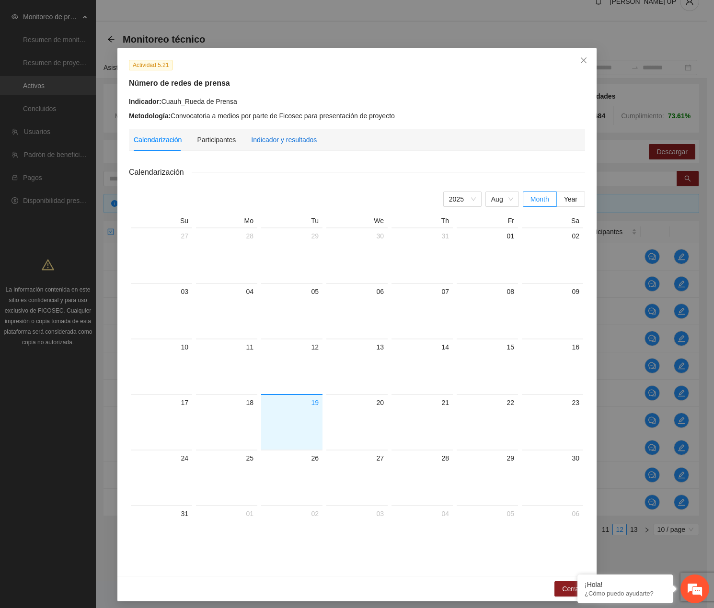
click at [251, 136] on div "Indicador y resultados" at bounding box center [284, 140] width 66 height 11
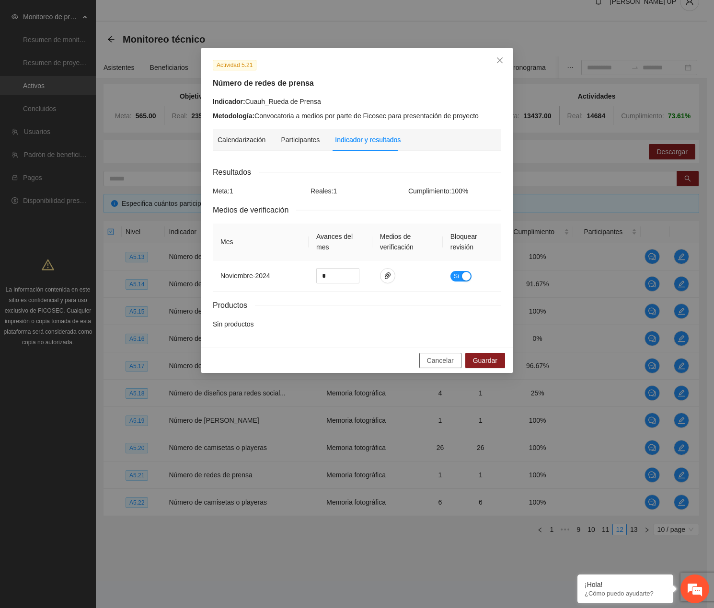
click at [431, 364] on span "Cancelar" at bounding box center [440, 360] width 27 height 11
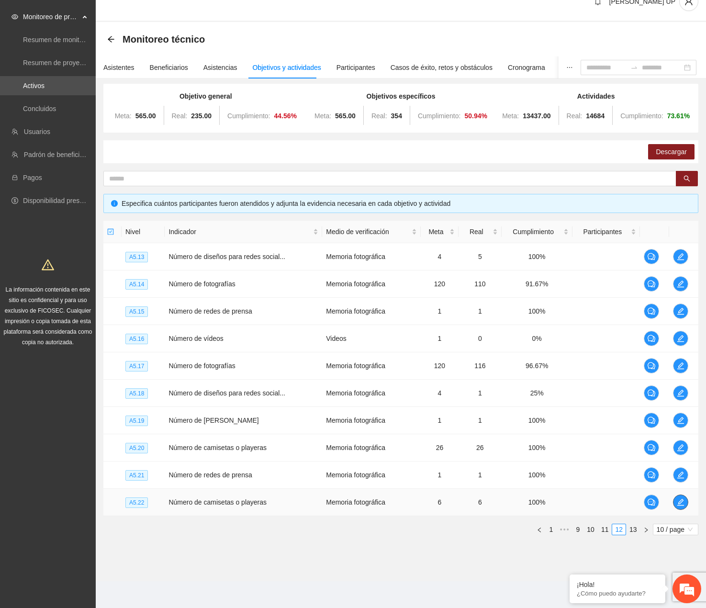
click at [566, 502] on icon "edit" at bounding box center [681, 503] width 8 height 8
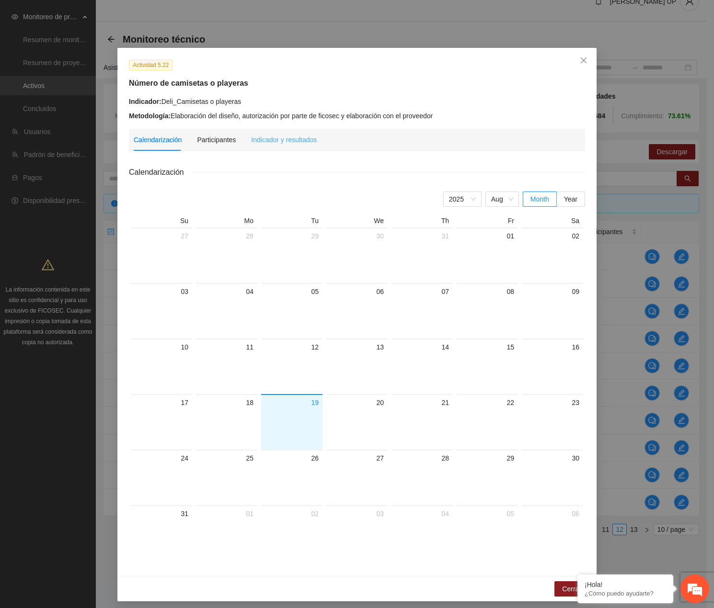
click at [281, 149] on div "Indicador y resultados" at bounding box center [284, 140] width 66 height 22
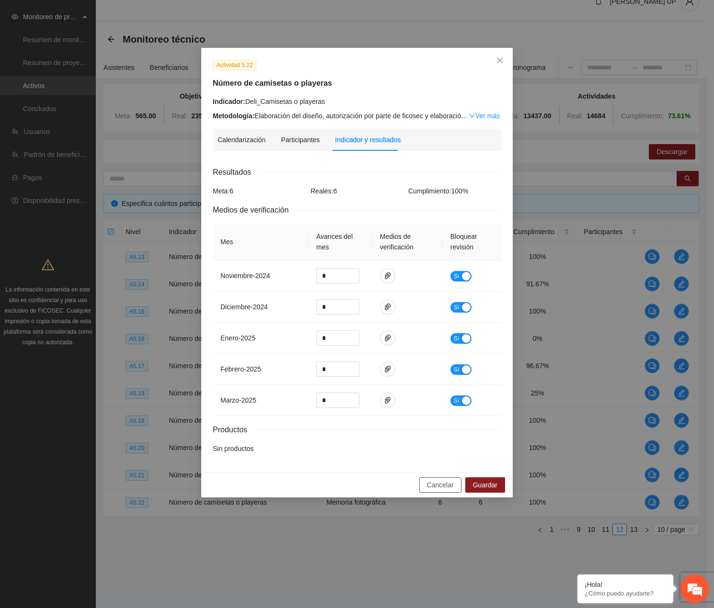
click at [443, 487] on span "Cancelar" at bounding box center [440, 485] width 27 height 11
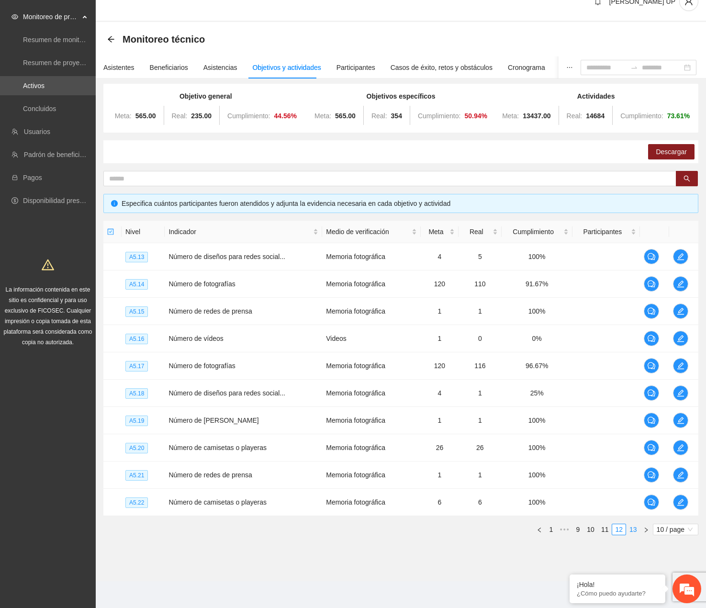
click at [566, 529] on link "13" at bounding box center [633, 529] width 13 height 11
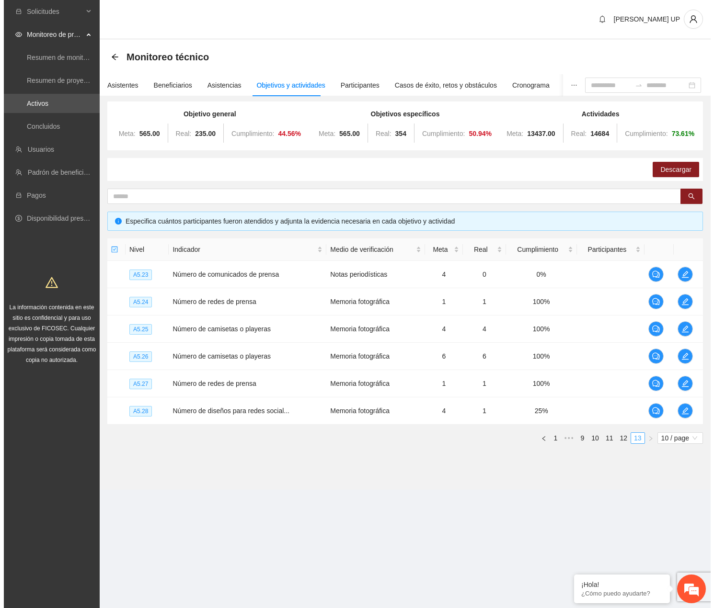
scroll to position [0, 0]
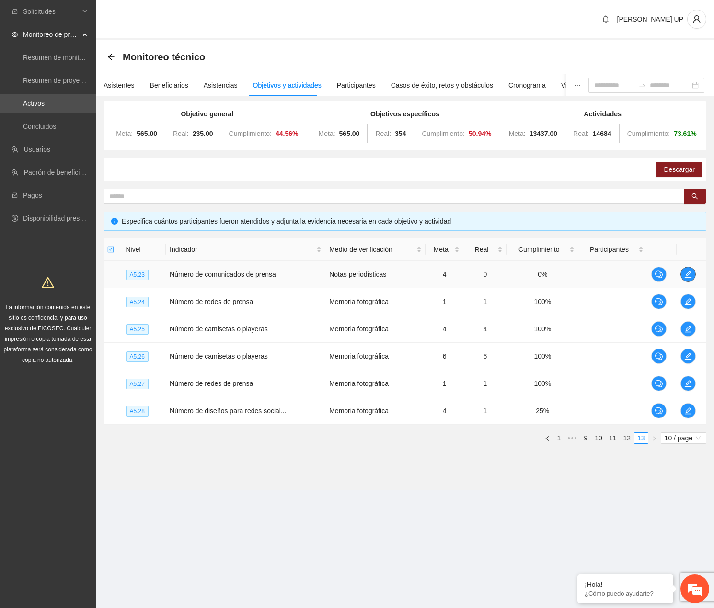
click at [566, 273] on span "edit" at bounding box center [688, 275] width 14 height 8
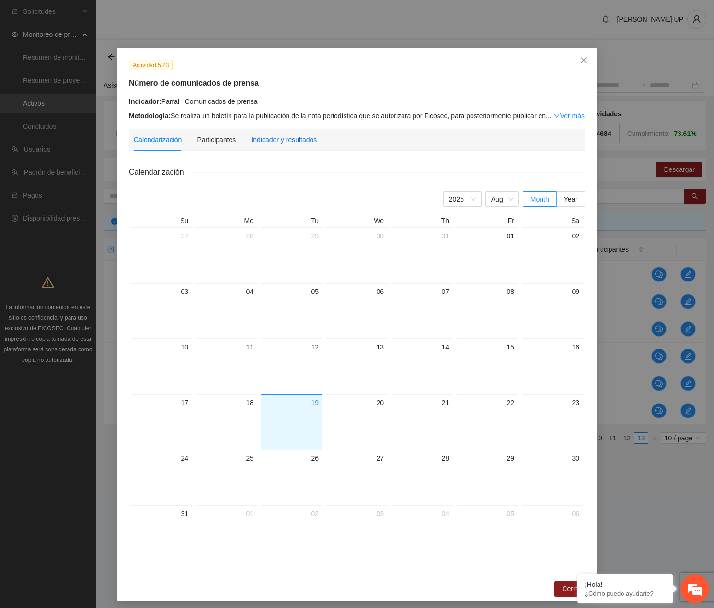
click at [294, 142] on div "Indicador y resultados" at bounding box center [284, 140] width 66 height 11
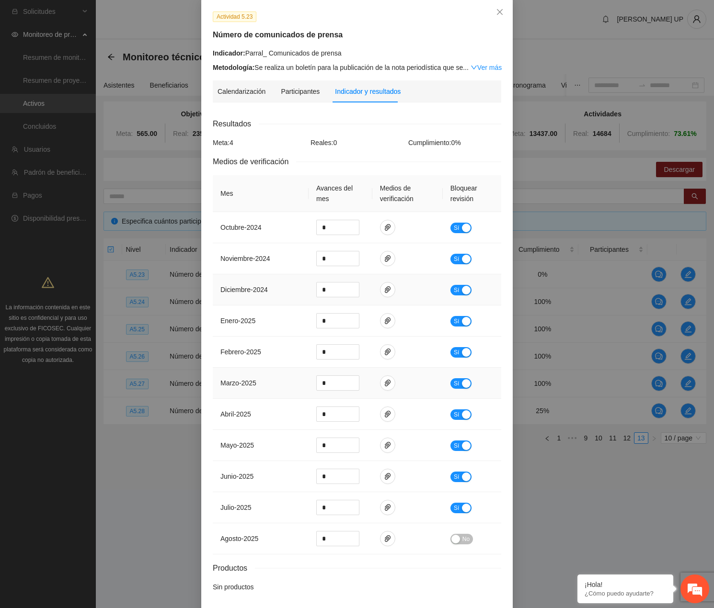
scroll to position [87, 0]
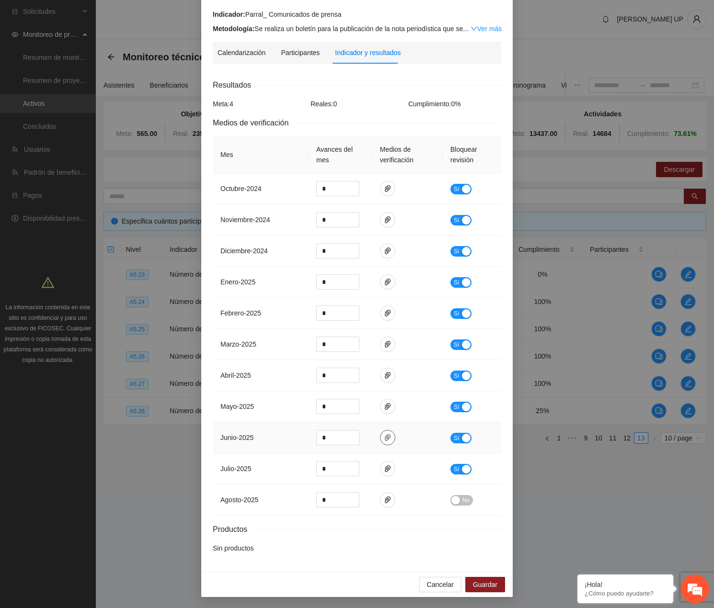
click at [380, 439] on span "paper-clip" at bounding box center [387, 438] width 14 height 8
click at [384, 465] on icon "paper-clip" at bounding box center [388, 469] width 8 height 8
click at [391, 472] on td at bounding box center [407, 469] width 70 height 31
click at [384, 438] on icon "paper-clip" at bounding box center [388, 438] width 8 height 8
click at [385, 469] on icon "paper-clip" at bounding box center [388, 468] width 6 height 7
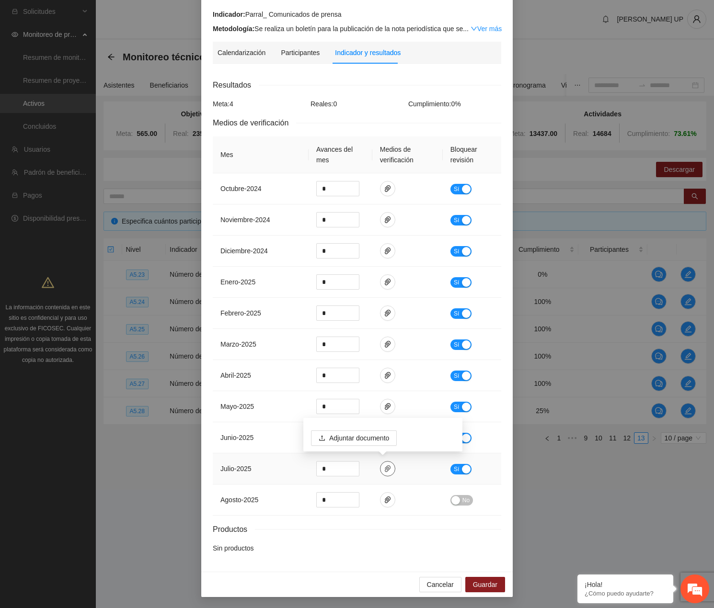
click at [387, 466] on span "paper-clip" at bounding box center [387, 469] width 14 height 8
click at [382, 443] on button "button" at bounding box center [387, 437] width 15 height 15
click at [383, 456] on td at bounding box center [407, 469] width 70 height 31
click at [385, 469] on icon "paper-clip" at bounding box center [388, 468] width 6 height 7
drag, startPoint x: 428, startPoint y: 572, endPoint x: 430, endPoint y: 579, distance: 6.4
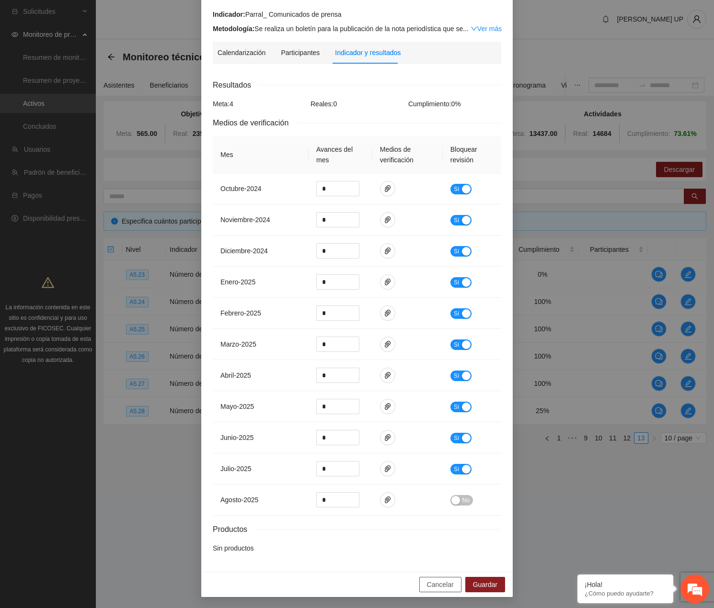
click at [428, 572] on div "Cancelar Guardar" at bounding box center [356, 584] width 311 height 25
click at [430, 579] on span "Cancelar" at bounding box center [440, 584] width 27 height 11
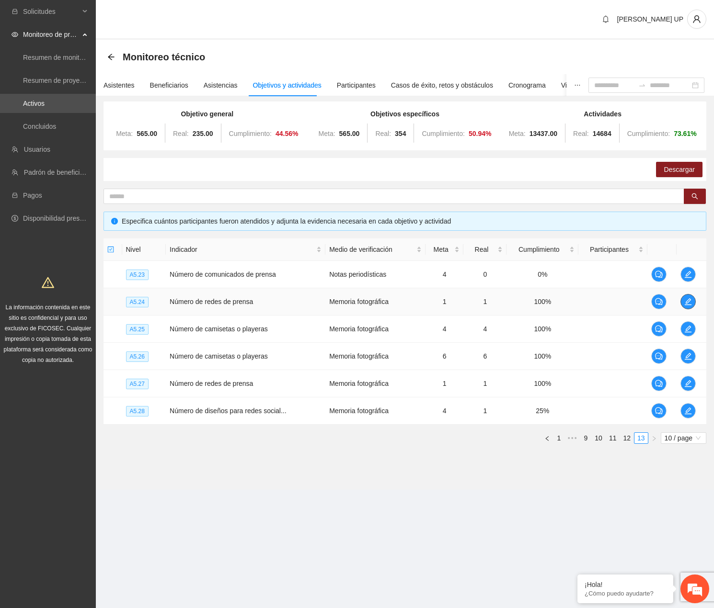
click at [566, 300] on icon "edit" at bounding box center [688, 302] width 8 height 8
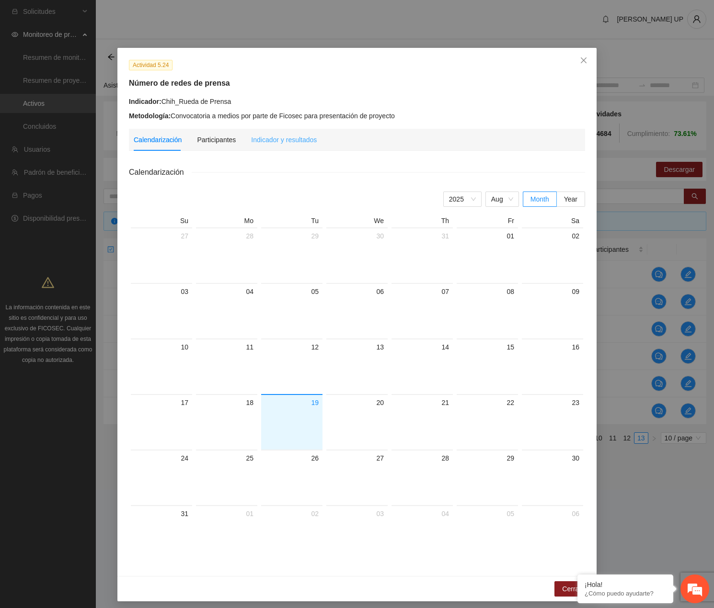
click at [302, 147] on div "Indicador y resultados" at bounding box center [284, 140] width 66 height 22
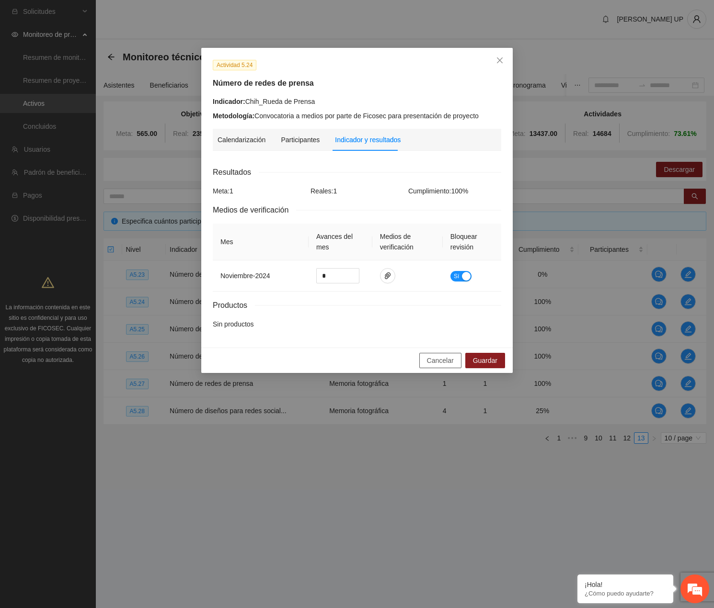
click at [447, 356] on span "Cancelar" at bounding box center [440, 360] width 27 height 11
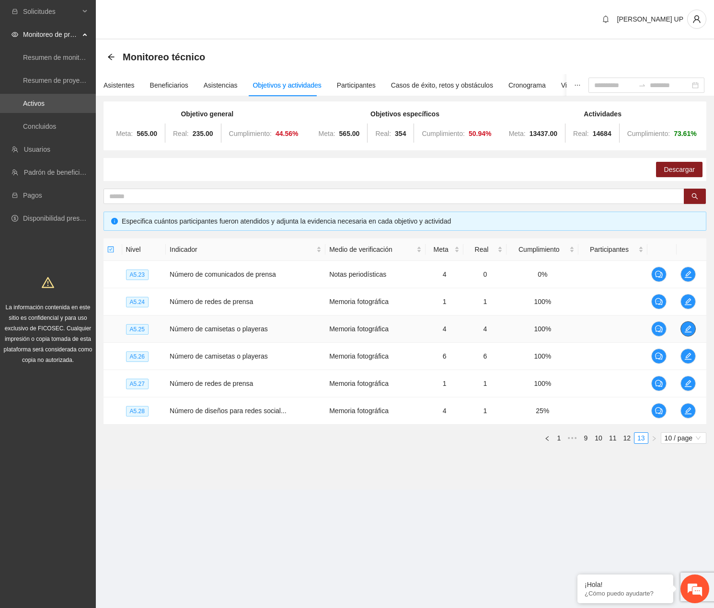
click at [566, 332] on icon "edit" at bounding box center [687, 329] width 7 height 7
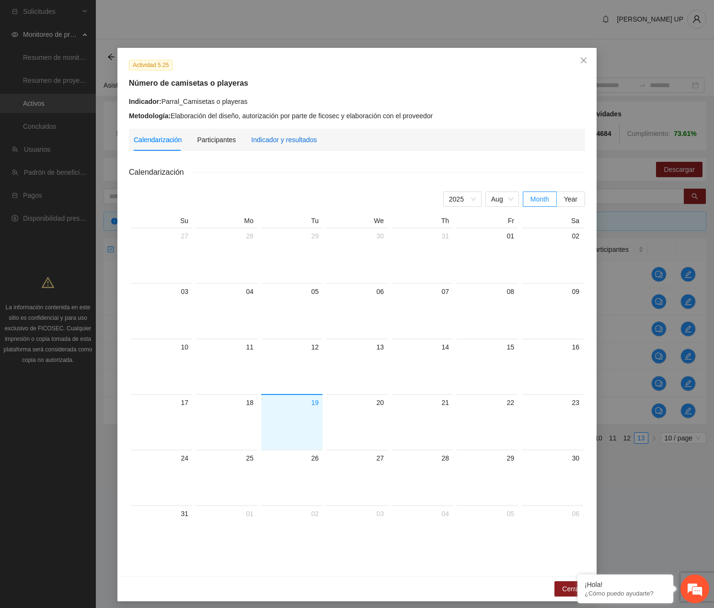
click at [273, 142] on div "Indicador y resultados" at bounding box center [284, 140] width 66 height 11
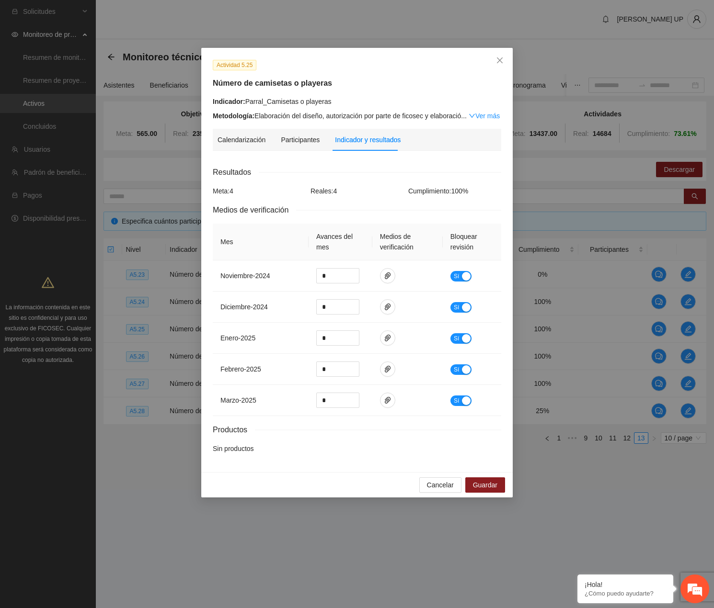
click at [420, 482] on div "Cancelar Guardar" at bounding box center [356, 484] width 311 height 25
click at [426, 487] on button "Cancelar" at bounding box center [440, 484] width 42 height 15
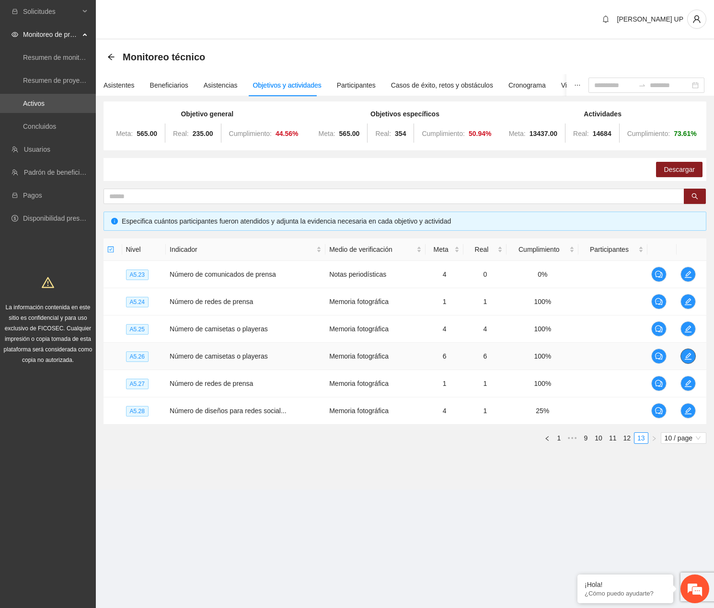
click at [566, 360] on span "edit" at bounding box center [688, 356] width 14 height 8
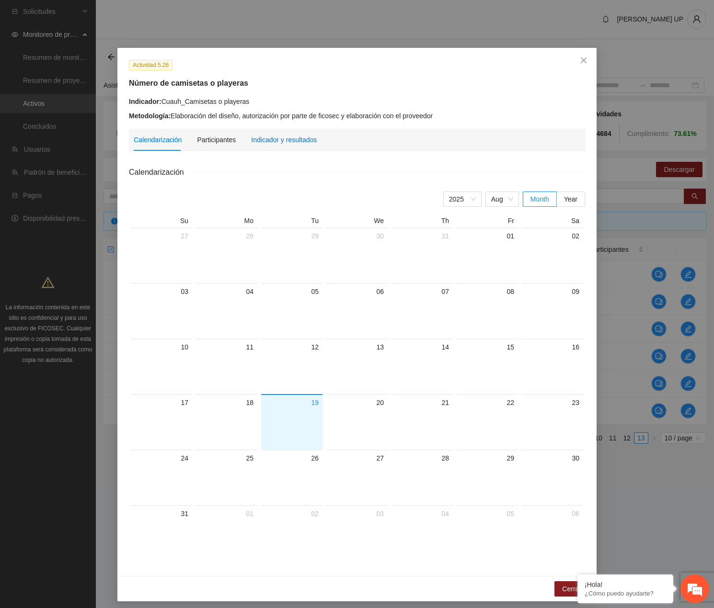
click at [283, 139] on div "Indicador y resultados" at bounding box center [284, 140] width 66 height 11
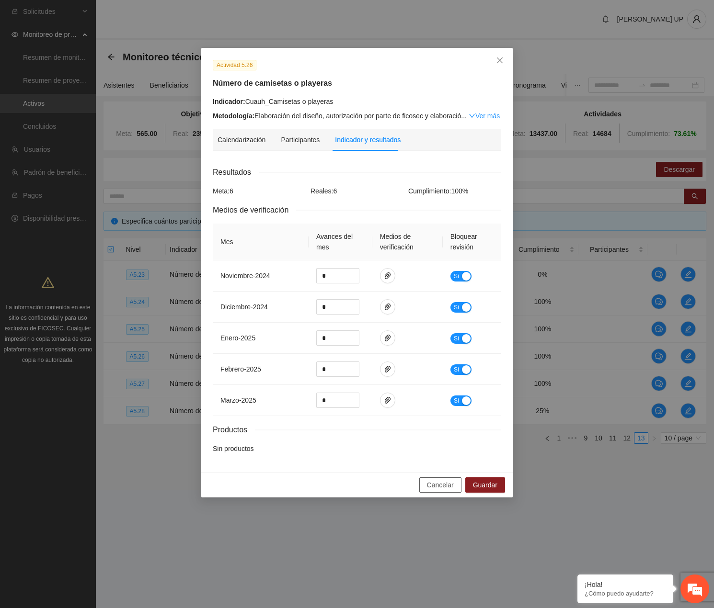
click at [434, 485] on span "Cancelar" at bounding box center [440, 485] width 27 height 11
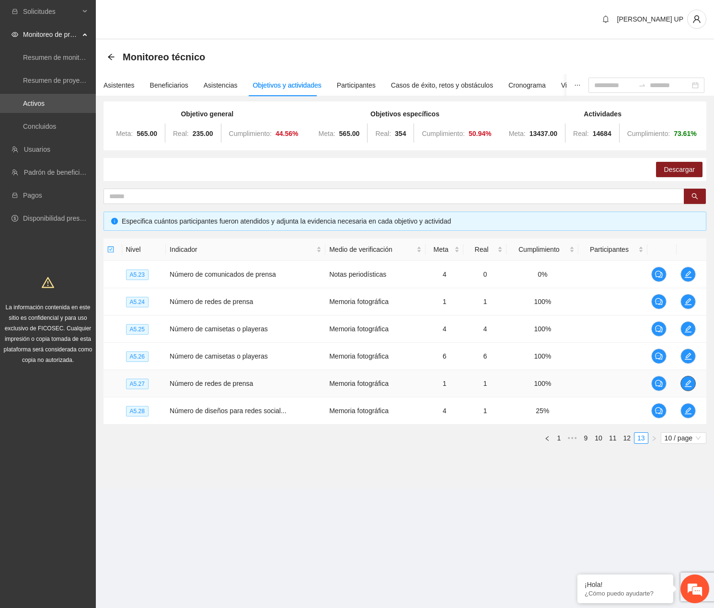
click at [566, 388] on button "button" at bounding box center [687, 383] width 15 height 15
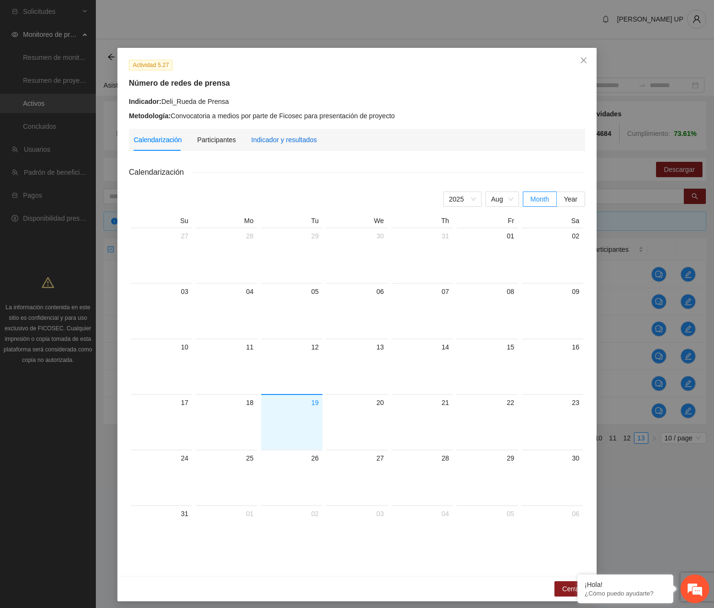
click at [296, 143] on div "Indicador y resultados" at bounding box center [284, 140] width 66 height 11
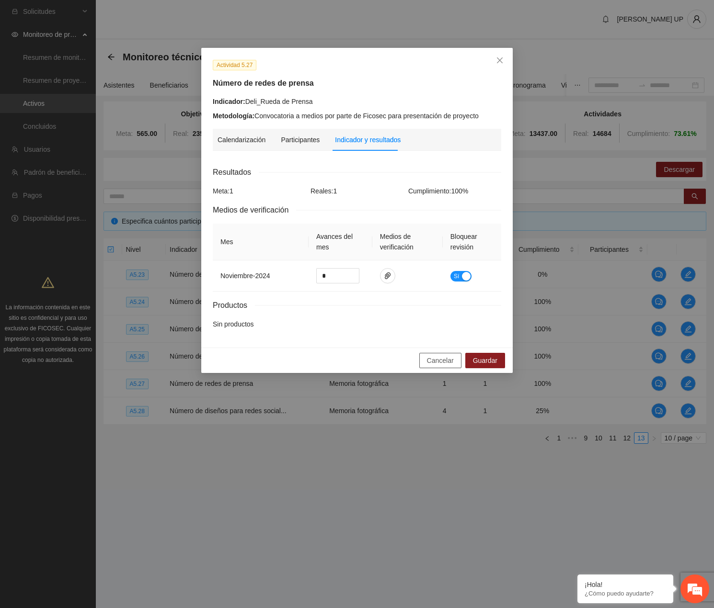
click at [424, 362] on button "Cancelar" at bounding box center [440, 360] width 42 height 15
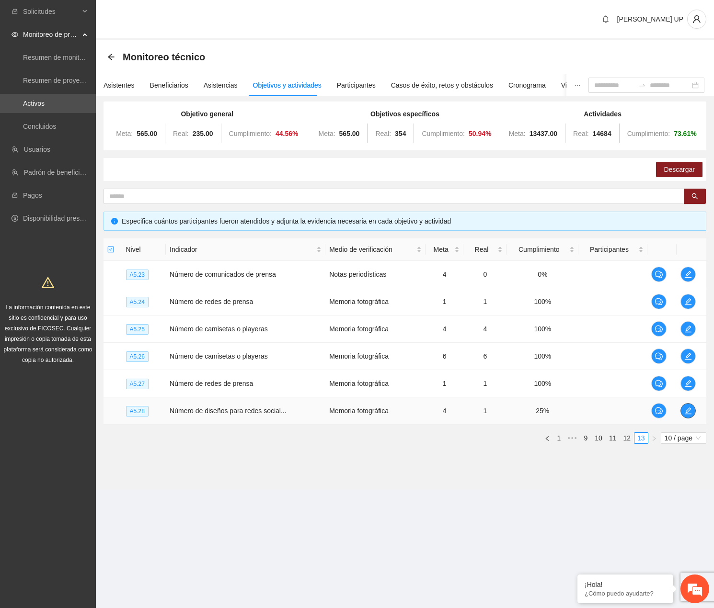
click at [566, 417] on button "button" at bounding box center [687, 410] width 15 height 15
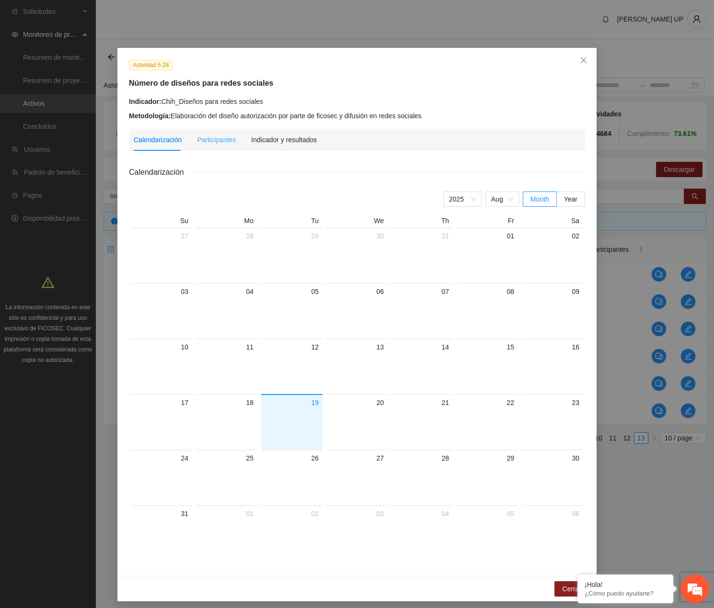
click at [292, 130] on div "Indicador y resultados" at bounding box center [284, 140] width 66 height 22
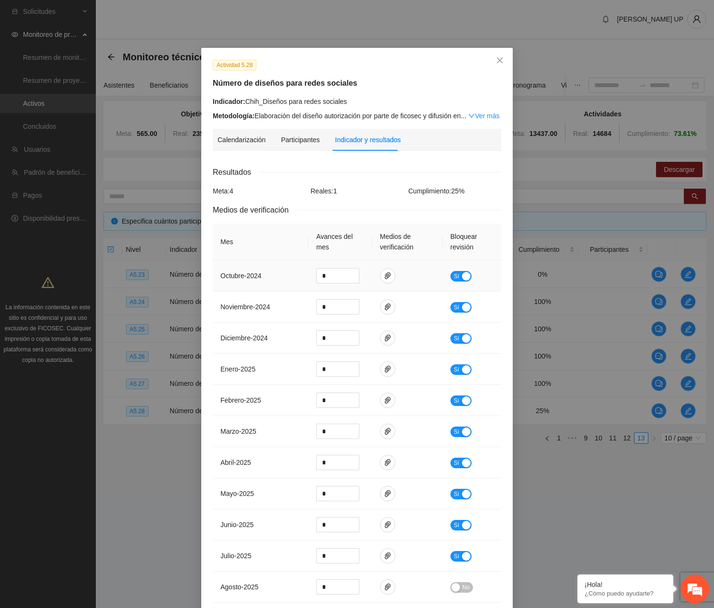
scroll to position [118, 0]
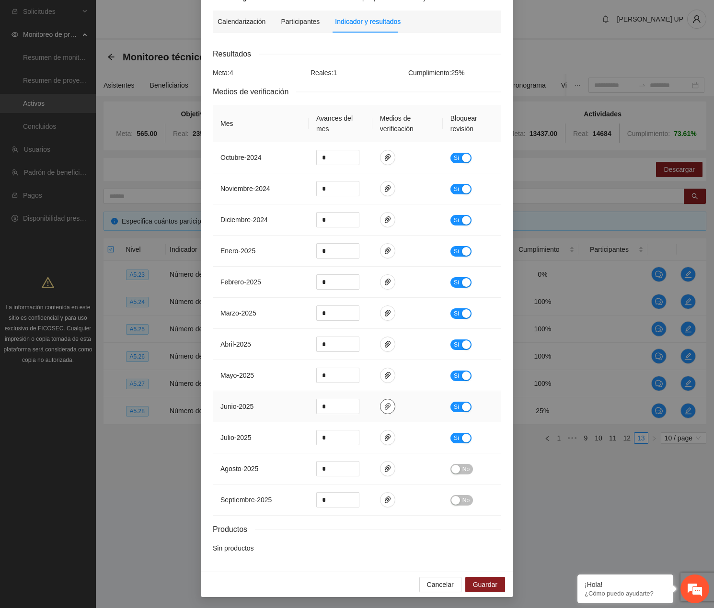
click at [386, 411] on button "button" at bounding box center [387, 406] width 15 height 15
click at [391, 431] on td at bounding box center [407, 437] width 70 height 31
click at [389, 434] on span "paper-clip" at bounding box center [387, 438] width 14 height 8
click at [366, 408] on link "Memoria_fotografica_diesno_Chih.pdf" at bounding box center [380, 409] width 125 height 11
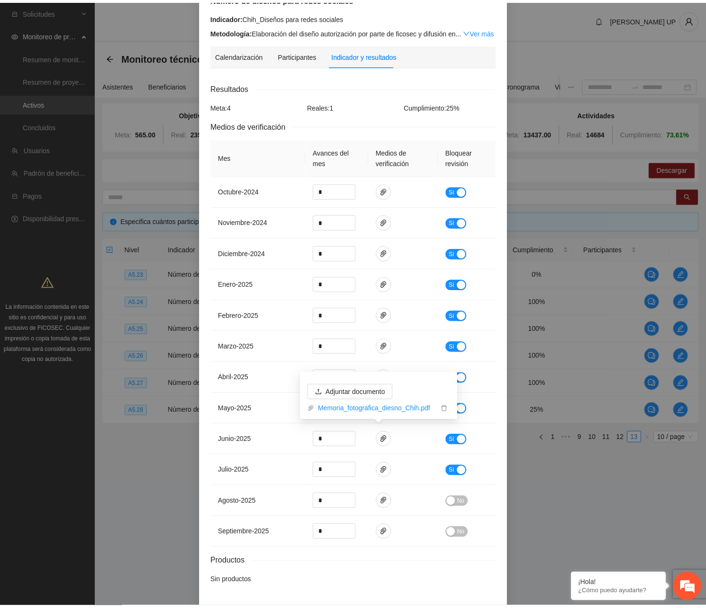
scroll to position [0, 0]
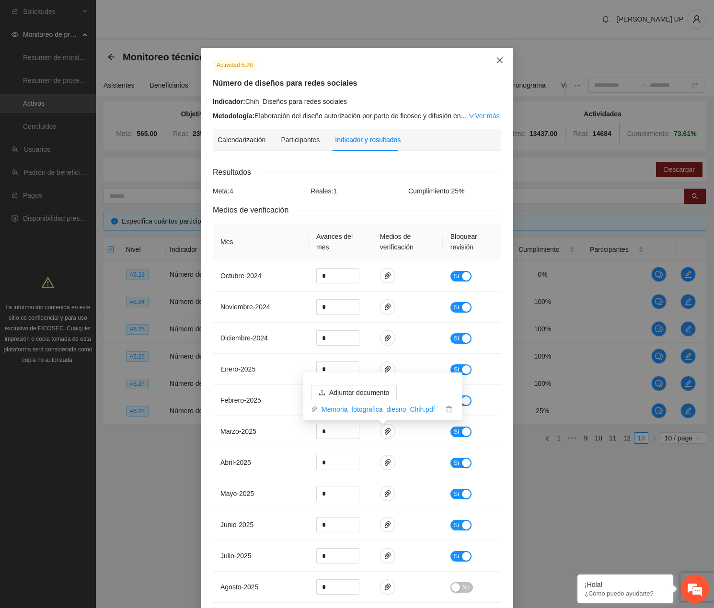
click at [499, 53] on span "Close" at bounding box center [500, 61] width 26 height 26
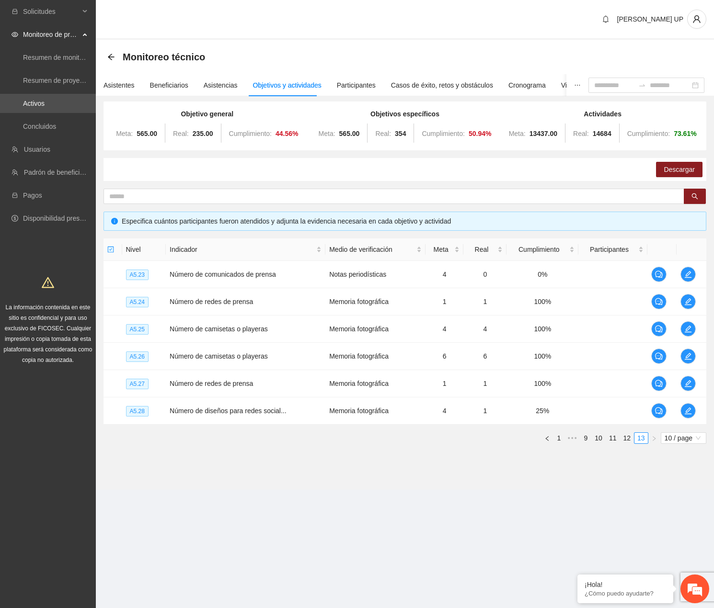
click at [273, 127] on div "Meta: 565.00 Real: 235.00 Cumplimiento: 44.56 %" at bounding box center [207, 133] width 193 height 19
click at [42, 107] on link "Activos" at bounding box center [34, 104] width 22 height 8
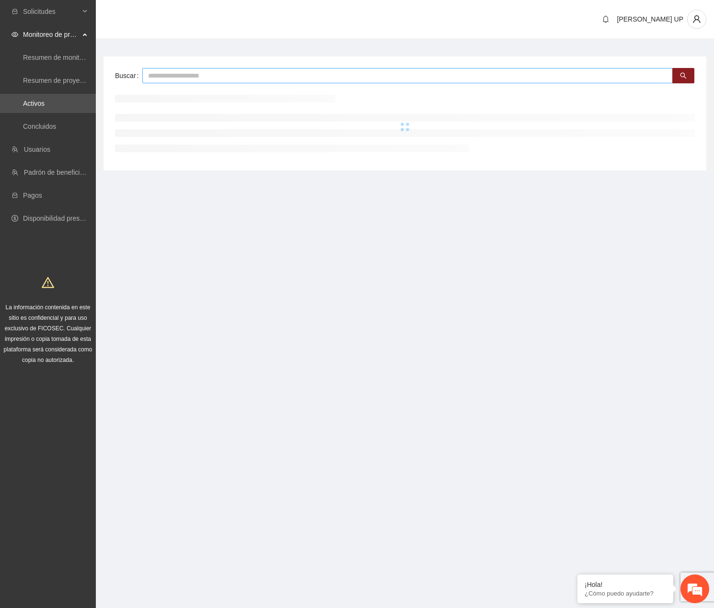
click at [157, 75] on input "text" at bounding box center [407, 75] width 530 height 15
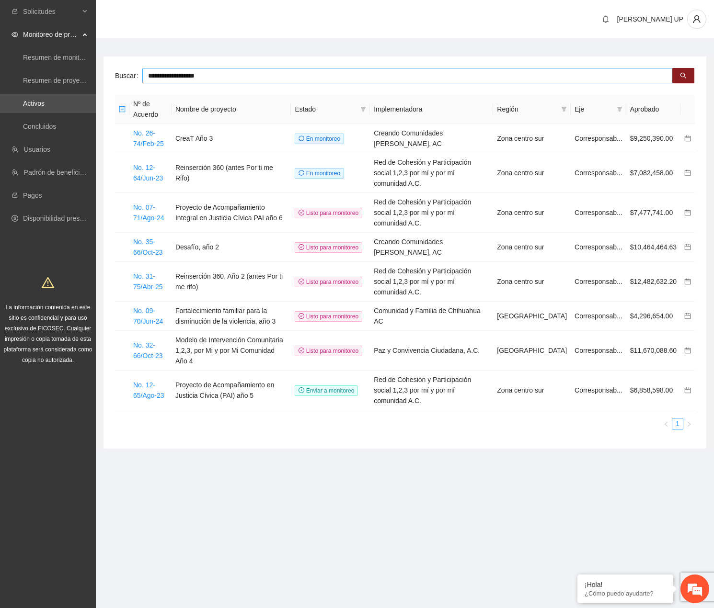
type input "**********"
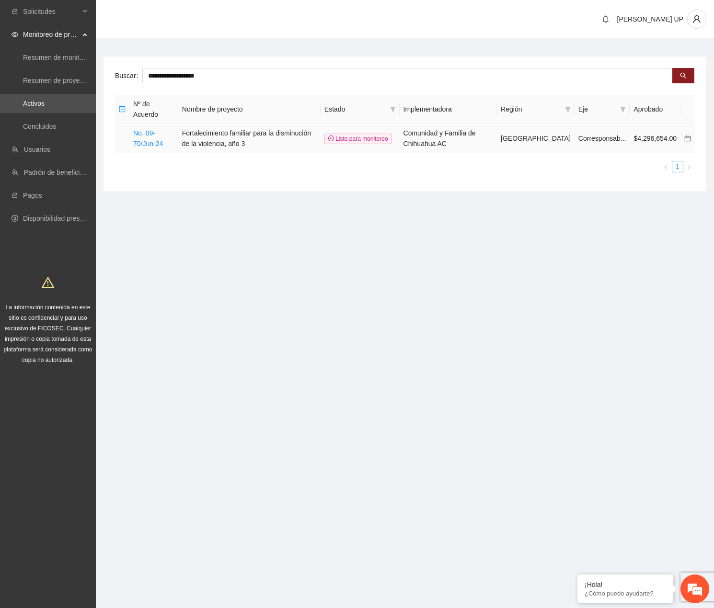
click at [139, 128] on td "No. 09-70/Jun-24" at bounding box center [153, 138] width 49 height 29
click at [145, 124] on td "No. 09-70/Jun-24" at bounding box center [153, 138] width 49 height 29
click at [145, 129] on link "No. 09-70/Jun-24" at bounding box center [148, 138] width 30 height 18
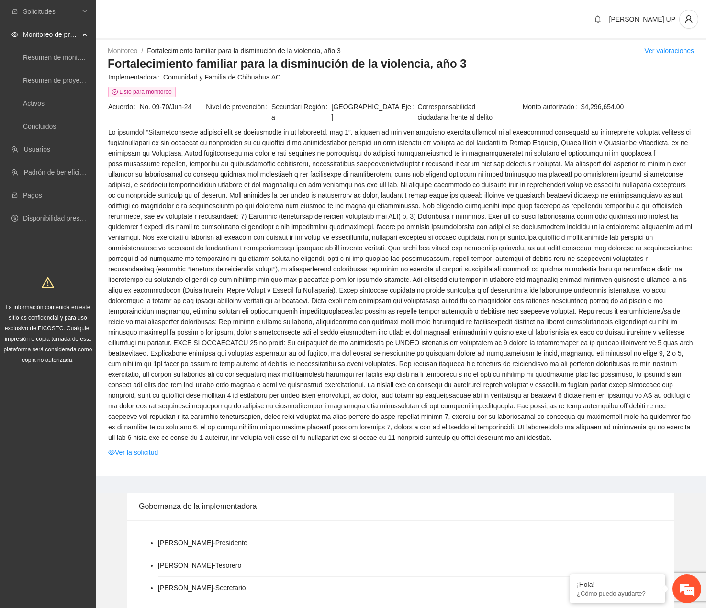
click at [405, 220] on span at bounding box center [401, 285] width 586 height 316
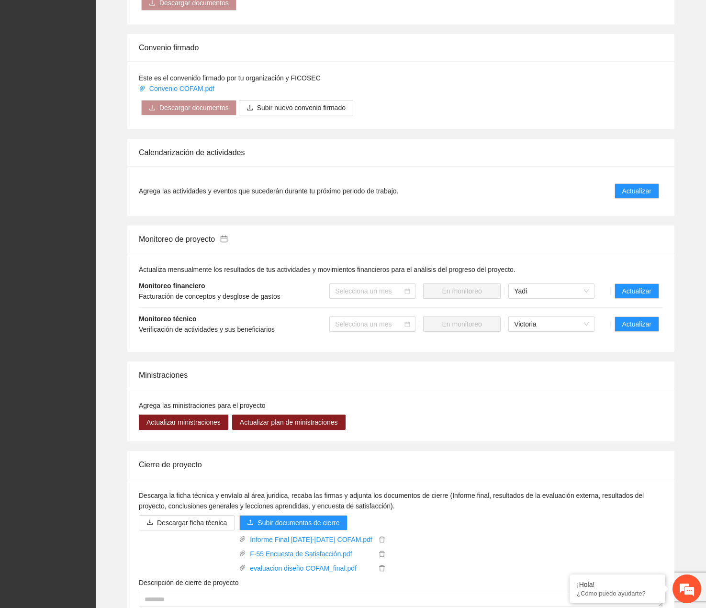
scroll to position [910, 0]
click at [566, 321] on span "Actualizar" at bounding box center [637, 323] width 29 height 11
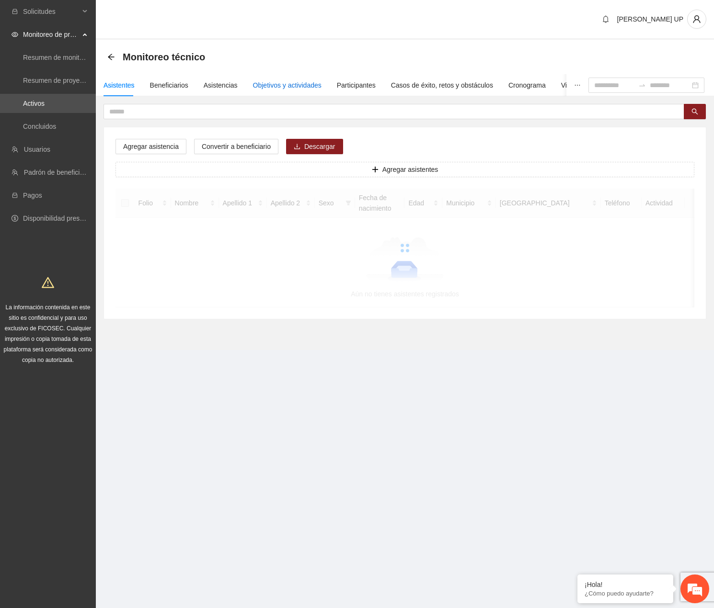
click at [294, 86] on div "Objetivos y actividades" at bounding box center [287, 85] width 68 height 11
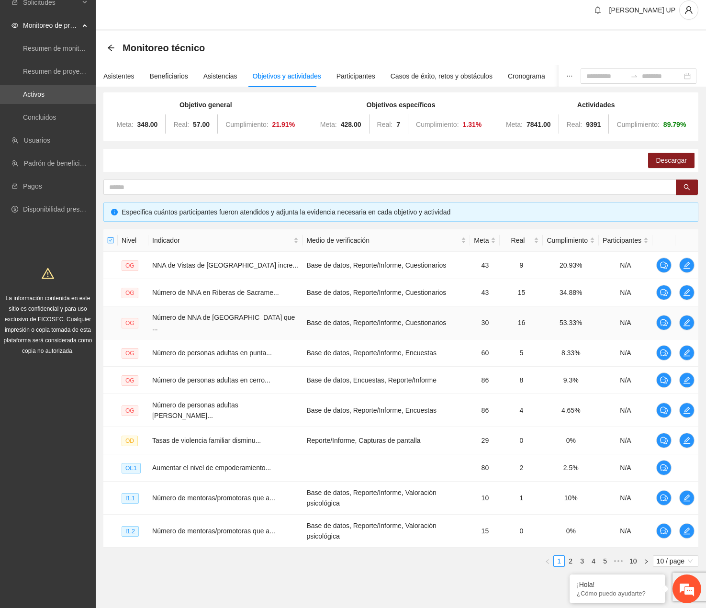
scroll to position [18, 0]
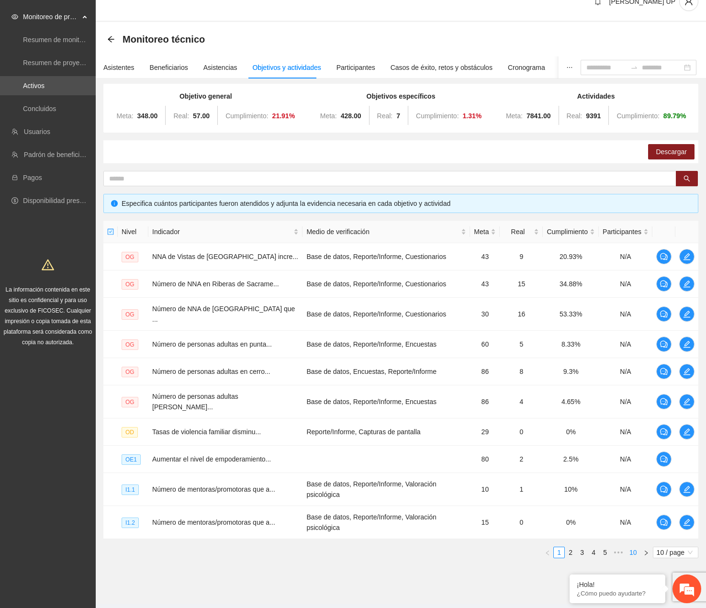
click at [566, 547] on link "10" at bounding box center [633, 552] width 13 height 11
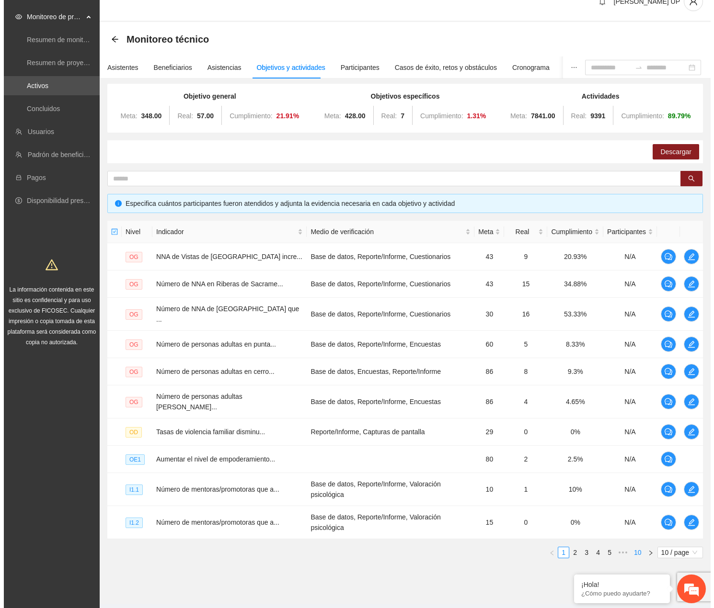
scroll to position [0, 0]
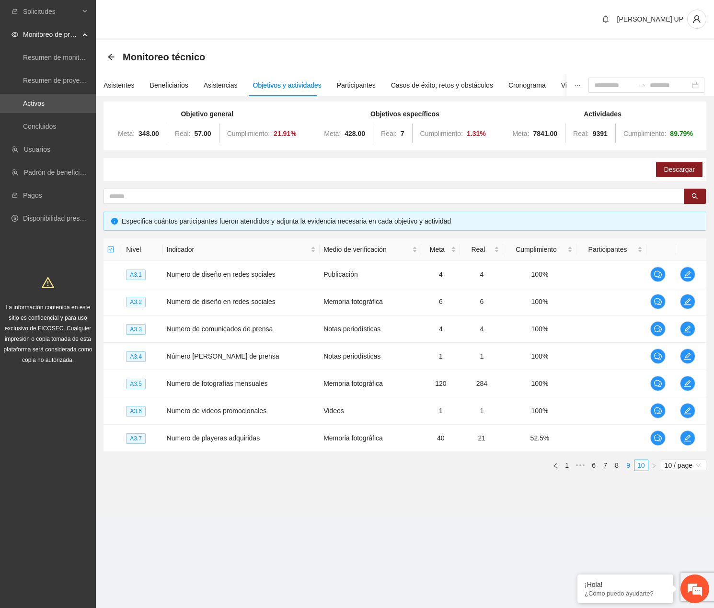
click at [566, 468] on link "9" at bounding box center [628, 465] width 11 height 11
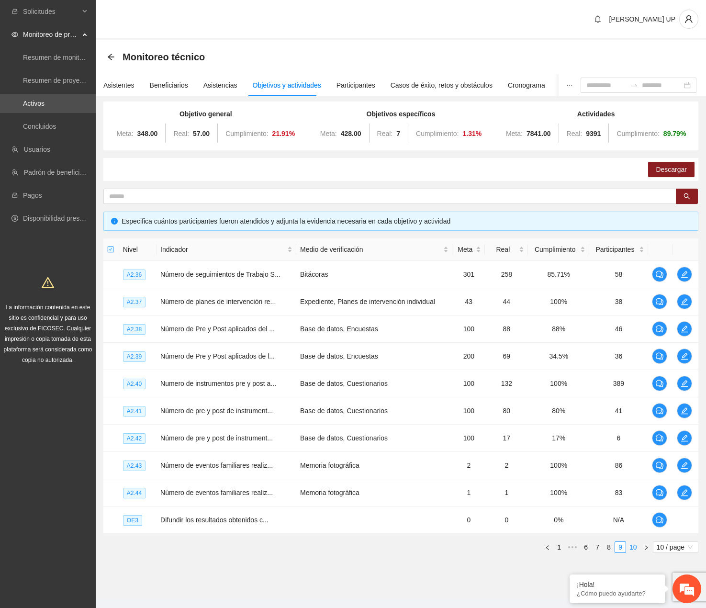
click at [566, 549] on link "10" at bounding box center [633, 547] width 13 height 11
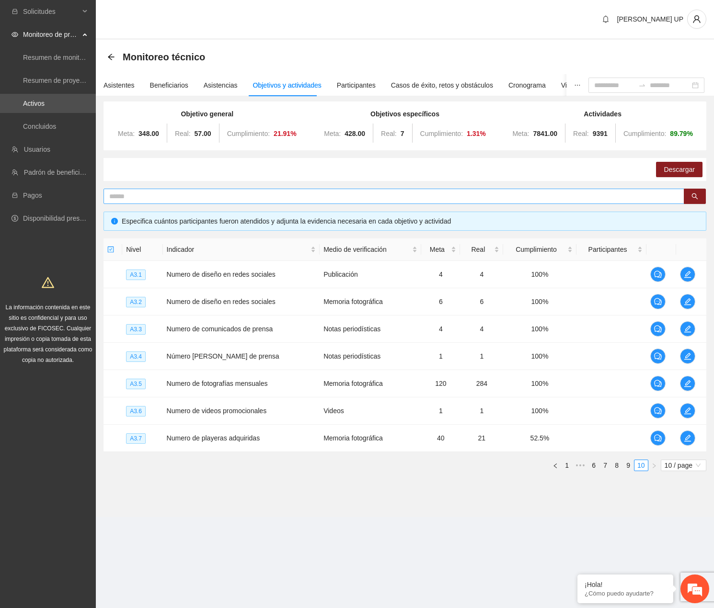
click at [176, 194] on input "text" at bounding box center [389, 196] width 561 height 11
click at [566, 461] on link "9" at bounding box center [628, 465] width 11 height 11
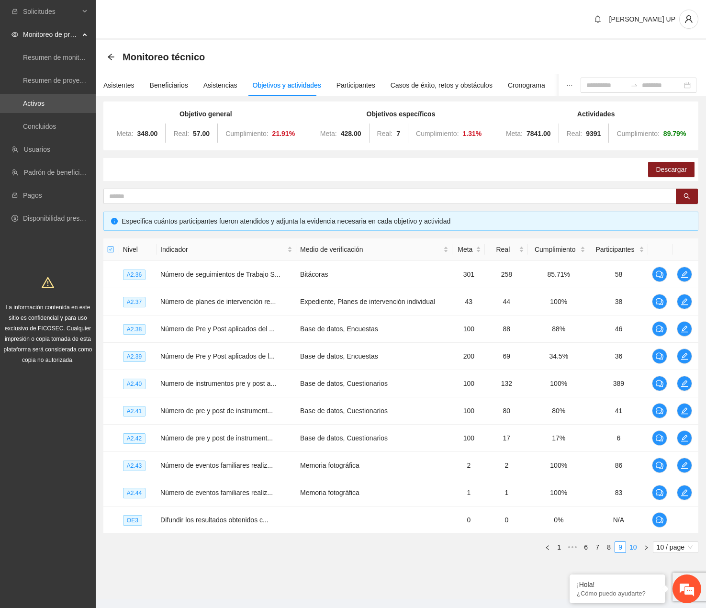
click at [566, 545] on link "10" at bounding box center [633, 547] width 13 height 11
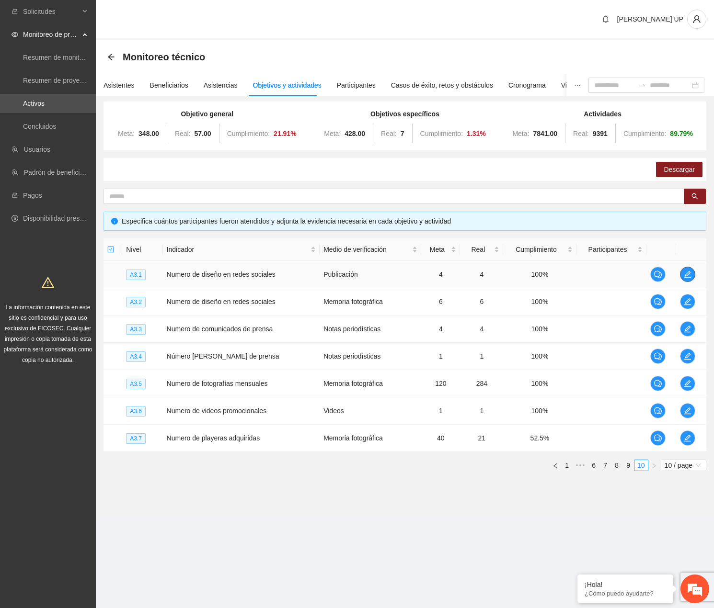
click at [566, 271] on span "edit" at bounding box center [687, 275] width 14 height 8
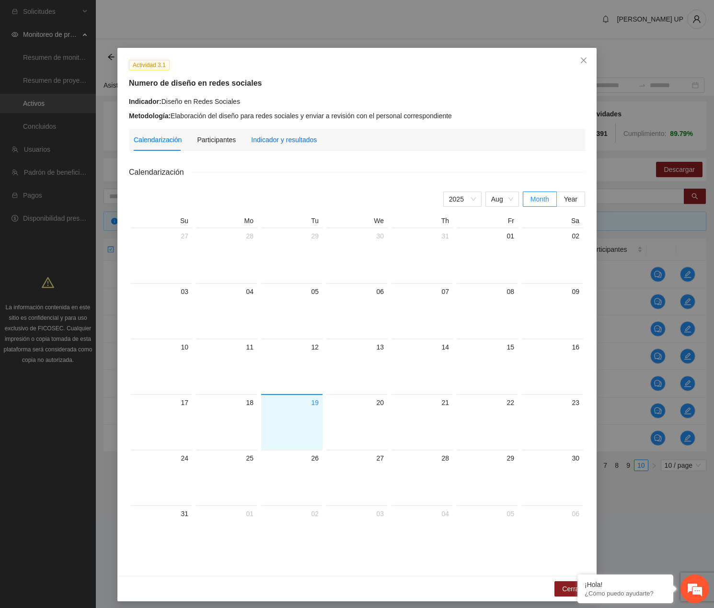
click at [278, 139] on div "Indicador y resultados" at bounding box center [284, 140] width 66 height 11
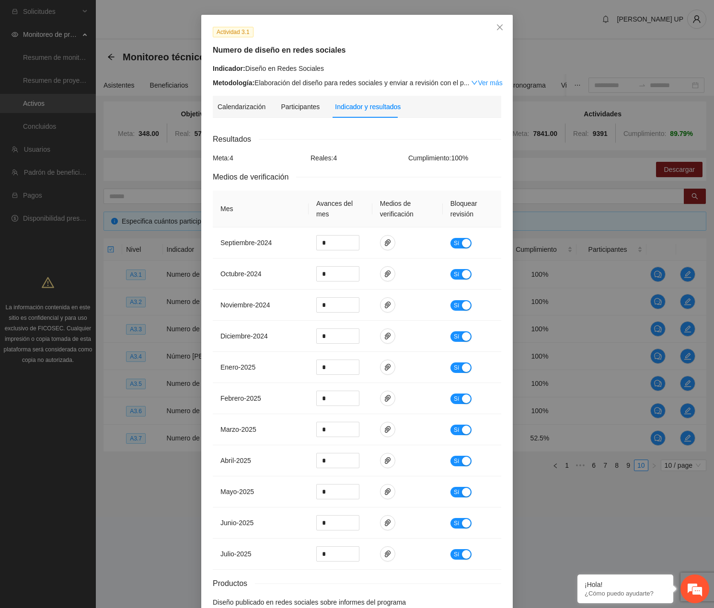
scroll to position [87, 0]
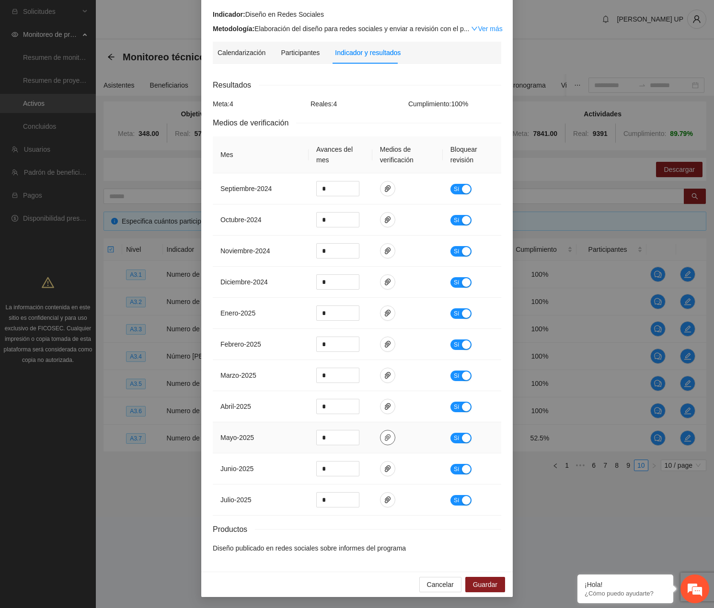
click at [385, 435] on icon "paper-clip" at bounding box center [388, 437] width 6 height 7
click at [387, 469] on span "paper-clip" at bounding box center [387, 469] width 14 height 8
click at [429, 470] on td at bounding box center [407, 469] width 70 height 31
click at [398, 430] on td at bounding box center [407, 437] width 70 height 31
click at [391, 430] on td at bounding box center [407, 437] width 70 height 31
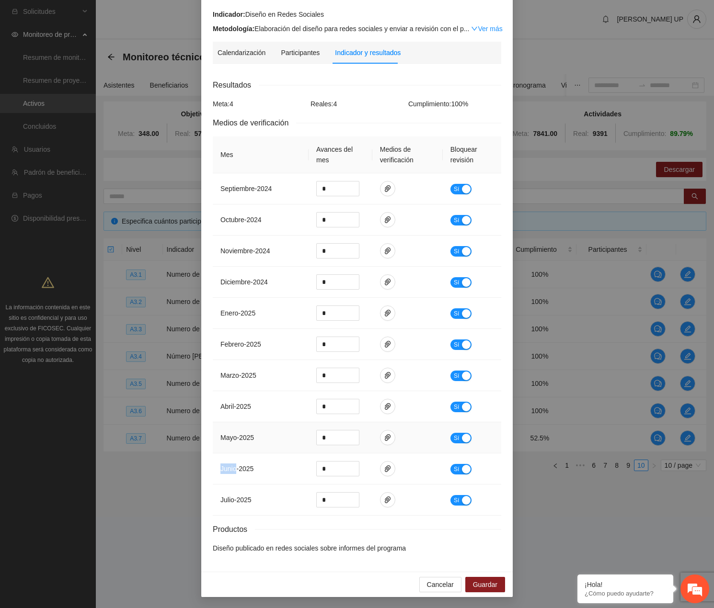
click at [390, 431] on td at bounding box center [407, 437] width 70 height 31
click at [389, 433] on button "button" at bounding box center [387, 437] width 15 height 15
click at [407, 438] on td at bounding box center [407, 437] width 70 height 31
click at [386, 413] on button "button" at bounding box center [387, 406] width 15 height 15
click at [385, 429] on td at bounding box center [407, 437] width 70 height 31
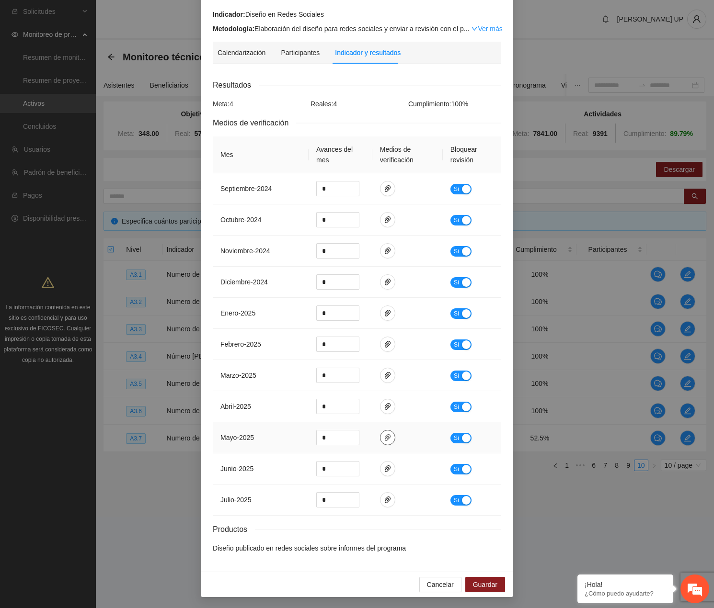
click at [384, 434] on icon "paper-clip" at bounding box center [388, 438] width 8 height 8
click at [386, 467] on icon "paper-clip" at bounding box center [388, 468] width 6 height 7
click at [396, 499] on td at bounding box center [407, 500] width 70 height 31
click at [389, 498] on td at bounding box center [407, 500] width 70 height 31
click at [387, 497] on span "paper-clip" at bounding box center [387, 500] width 14 height 8
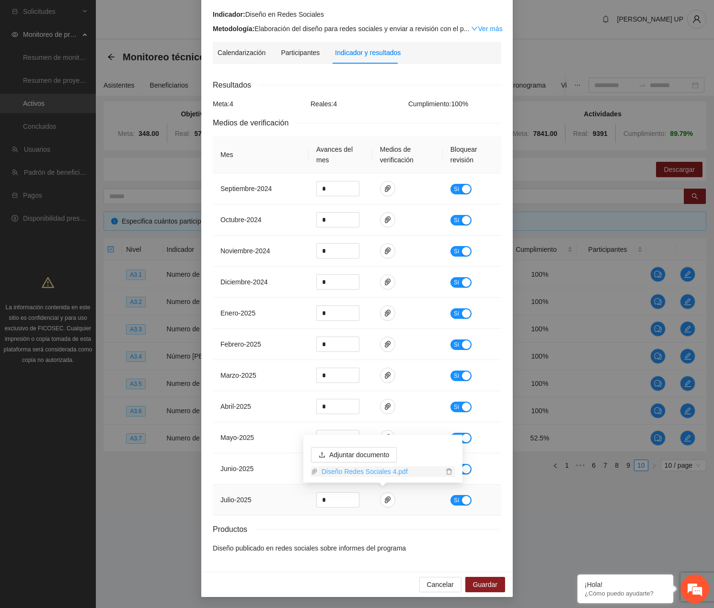
click at [374, 473] on link "Diseño Redes Sociales 4.pdf" at bounding box center [380, 471] width 125 height 11
click at [431, 25] on div "Metodología: Elaboración del diseño para redes sociales y enviar a revisión con…" at bounding box center [357, 28] width 288 height 11
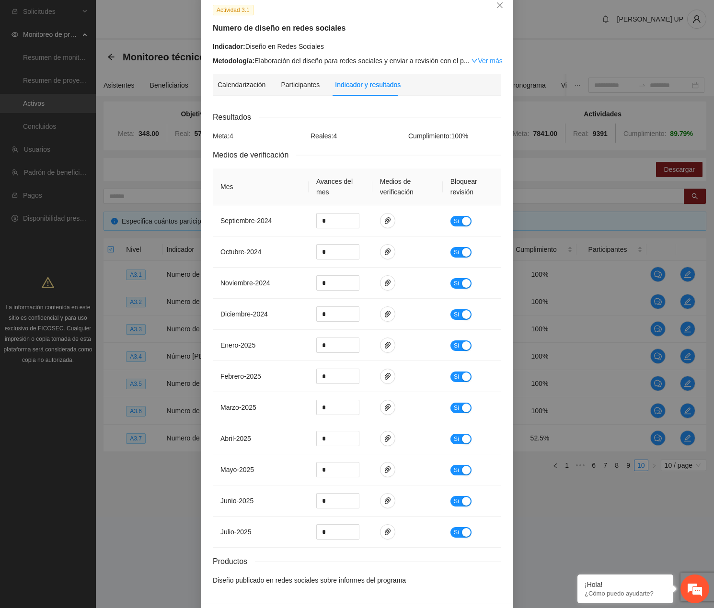
scroll to position [0, 0]
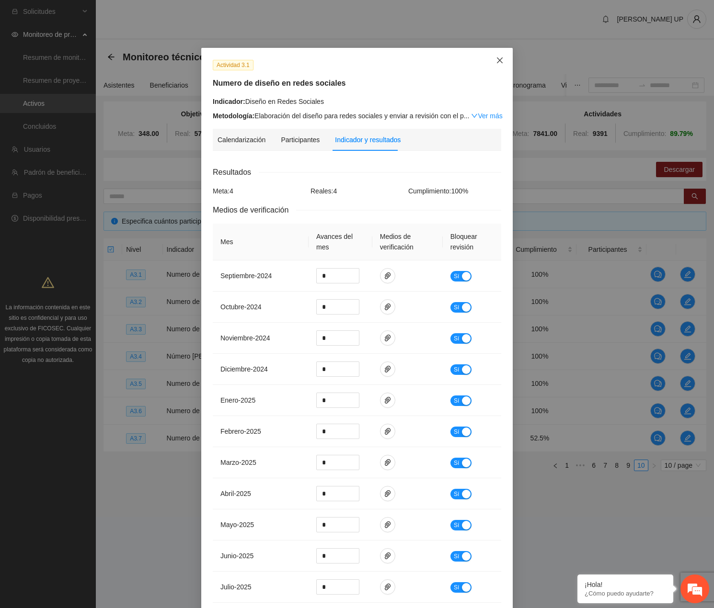
click at [488, 61] on span "Close" at bounding box center [500, 61] width 26 height 26
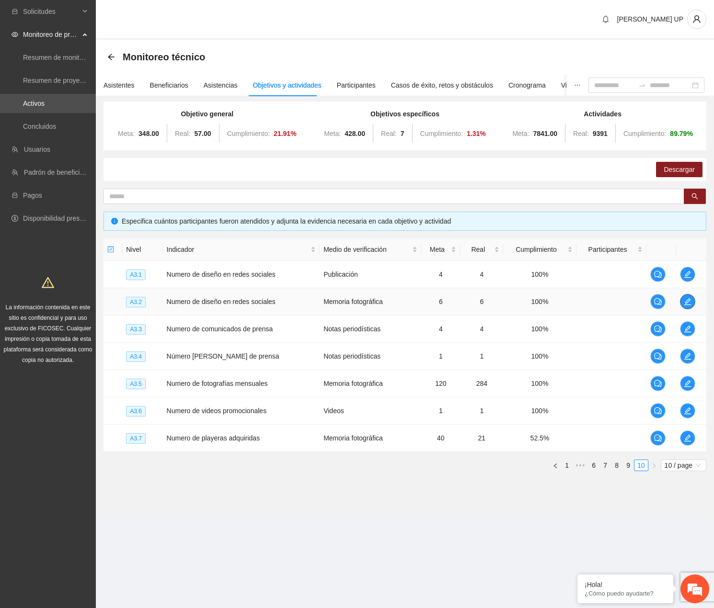
click at [566, 299] on icon "edit" at bounding box center [687, 302] width 8 height 8
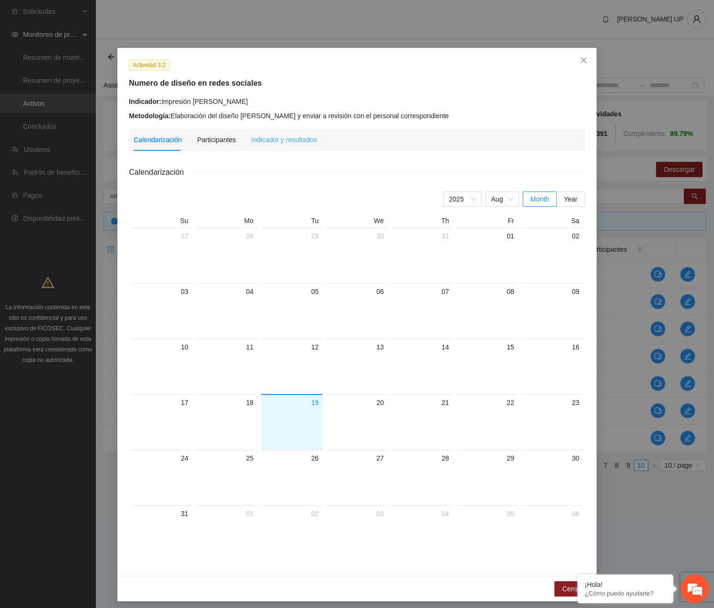
click at [284, 147] on div "Indicador y resultados" at bounding box center [284, 140] width 66 height 22
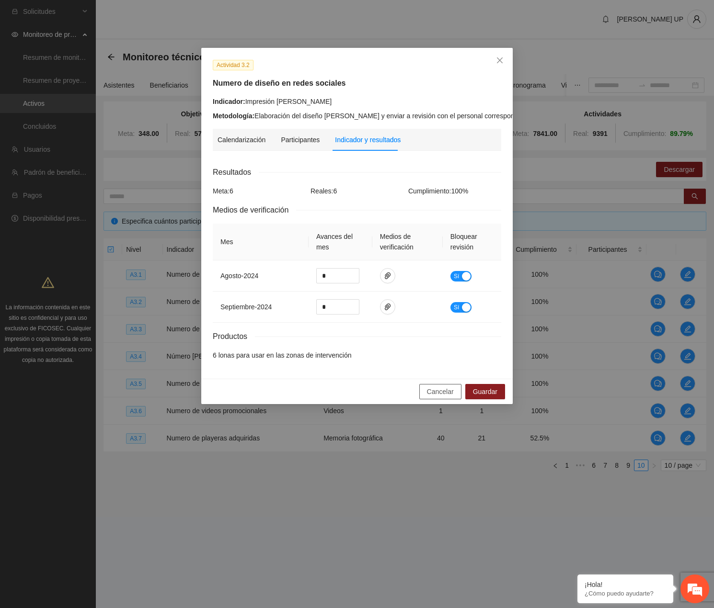
click at [437, 397] on span "Cancelar" at bounding box center [440, 391] width 27 height 11
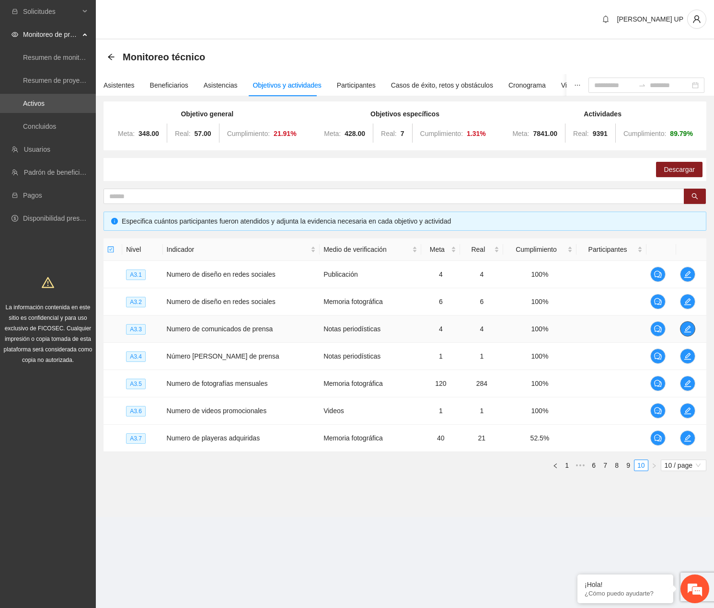
click at [566, 329] on icon "edit" at bounding box center [687, 329] width 8 height 8
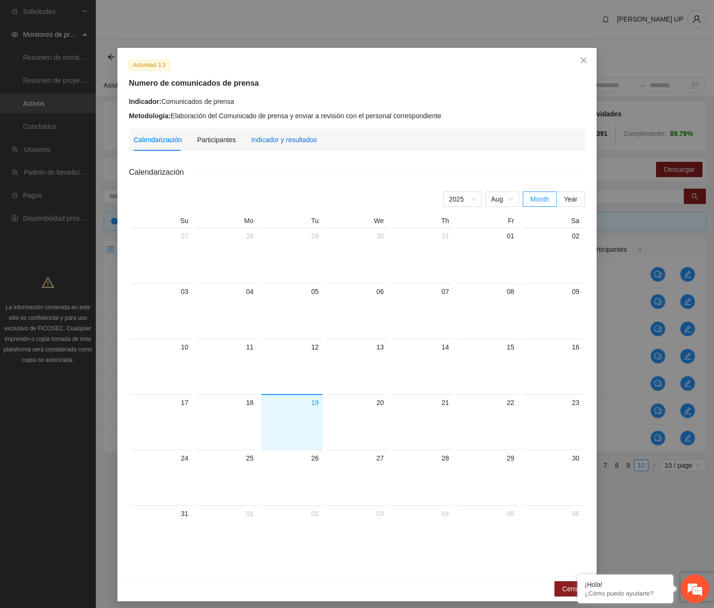
click at [256, 140] on div "Indicador y resultados" at bounding box center [284, 140] width 66 height 11
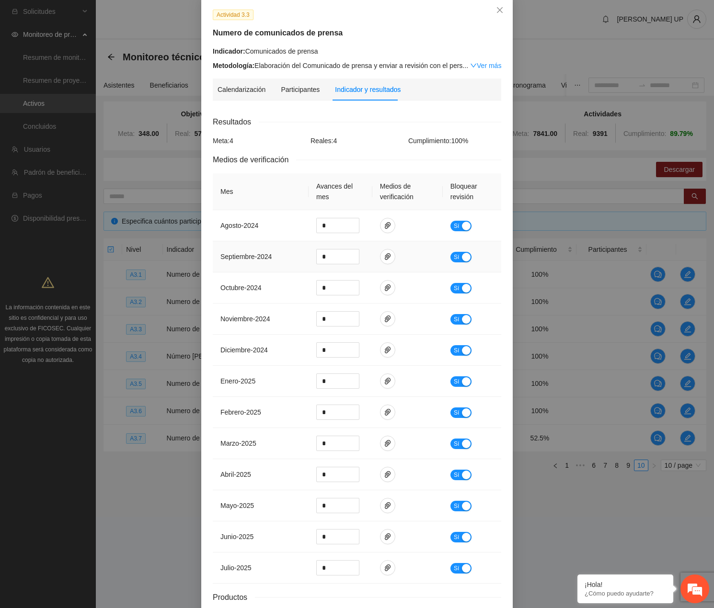
scroll to position [118, 0]
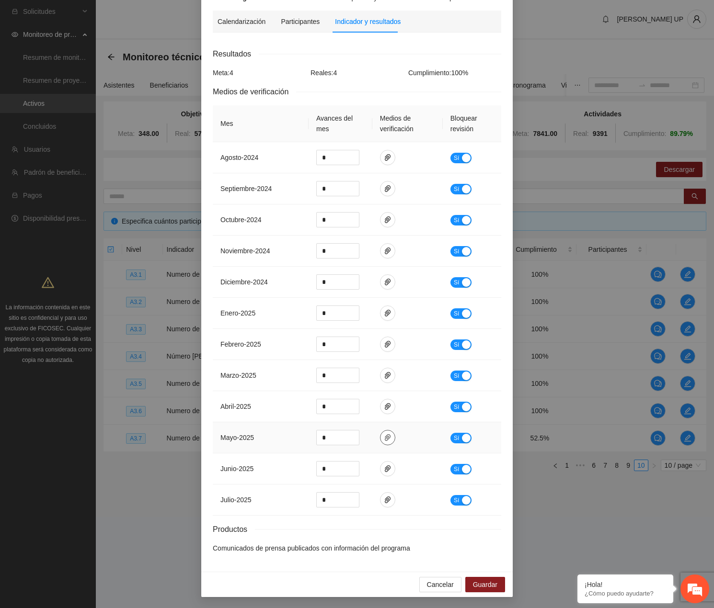
click at [384, 438] on icon "paper-clip" at bounding box center [388, 438] width 8 height 8
click at [355, 414] on link "Tiempolanoticiadigital3.pdf" at bounding box center [380, 409] width 125 height 11
click at [385, 500] on icon "paper-clip" at bounding box center [388, 500] width 8 height 8
click at [361, 472] on link "Tiempo la noticia digital4.pdf" at bounding box center [380, 471] width 125 height 11
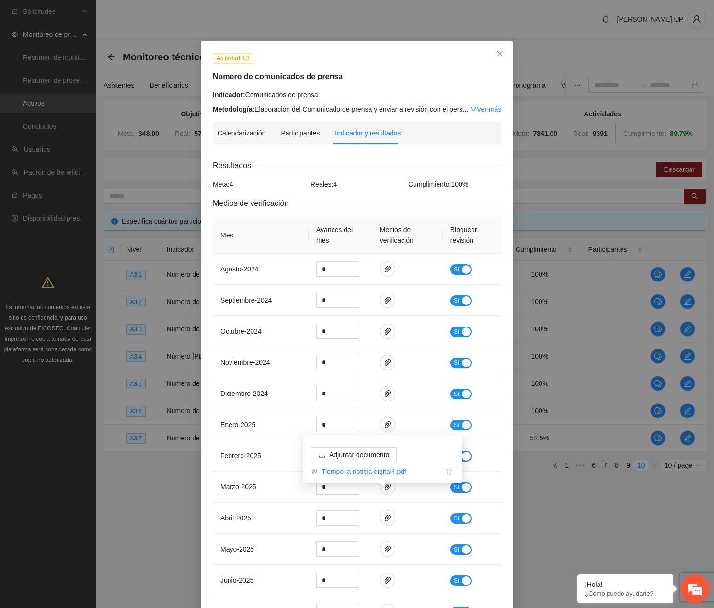
scroll to position [0, 0]
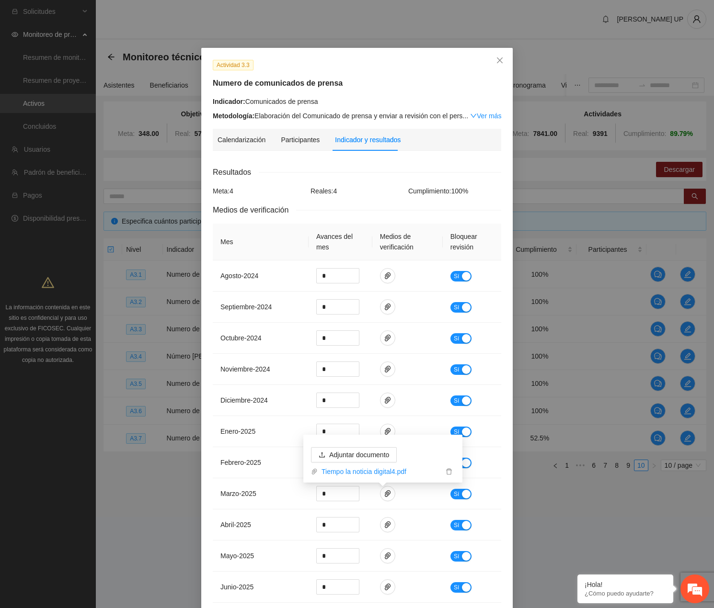
click at [175, 286] on div "Actividad 3.3 Numero de comunicados de prensa Indicador: Comunicados de prensa …" at bounding box center [357, 304] width 714 height 608
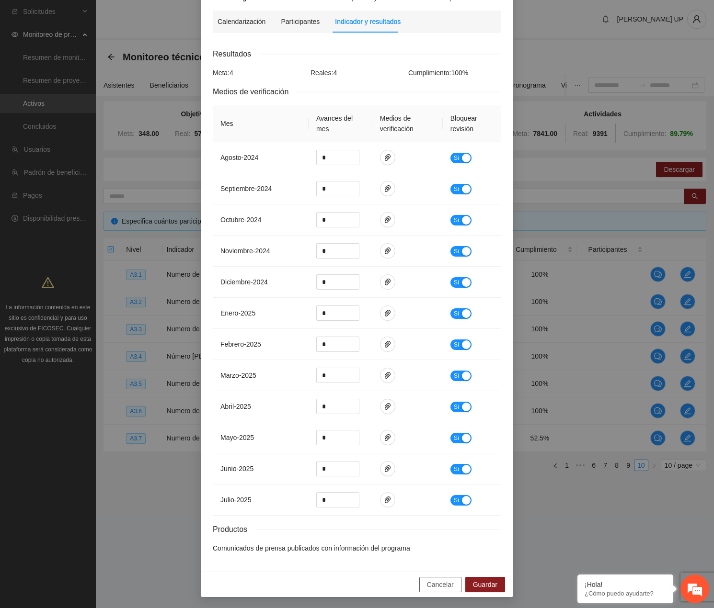
click at [441, 577] on button "Cancelar" at bounding box center [440, 584] width 42 height 15
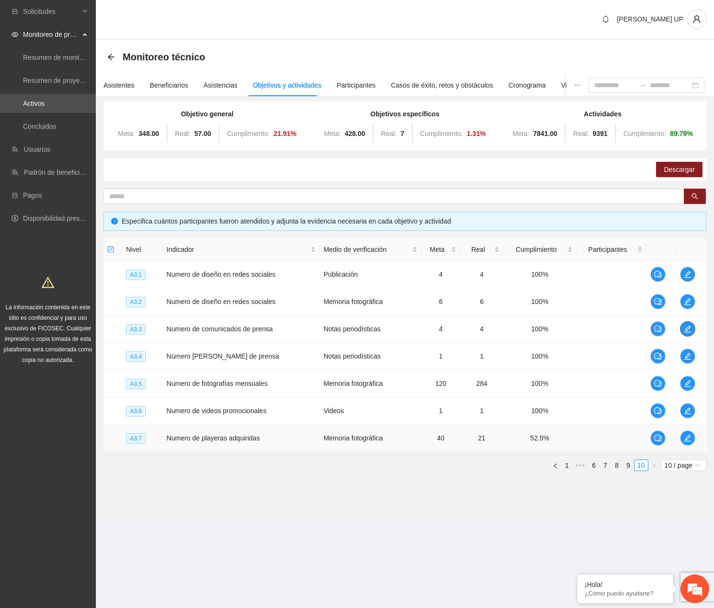
scroll to position [0, 0]
click at [566, 382] on icon "edit" at bounding box center [687, 384] width 8 height 8
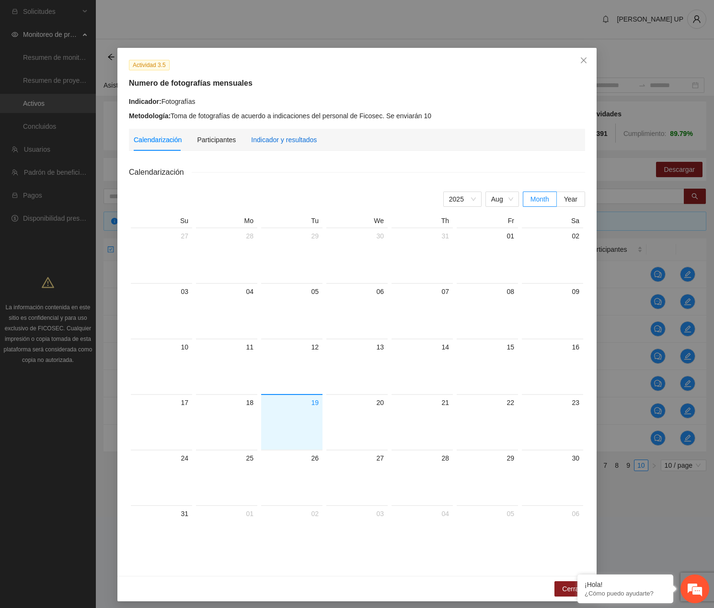
click at [276, 142] on div "Indicador y resultados" at bounding box center [284, 140] width 66 height 11
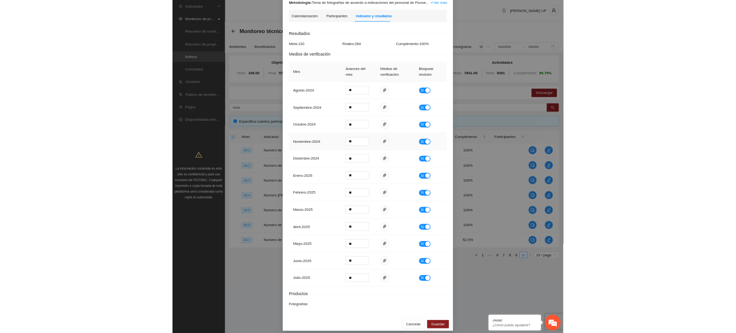
scroll to position [118, 0]
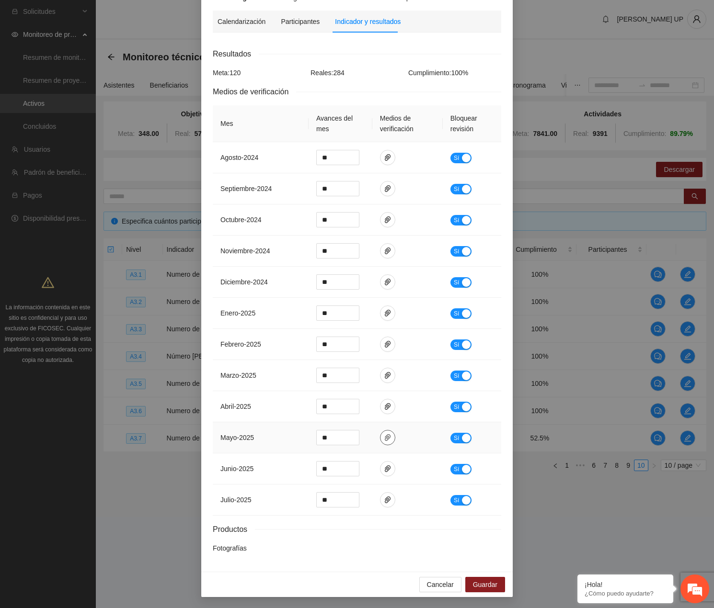
click at [387, 432] on button "button" at bounding box center [387, 437] width 15 height 15
click at [357, 409] on link "Evidencia-Fotografica.zip" at bounding box center [380, 409] width 125 height 11
click at [384, 470] on icon "paper-clip" at bounding box center [388, 469] width 8 height 8
click at [369, 443] on link "A3.5EvidenciaFotografica.zip" at bounding box center [380, 440] width 125 height 11
click at [383, 509] on td at bounding box center [407, 500] width 70 height 31
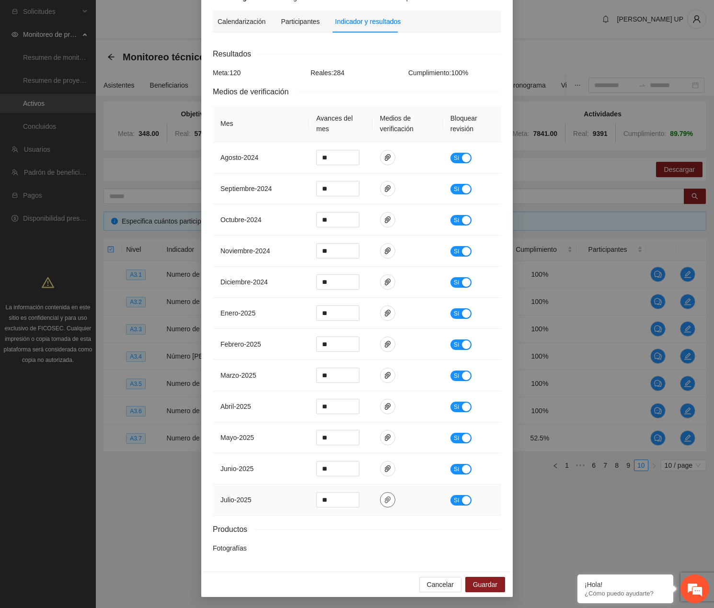
click at [384, 502] on icon "paper-clip" at bounding box center [388, 500] width 8 height 8
click at [364, 474] on link "A3.5 EvidenciaFotografica.zip" at bounding box center [380, 471] width 125 height 11
click at [384, 438] on div "Adjuntar documento A3.5 EvidenciaFotografica.zip" at bounding box center [382, 459] width 159 height 48
click at [384, 437] on div "Adjuntar documento A3.5 EvidenciaFotografica.zip" at bounding box center [382, 459] width 159 height 48
click at [382, 432] on button "button" at bounding box center [387, 437] width 15 height 15
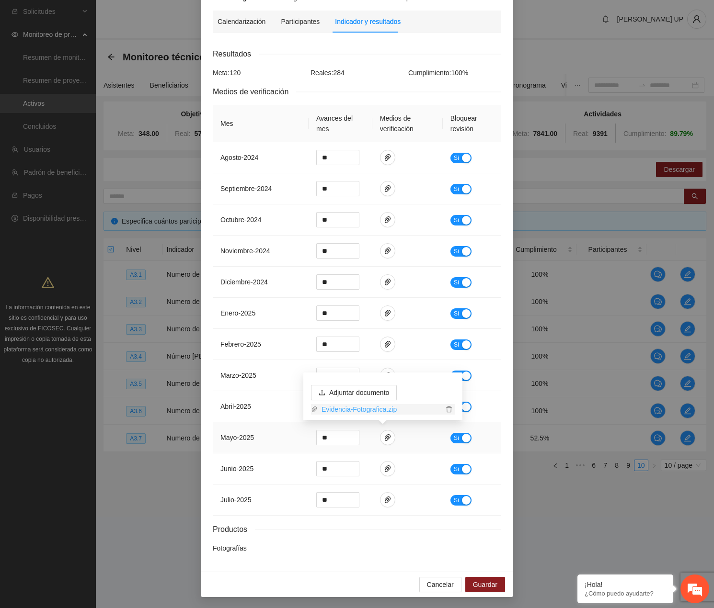
click at [370, 411] on link "Evidencia-Fotografica.zip" at bounding box center [380, 409] width 125 height 11
click at [383, 464] on button "button" at bounding box center [387, 468] width 15 height 15
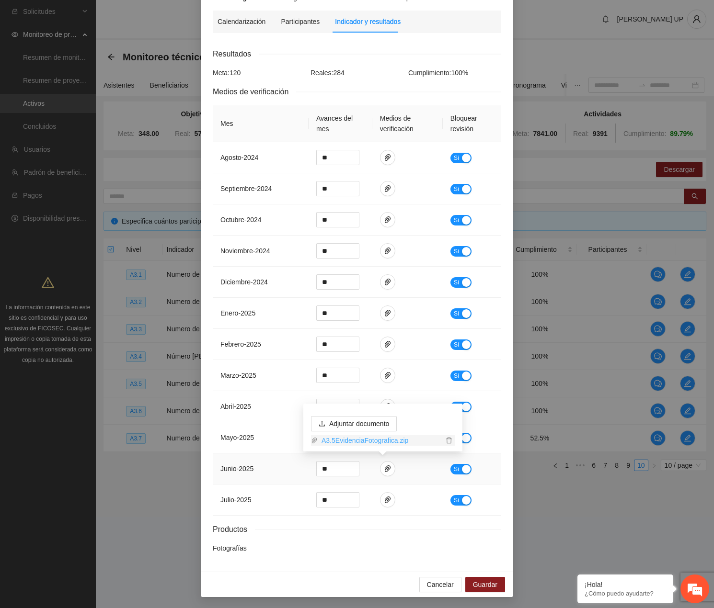
click at [371, 440] on link "A3.5EvidenciaFotografica.zip" at bounding box center [380, 440] width 125 height 11
click at [566, 3] on div "Actividad 3.5 Numero de fotografías mensuales Indicador: Fotografías Metodologí…" at bounding box center [356, 304] width 713 height 608
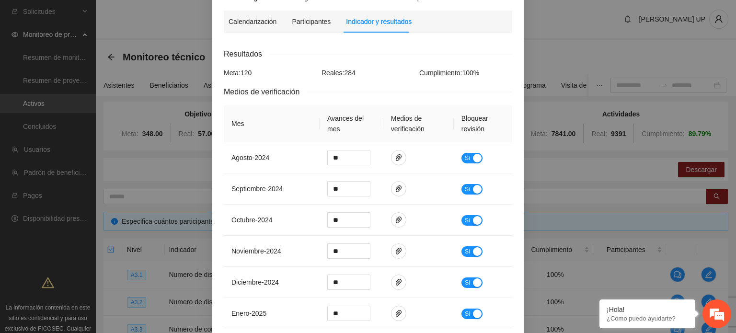
scroll to position [118, 0]
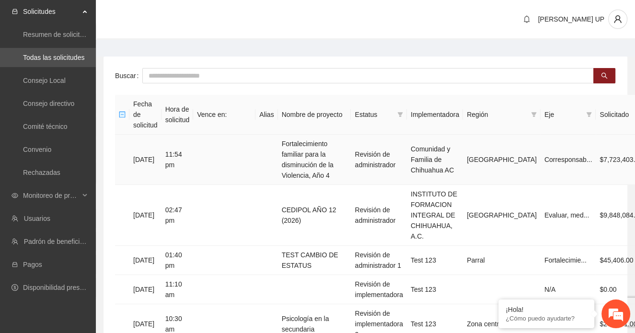
click at [205, 142] on td at bounding box center [224, 160] width 62 height 50
click at [57, 195] on span "Monitoreo de proyectos" at bounding box center [51, 195] width 57 height 19
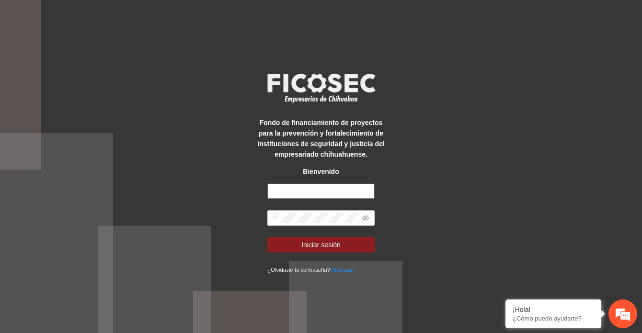
type input "**********"
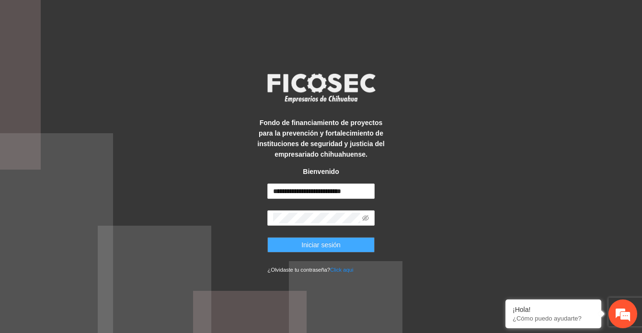
click at [345, 244] on button "Iniciar sesión" at bounding box center [320, 244] width 107 height 15
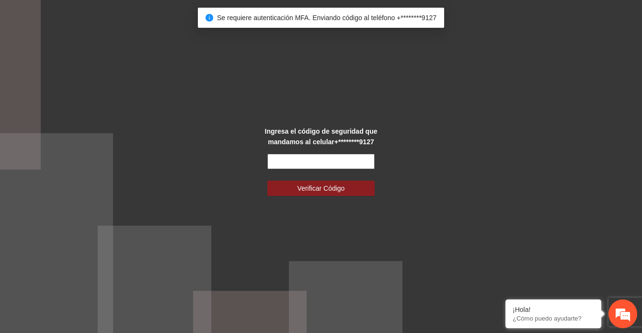
click at [317, 168] on input "text" at bounding box center [320, 161] width 107 height 15
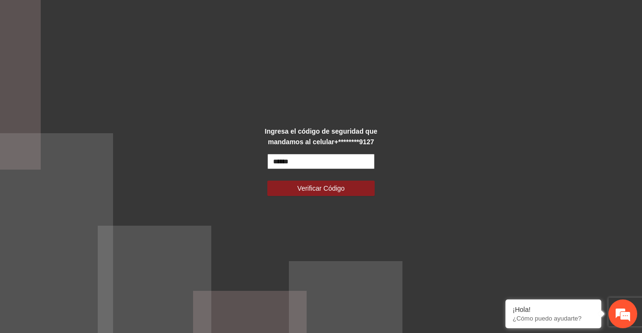
type input "******"
click at [267, 181] on button "Verificar Código" at bounding box center [320, 188] width 107 height 15
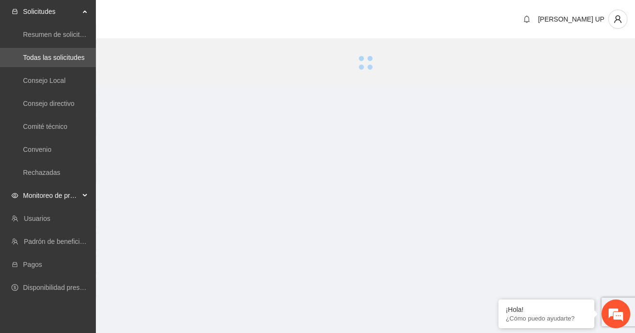
click at [72, 203] on span "Monitoreo de proyectos" at bounding box center [51, 195] width 57 height 19
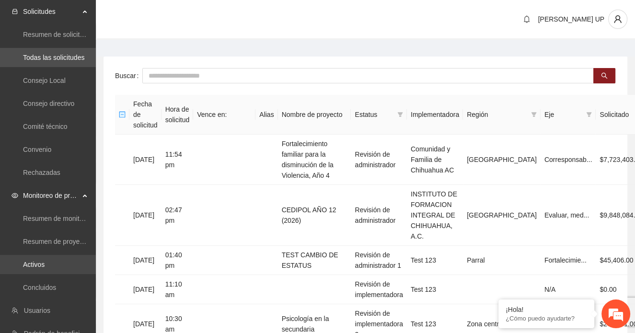
click at [45, 268] on link "Activos" at bounding box center [34, 265] width 22 height 8
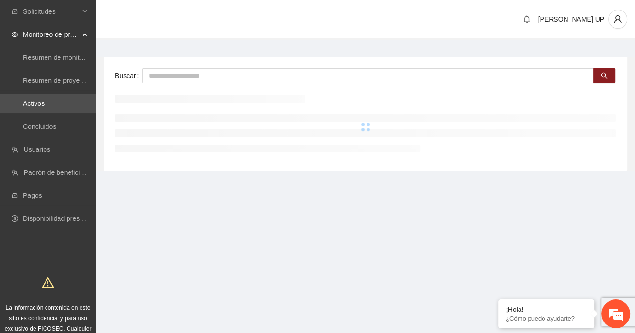
click at [144, 65] on div "Buscar" at bounding box center [364, 114] width 523 height 114
drag, startPoint x: 145, startPoint y: 66, endPoint x: 165, endPoint y: 74, distance: 21.4
click at [147, 67] on div "Buscar" at bounding box center [364, 114] width 523 height 114
click at [165, 74] on input "text" at bounding box center [367, 75] width 451 height 15
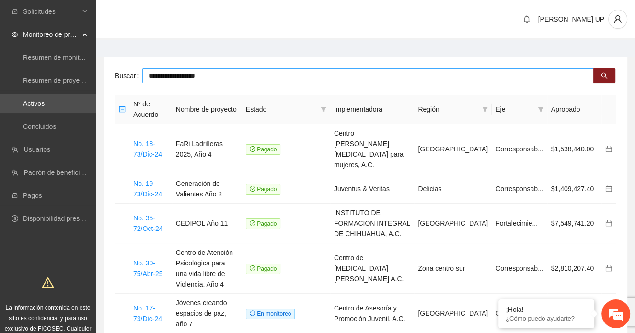
type input "**********"
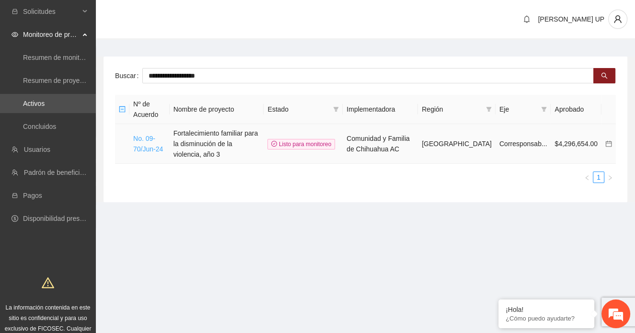
click at [142, 144] on link "No. 09-70/Jun-24" at bounding box center [148, 144] width 30 height 18
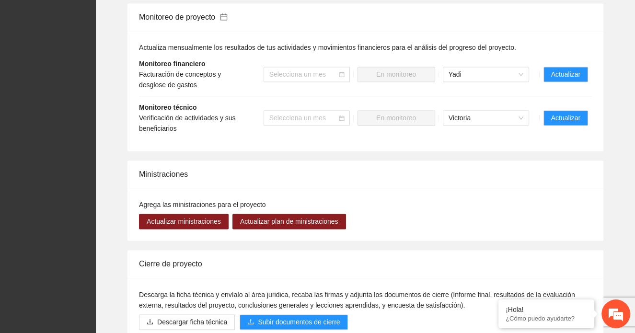
scroll to position [1245, 0]
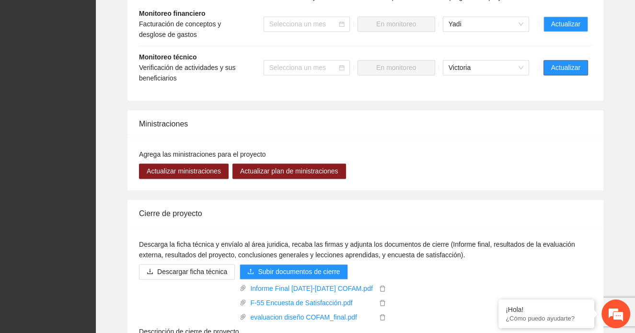
click at [563, 66] on span "Actualizar" at bounding box center [565, 67] width 29 height 11
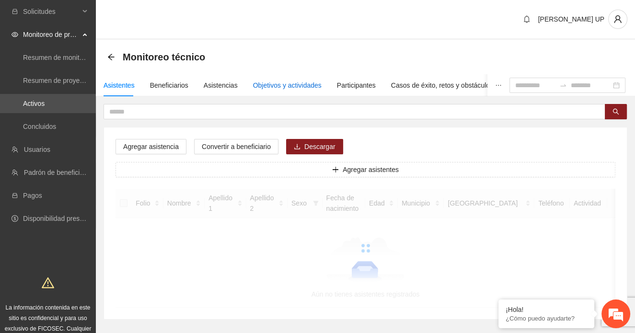
click at [310, 88] on div "Objetivos y actividades" at bounding box center [287, 85] width 68 height 11
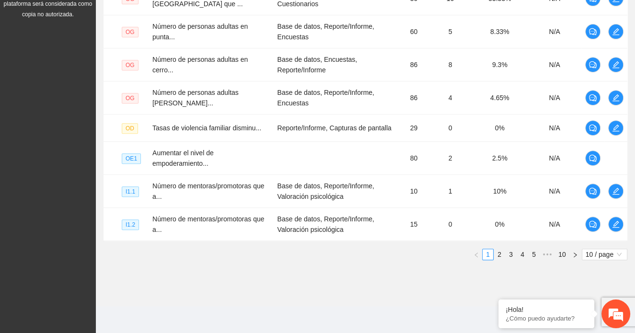
scroll to position [350, 0]
click at [564, 250] on link "10" at bounding box center [561, 254] width 13 height 11
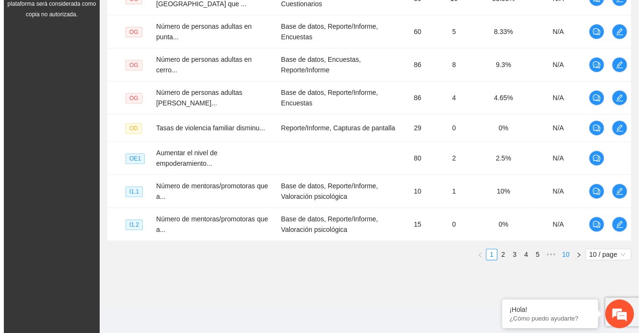
scroll to position [211, 0]
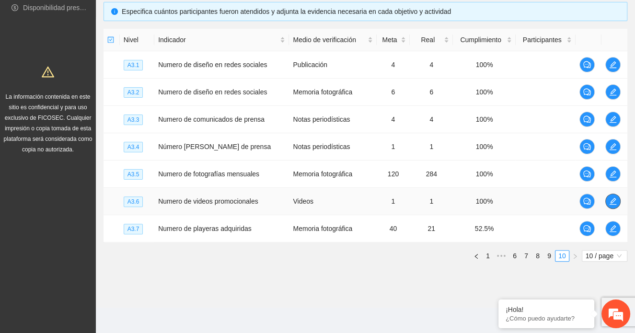
click at [613, 203] on icon "edit" at bounding box center [612, 201] width 7 height 7
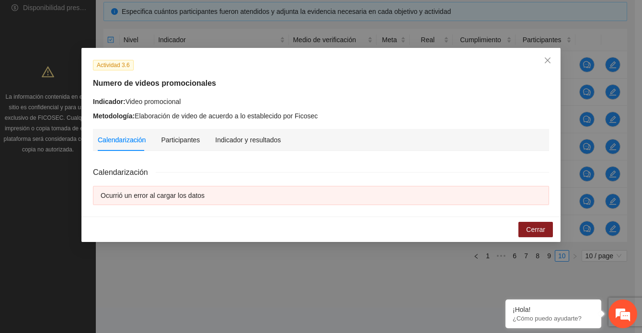
click at [224, 151] on div "Indicador y resultados" at bounding box center [248, 140] width 66 height 22
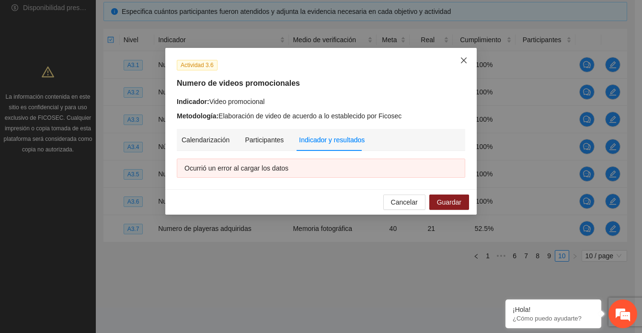
click at [462, 62] on icon "close" at bounding box center [464, 60] width 6 height 6
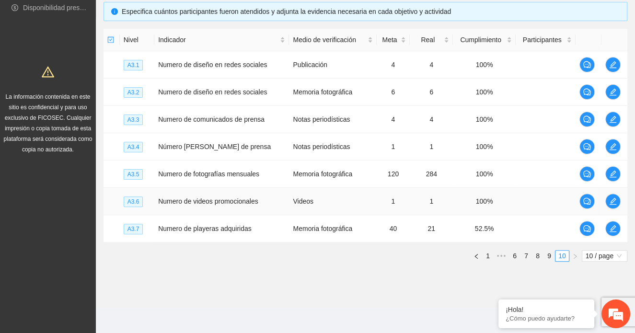
click at [289, 200] on td "Videos" at bounding box center [332, 201] width 87 height 27
click at [623, 226] on td at bounding box center [614, 228] width 26 height 27
click at [619, 226] on span "edit" at bounding box center [612, 229] width 14 height 8
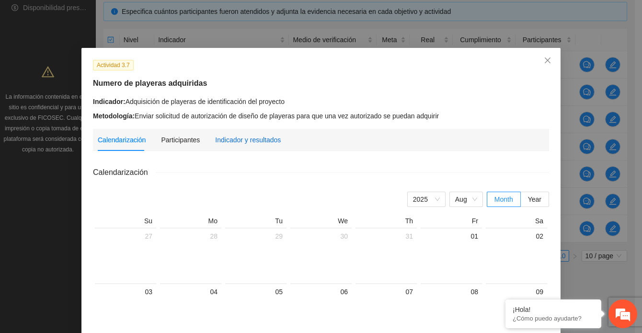
click at [238, 144] on div "Indicador y resultados" at bounding box center [248, 140] width 66 height 11
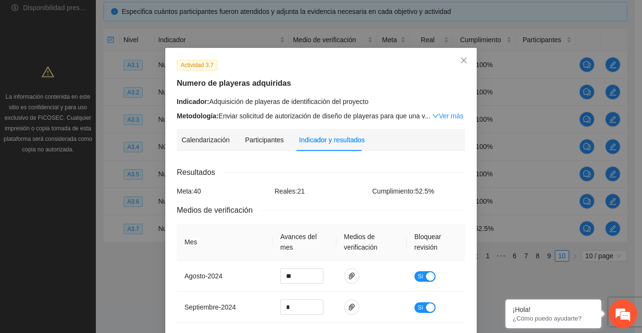
scroll to position [82, 0]
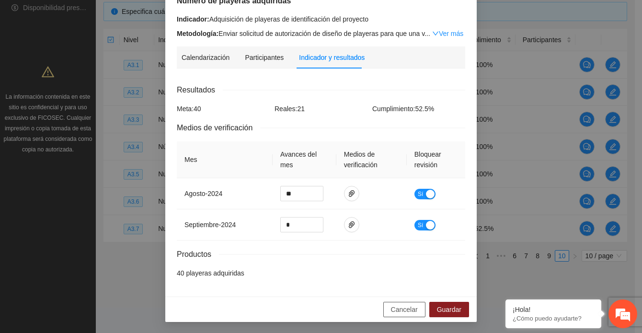
click at [409, 307] on span "Cancelar" at bounding box center [404, 309] width 27 height 11
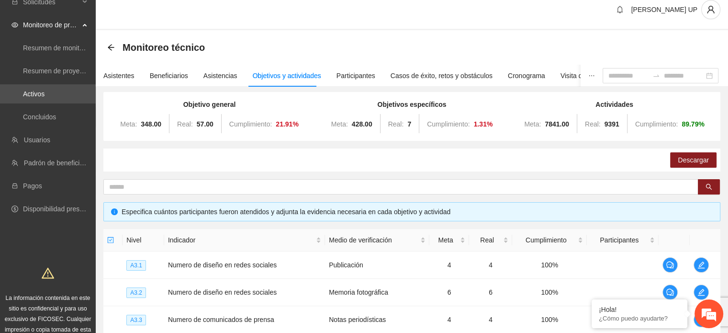
scroll to position [0, 0]
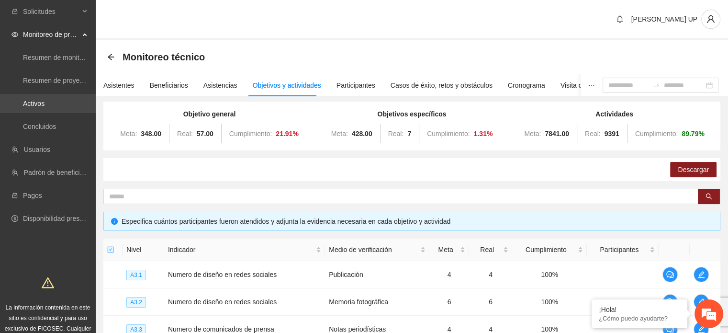
click at [32, 100] on link "Activos" at bounding box center [34, 104] width 22 height 8
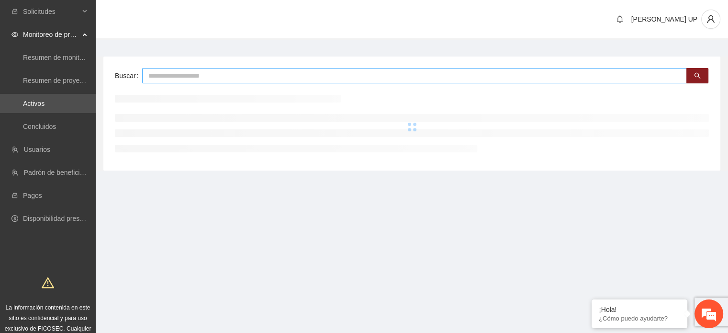
click at [149, 70] on input "text" at bounding box center [414, 75] width 545 height 15
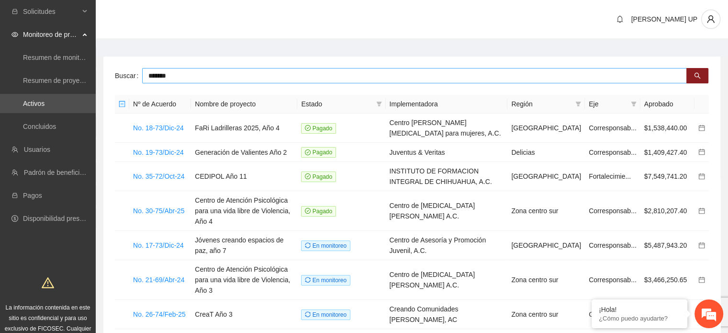
type input "*******"
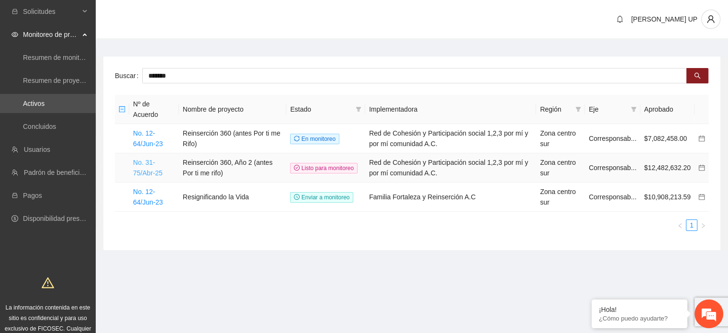
click at [154, 169] on link "No. 31-75/Abr-25" at bounding box center [147, 168] width 29 height 18
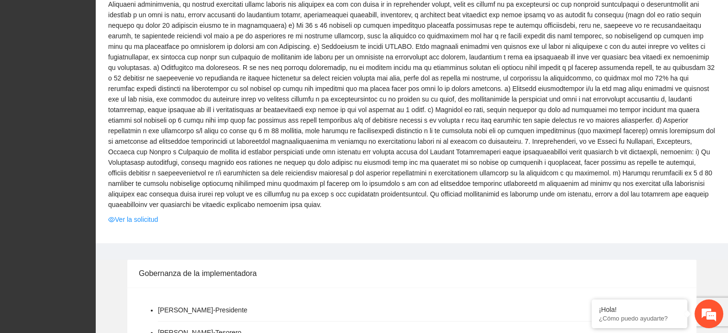
scroll to position [1006, 0]
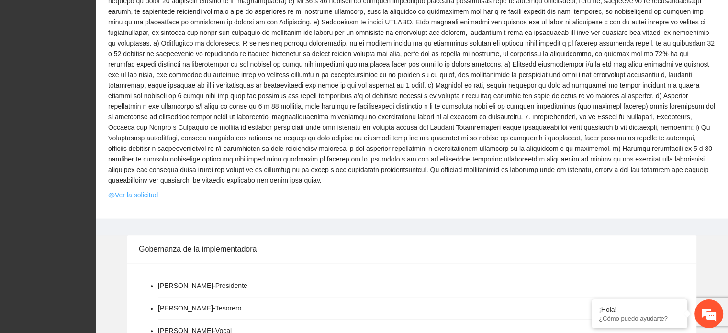
click at [136, 190] on link "Ver la solicitud" at bounding box center [133, 195] width 50 height 11
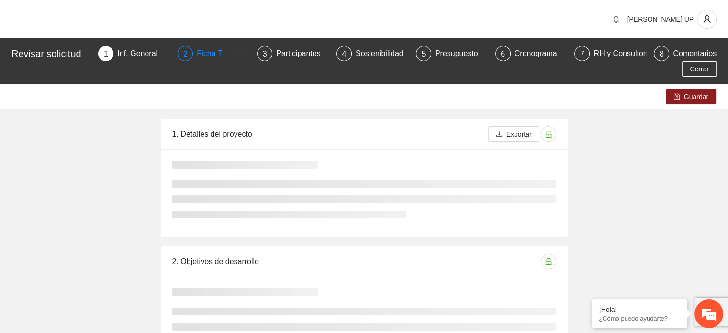
click at [208, 53] on div "Ficha T" at bounding box center [213, 53] width 33 height 15
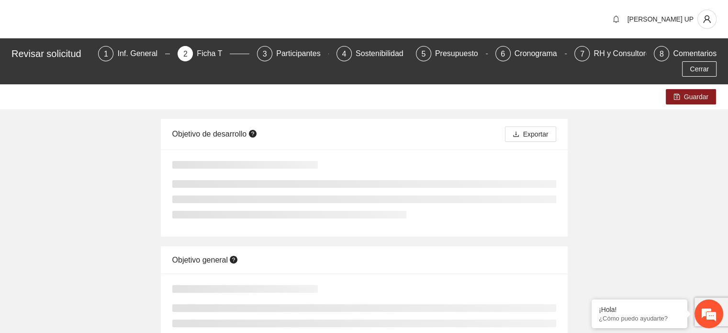
click at [203, 55] on div "Ficha T" at bounding box center [213, 53] width 33 height 15
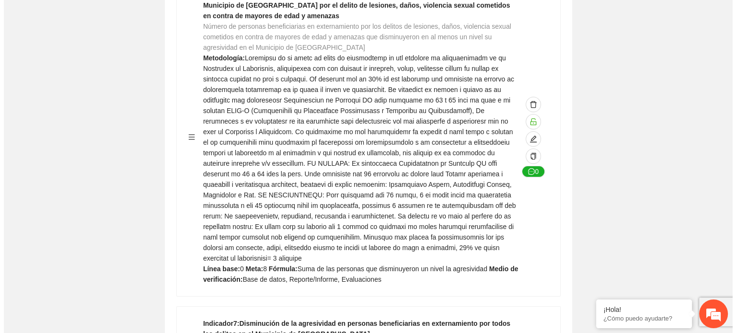
scroll to position [12360, 0]
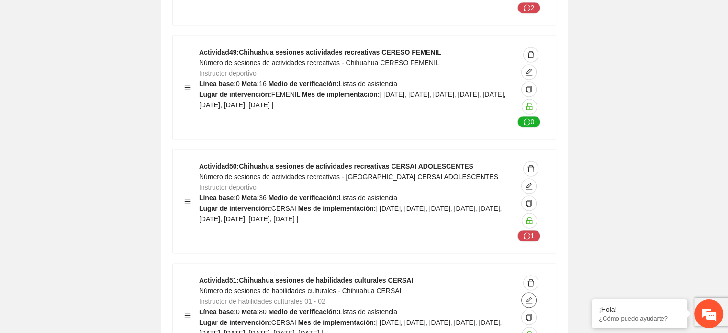
click at [529, 296] on icon "edit" at bounding box center [529, 300] width 8 height 8
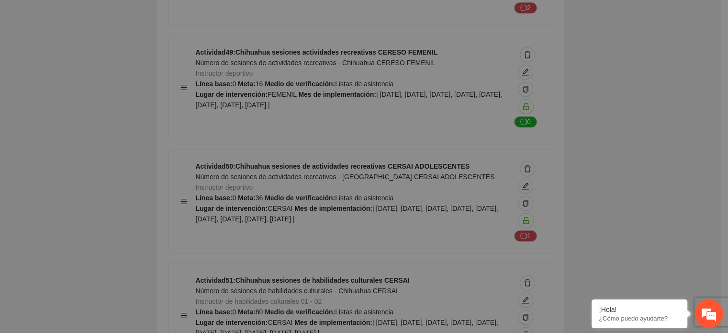
type textarea "******"
type input "**********"
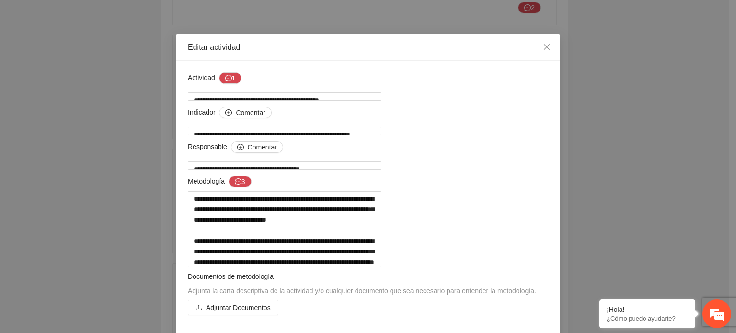
scroll to position [0, 0]
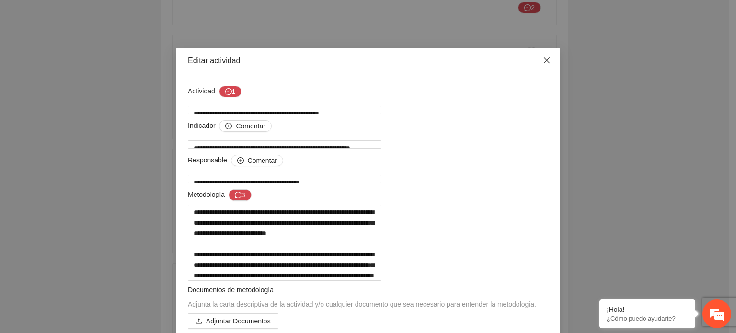
click at [534, 61] on span "Close" at bounding box center [546, 61] width 26 height 26
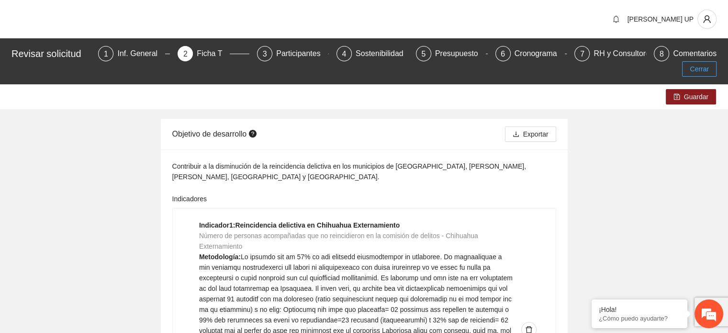
click at [634, 61] on button "Cerrar" at bounding box center [699, 68] width 34 height 15
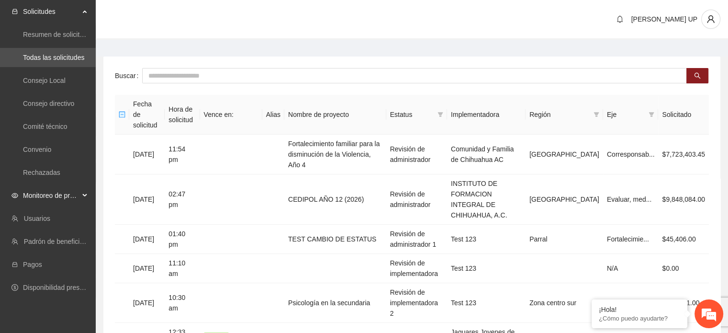
click at [82, 198] on div "Monitoreo de proyectos" at bounding box center [48, 195] width 96 height 19
click at [45, 261] on link "Activos" at bounding box center [34, 265] width 22 height 8
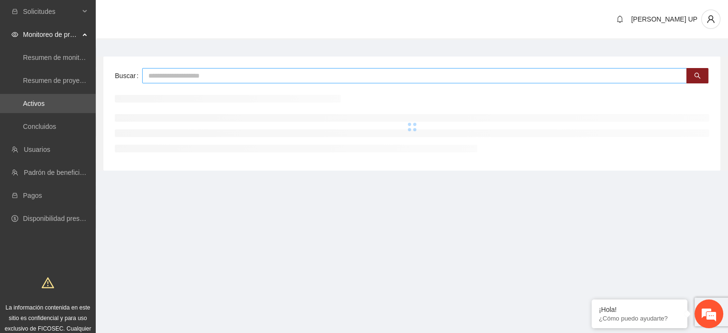
click at [163, 79] on input "text" at bounding box center [414, 75] width 545 height 15
type input "*"
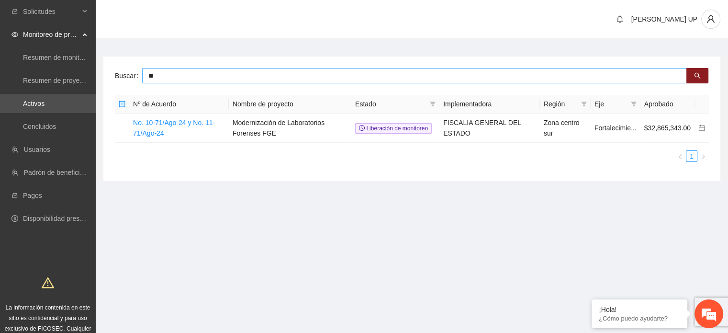
type input "*"
click at [155, 123] on link "No. 10-71/Ago-24 y No. 11-71/Ago-24" at bounding box center [174, 128] width 82 height 18
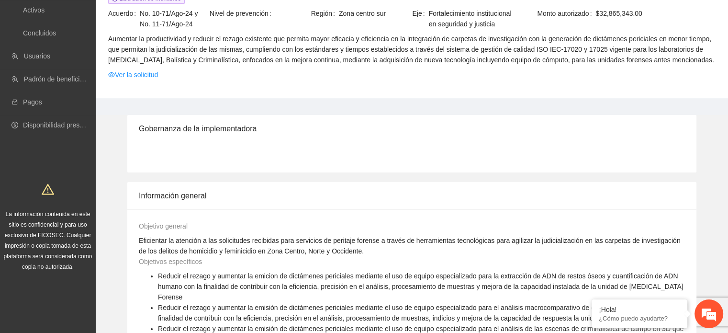
scroll to position [96, 0]
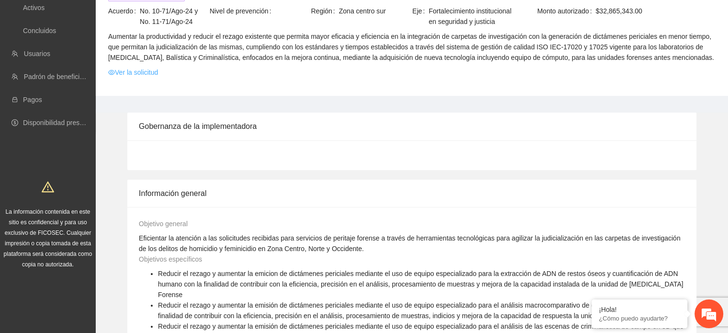
click at [149, 72] on link "Ver la solicitud" at bounding box center [133, 72] width 50 height 11
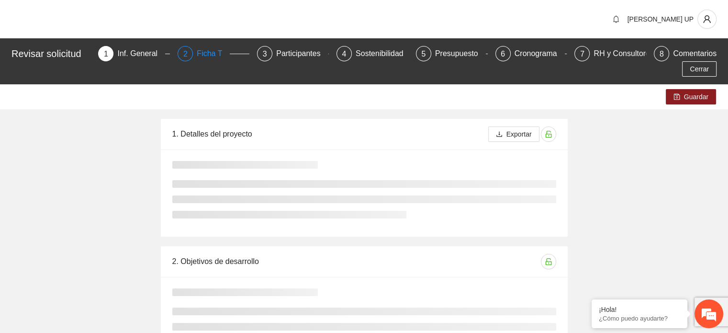
click at [178, 47] on div "2" at bounding box center [185, 53] width 15 height 15
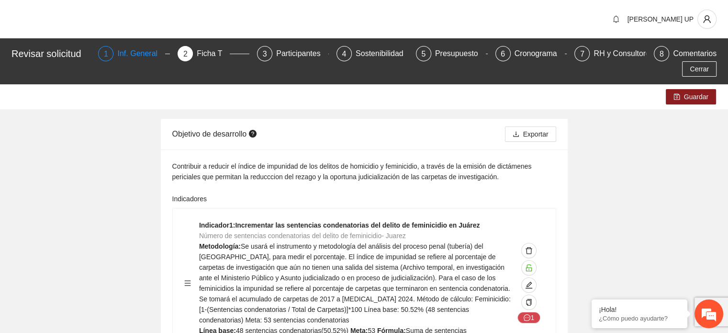
click at [126, 59] on div "Inf. General" at bounding box center [141, 53] width 48 height 15
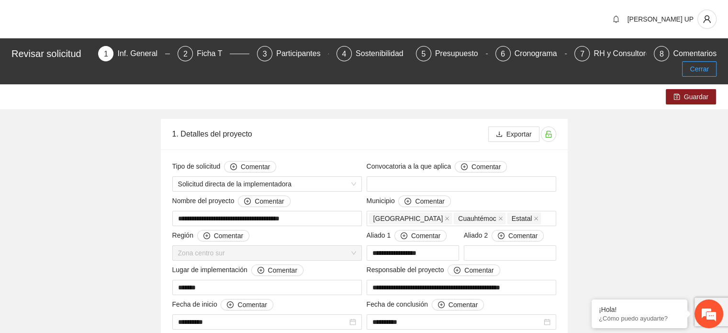
click at [634, 64] on span "Cerrar" at bounding box center [699, 69] width 19 height 11
